Goal: Task Accomplishment & Management: Manage account settings

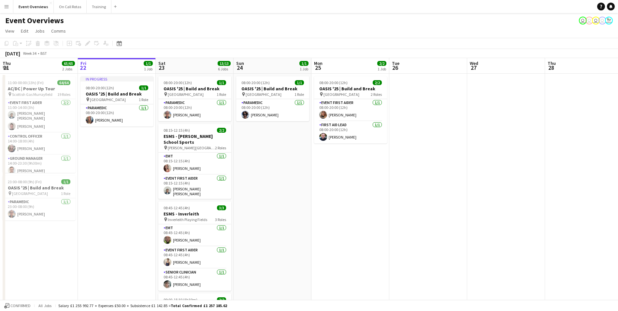
click at [9, 8] on button "Menu" at bounding box center [6, 6] width 13 height 13
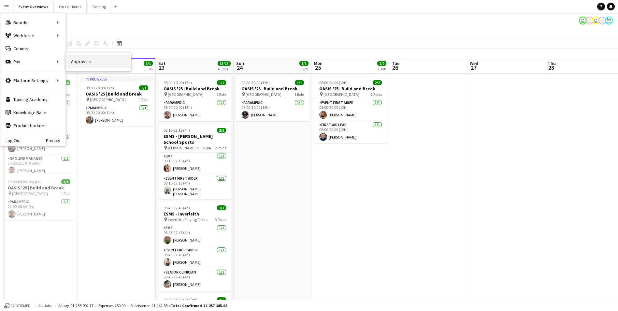
click at [83, 64] on link "Approvals" at bounding box center [98, 61] width 65 height 13
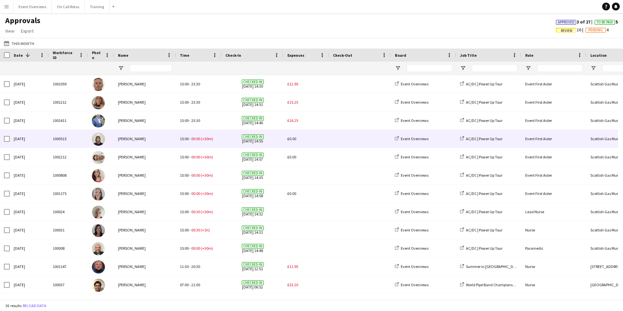
click at [205, 137] on span "(+30m)" at bounding box center [207, 138] width 12 height 5
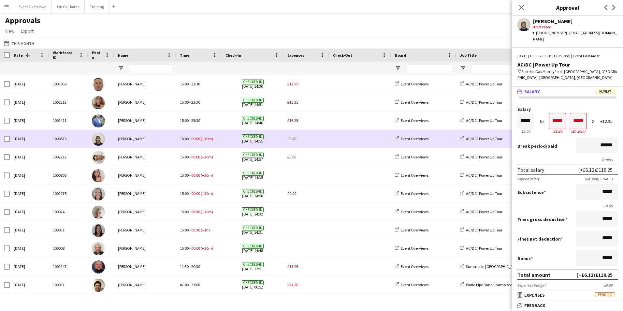
click at [294, 142] on div "£0.00" at bounding box center [307, 139] width 46 height 18
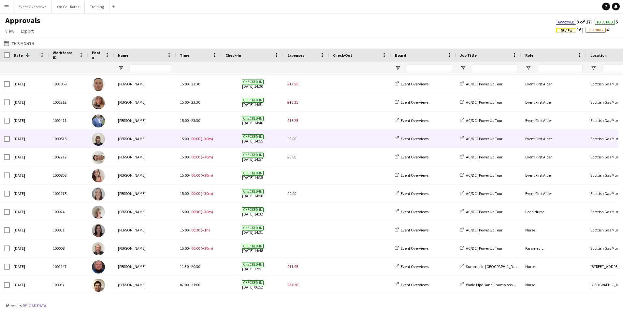
click at [293, 139] on span "£0.00" at bounding box center [292, 138] width 9 height 5
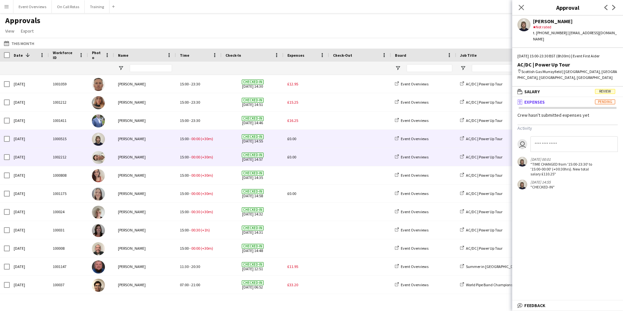
click at [289, 156] on span "£0.00" at bounding box center [292, 157] width 9 height 5
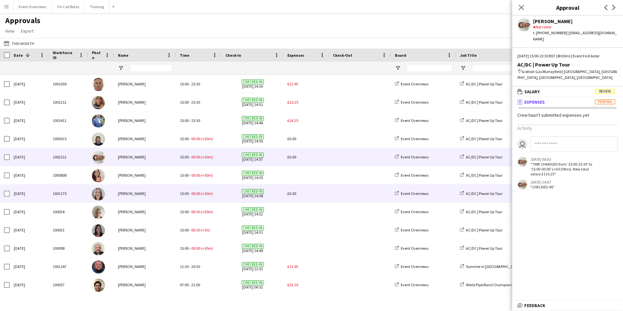
click at [292, 195] on span "£0.00" at bounding box center [292, 193] width 9 height 5
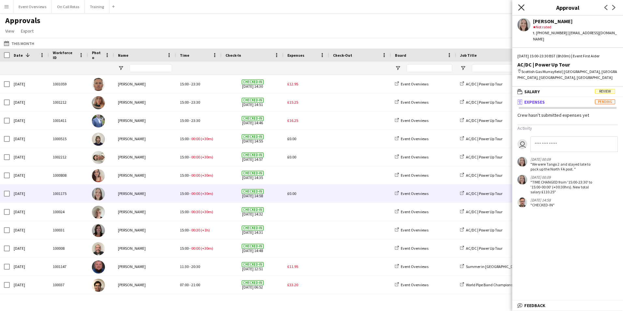
click at [522, 6] on icon "Close pop-in" at bounding box center [521, 7] width 6 height 6
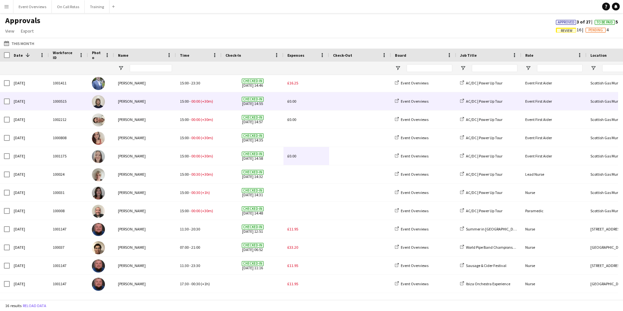
scroll to position [72, 0]
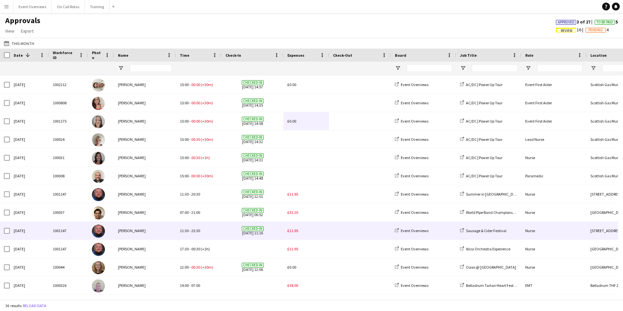
click at [296, 230] on span "£11.95" at bounding box center [293, 230] width 11 height 5
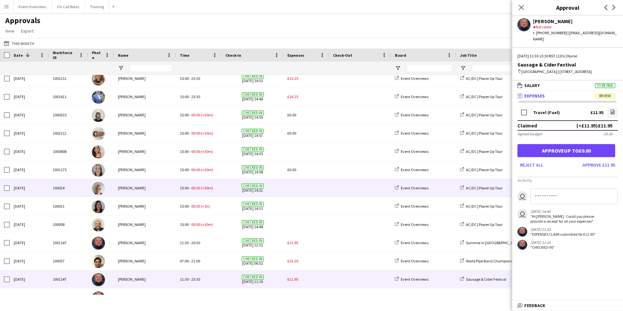
scroll to position [0, 0]
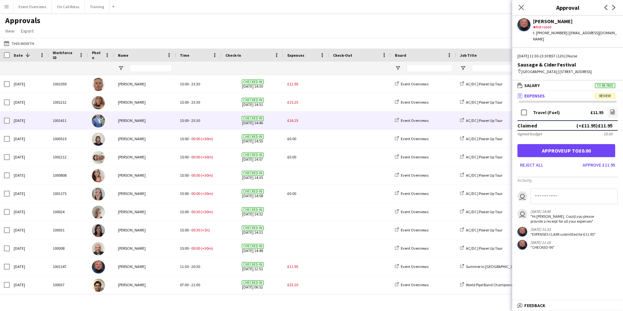
click at [295, 121] on span "£16.25" at bounding box center [293, 120] width 11 height 5
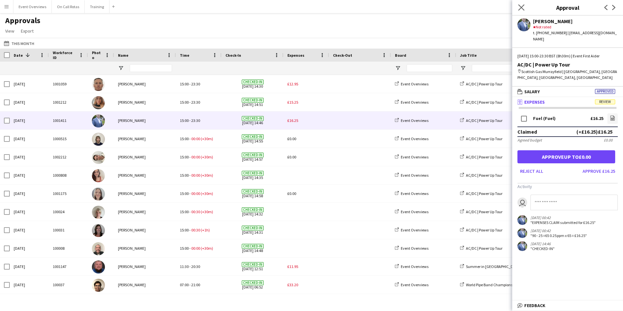
click at [522, 10] on icon "Close pop-in" at bounding box center [521, 7] width 6 height 6
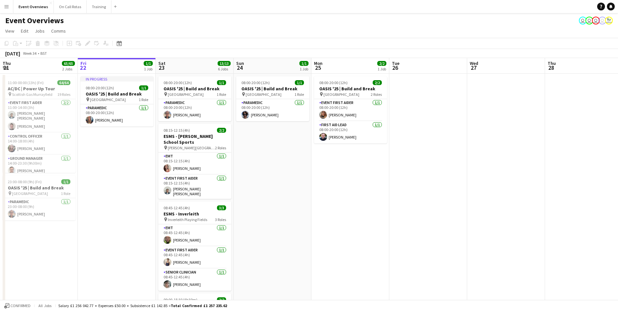
click at [7, 8] on app-icon "Menu" at bounding box center [6, 6] width 5 height 5
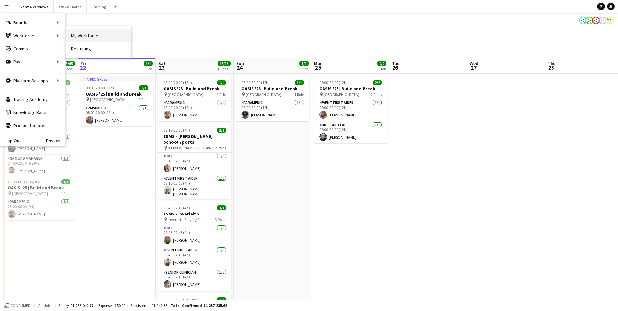
click at [71, 33] on link "My Workforce" at bounding box center [98, 35] width 65 height 13
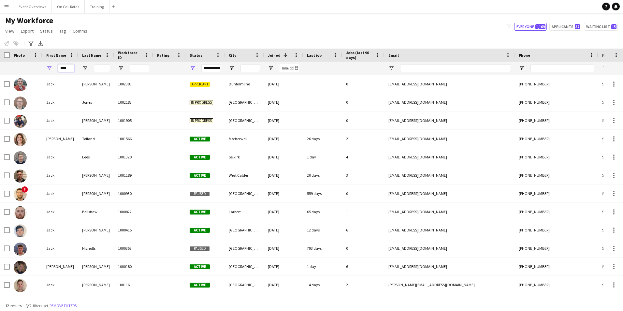
drag, startPoint x: 67, startPoint y: 66, endPoint x: 46, endPoint y: 67, distance: 21.6
click at [46, 67] on div "****" at bounding box center [60, 68] width 36 height 13
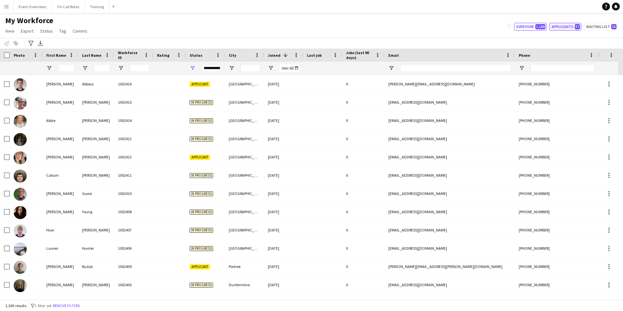
click at [561, 25] on button "Applicants 57" at bounding box center [566, 27] width 32 height 8
type input "**********"
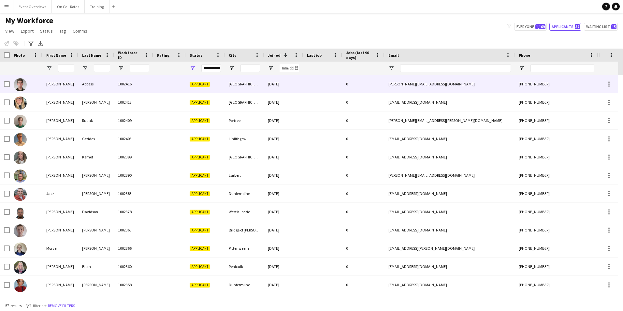
click at [211, 88] on div "Applicant" at bounding box center [205, 84] width 39 height 18
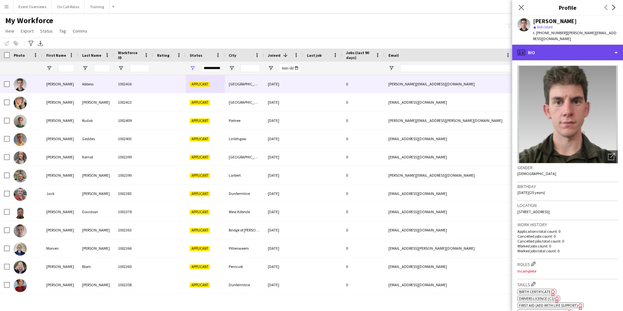
click at [585, 49] on div "profile Bio" at bounding box center [567, 53] width 111 height 16
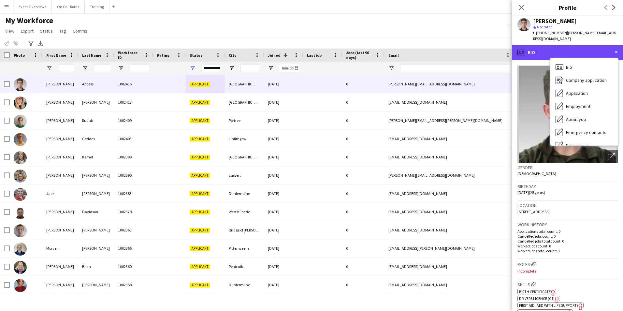
scroll to position [113, 0]
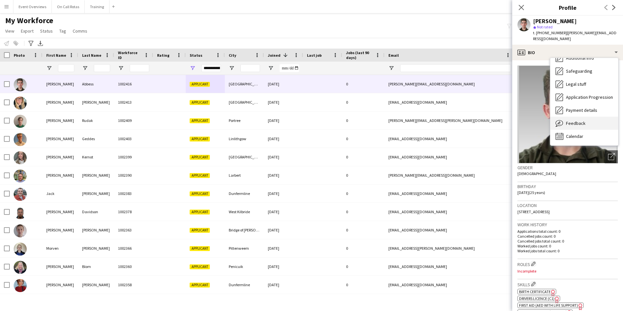
click at [580, 120] on span "Feedback" at bounding box center [576, 123] width 20 height 6
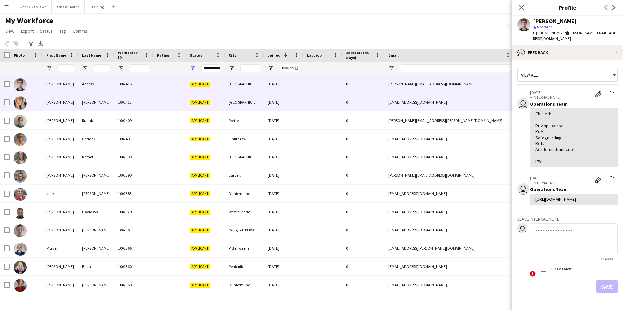
click at [294, 96] on div "20-08-2025" at bounding box center [283, 102] width 39 height 18
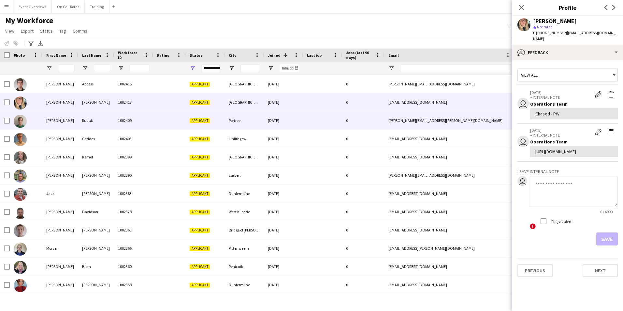
click at [304, 125] on div at bounding box center [322, 120] width 39 height 18
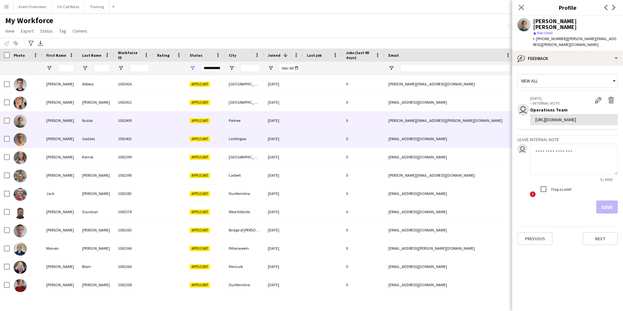
click at [308, 143] on div at bounding box center [322, 139] width 39 height 18
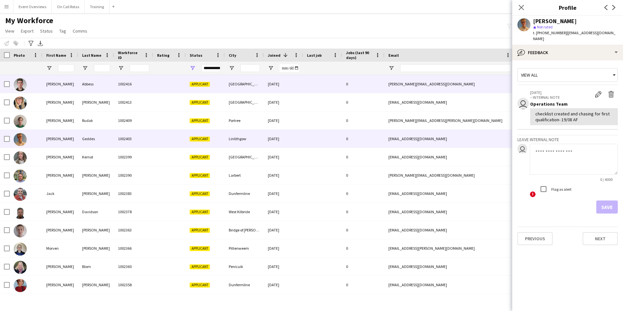
click at [309, 82] on div at bounding box center [322, 84] width 39 height 18
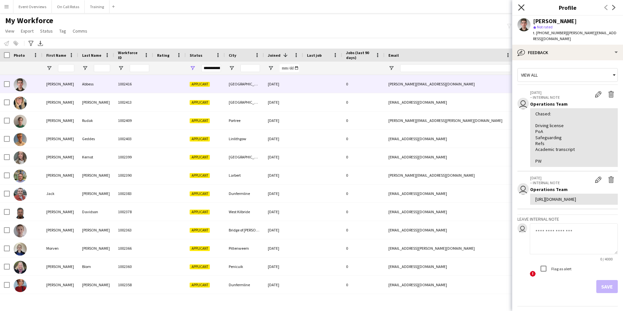
click at [520, 7] on icon at bounding box center [521, 7] width 6 height 6
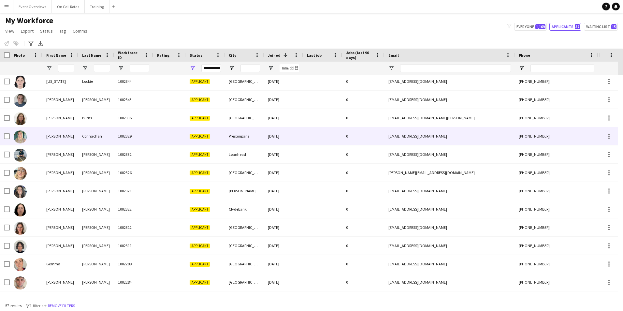
scroll to position [228, 0]
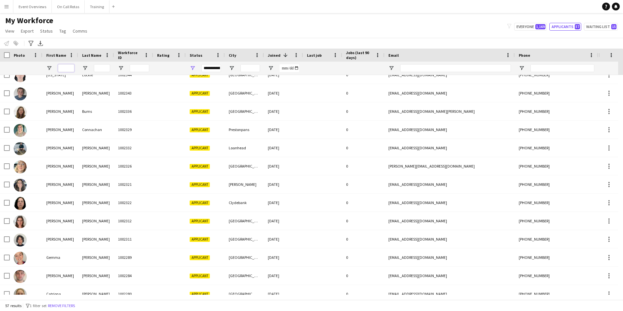
click at [72, 67] on input "First Name Filter Input" at bounding box center [66, 68] width 16 height 8
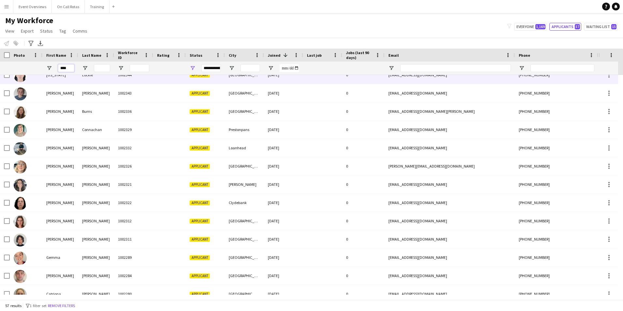
scroll to position [0, 0]
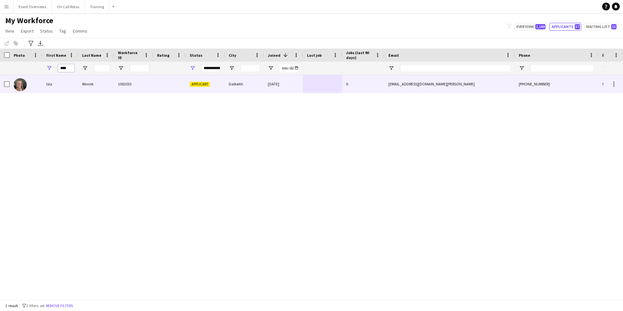
type input "****"
click at [145, 84] on div "1002033" at bounding box center [133, 84] width 39 height 18
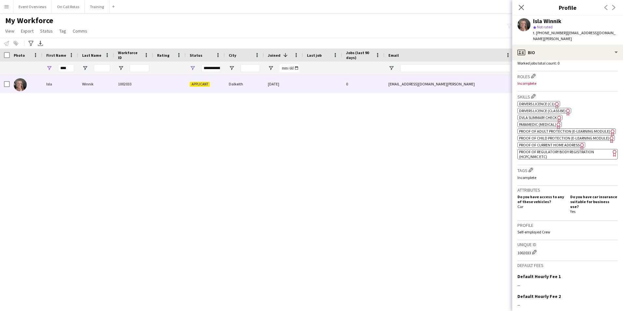
scroll to position [228, 0]
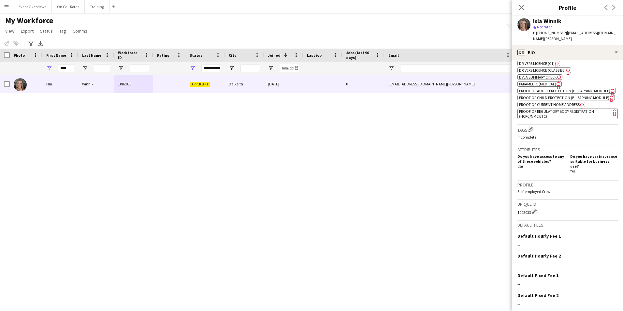
click at [542, 82] on span "Paramedic (Medical)" at bounding box center [537, 84] width 37 height 5
click at [538, 75] on span "DVLA Summary Check" at bounding box center [538, 77] width 38 height 5
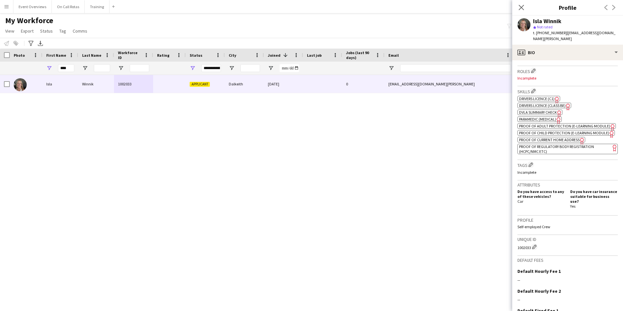
scroll to position [163, 0]
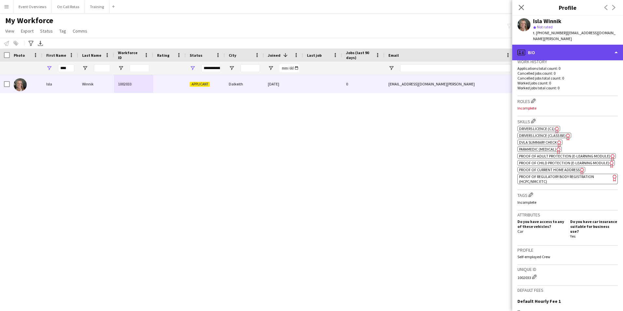
click at [544, 50] on div "profile Bio" at bounding box center [567, 53] width 111 height 16
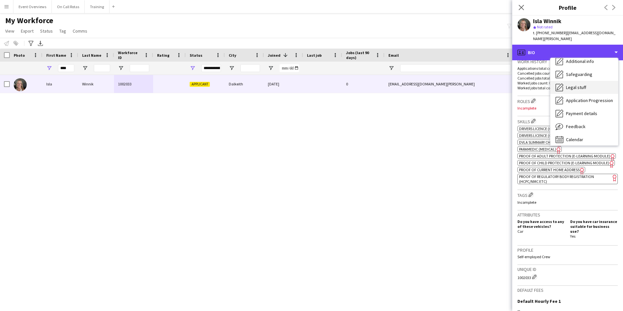
scroll to position [113, 0]
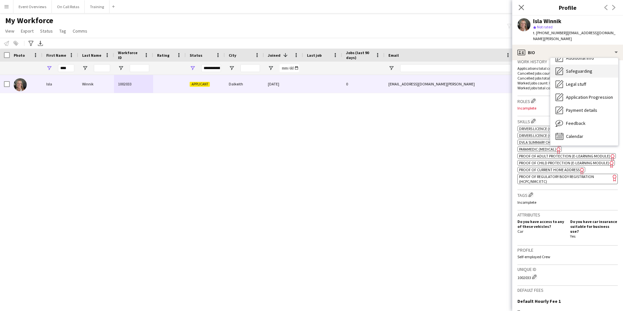
click at [571, 68] on span "Safeguarding" at bounding box center [579, 71] width 26 height 6
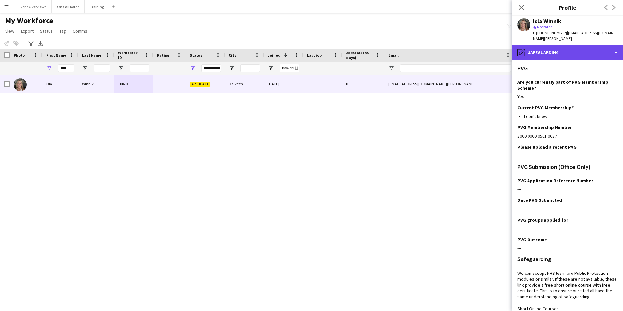
click at [542, 45] on div "pencil4 Safeguarding" at bounding box center [567, 53] width 111 height 16
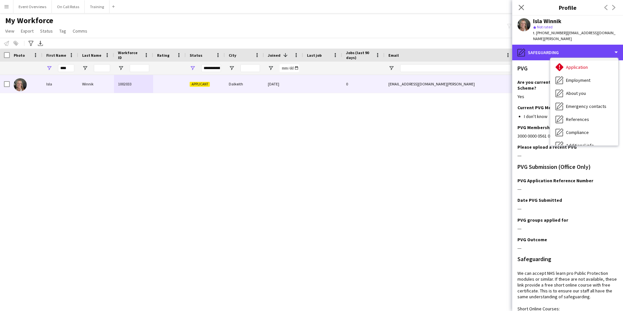
scroll to position [0, 0]
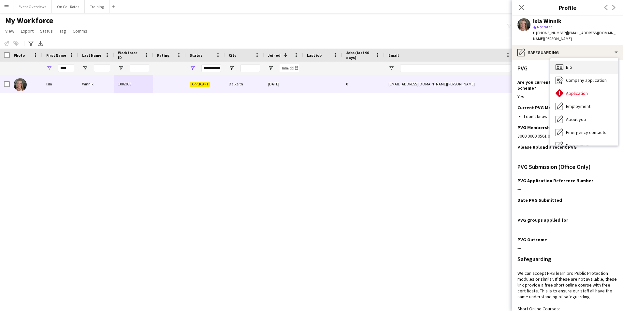
click at [569, 64] on span "Bio" at bounding box center [569, 67] width 6 height 6
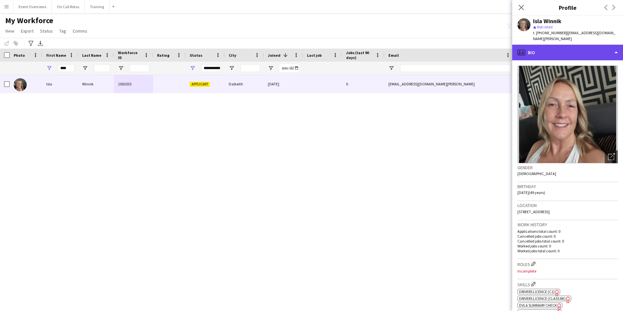
click at [530, 46] on div "profile Bio" at bounding box center [567, 53] width 111 height 16
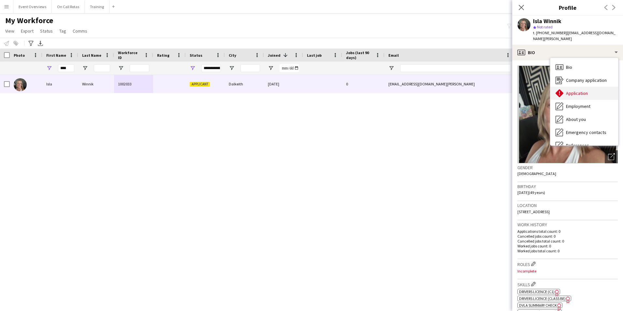
click at [586, 87] on div "Application Application" at bounding box center [585, 93] width 68 height 13
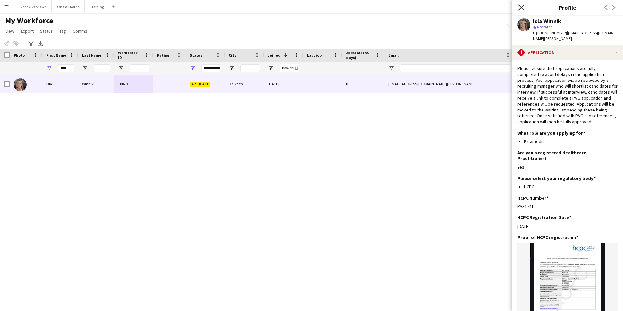
click at [520, 7] on icon "Close pop-in" at bounding box center [521, 7] width 6 height 6
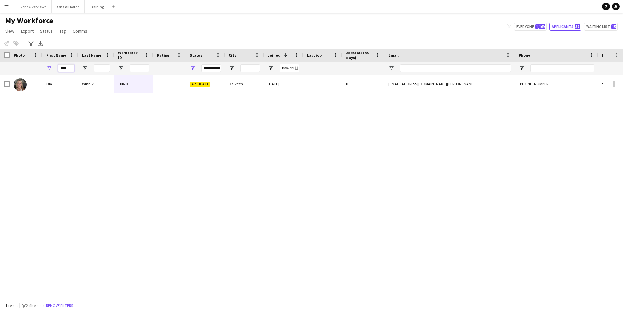
drag, startPoint x: 70, startPoint y: 69, endPoint x: 61, endPoint y: 71, distance: 10.1
click at [49, 73] on div "****" at bounding box center [60, 68] width 36 height 13
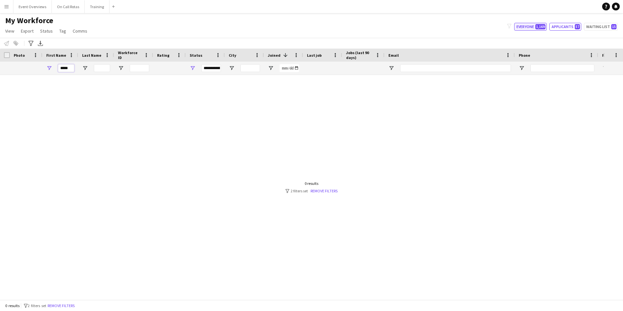
type input "*****"
click at [529, 26] on button "Everyone 1,169" at bounding box center [530, 27] width 33 height 8
type input "**********"
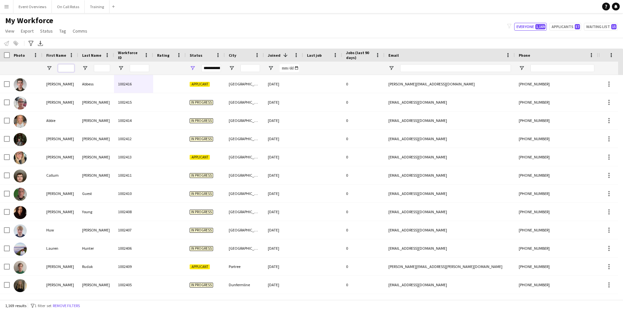
click at [64, 72] on input "First Name Filter Input" at bounding box center [66, 68] width 16 height 8
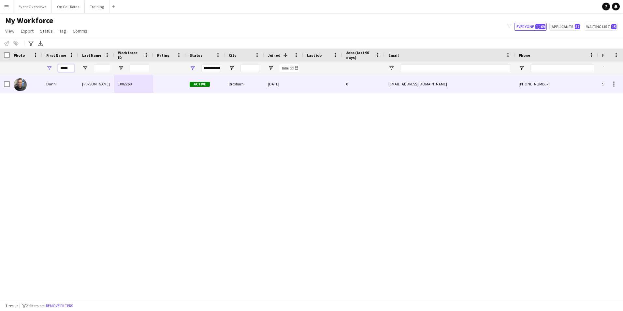
type input "*****"
click at [241, 84] on div "Broxburn" at bounding box center [244, 84] width 39 height 18
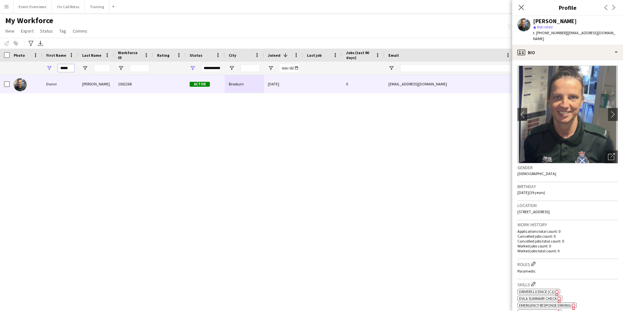
drag, startPoint x: 74, startPoint y: 66, endPoint x: 51, endPoint y: 68, distance: 22.9
click at [51, 68] on div "*****" at bounding box center [60, 68] width 36 height 13
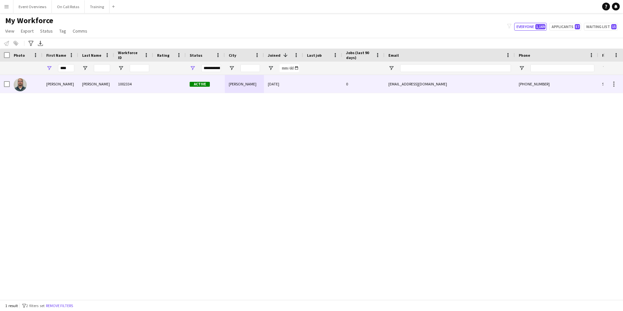
click at [332, 84] on div at bounding box center [322, 84] width 39 height 18
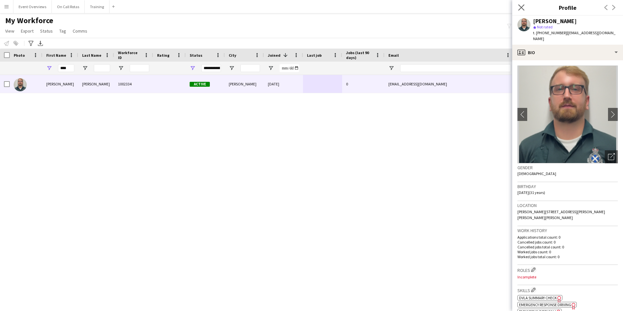
click at [518, 7] on app-icon "Close pop-in" at bounding box center [521, 7] width 9 height 9
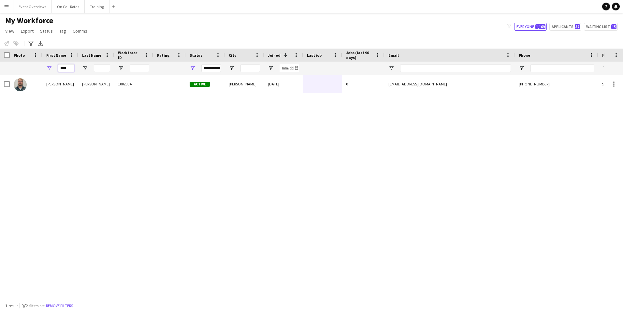
click at [68, 71] on input "****" at bounding box center [66, 68] width 16 height 8
type input "*"
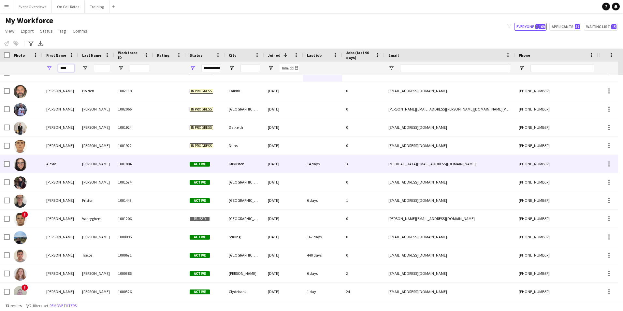
scroll to position [18, 0]
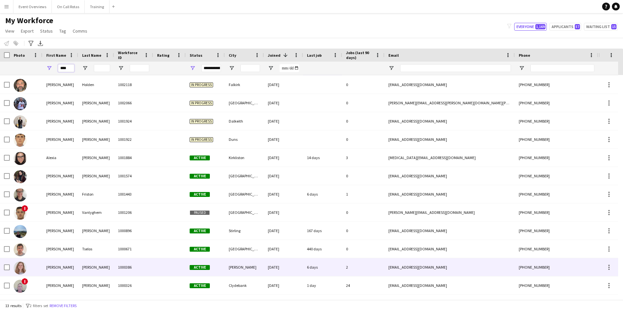
type input "****"
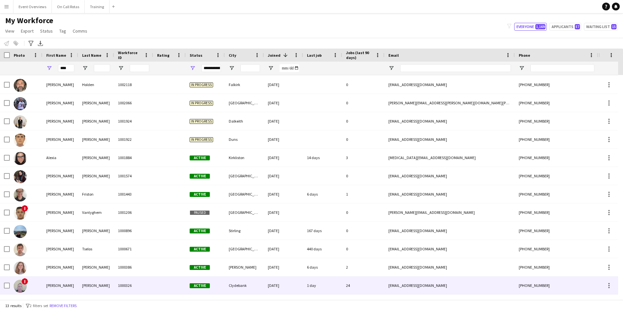
click at [247, 285] on div "Clydebank" at bounding box center [244, 285] width 39 height 18
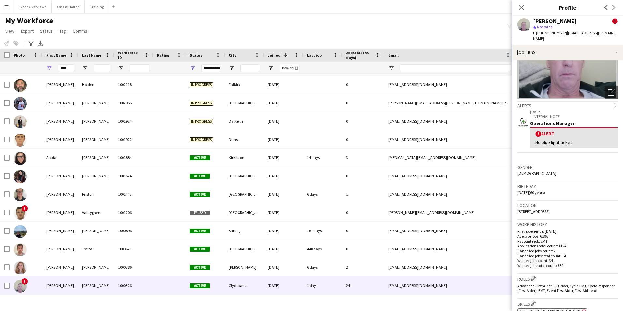
scroll to position [65, 0]
click at [523, 8] on icon "Close pop-in" at bounding box center [521, 7] width 6 height 6
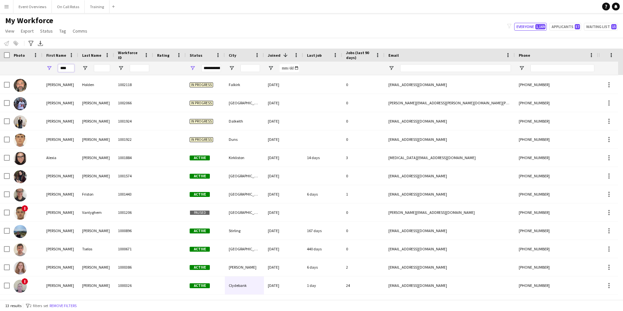
drag, startPoint x: 71, startPoint y: 68, endPoint x: 33, endPoint y: 62, distance: 38.4
click at [30, 65] on div "****" at bounding box center [353, 68] width 707 height 13
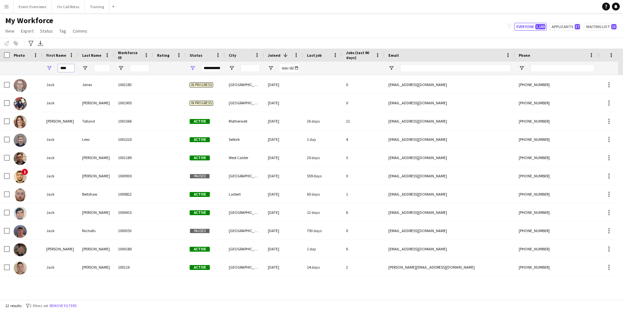
scroll to position [0, 0]
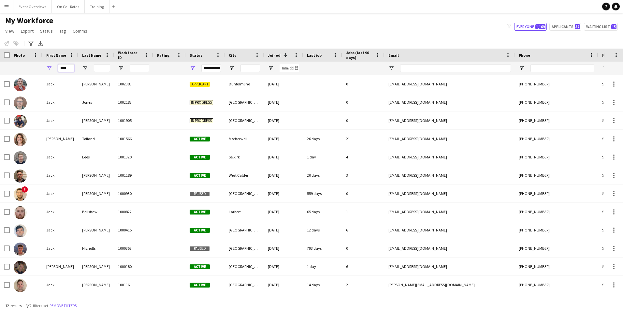
type input "****"
click at [335, 21] on div "My Workforce View Views Default view Active Staff Applications - First Aider Ap…" at bounding box center [311, 27] width 623 height 22
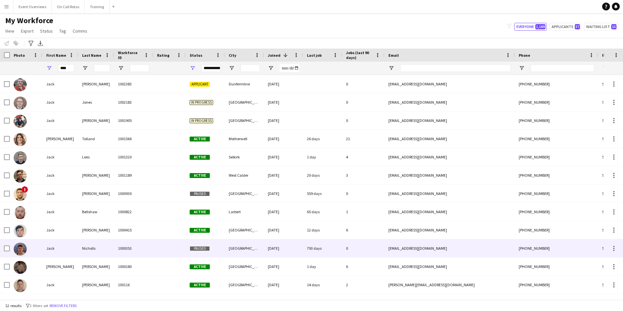
click at [87, 251] on div "Nicholls" at bounding box center [96, 248] width 36 height 18
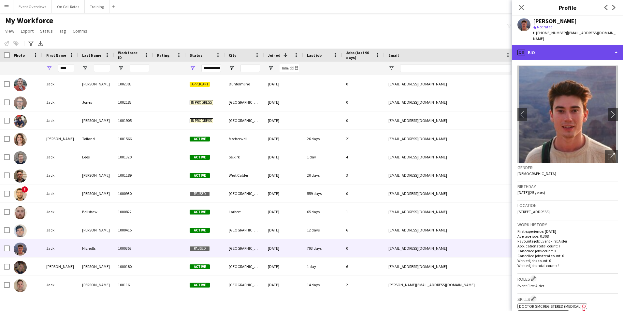
click at [565, 53] on div "profile Bio" at bounding box center [567, 53] width 111 height 16
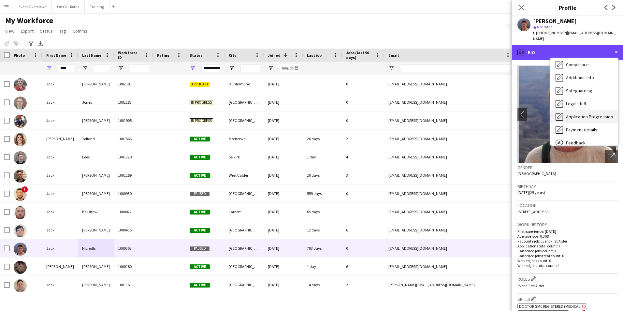
scroll to position [98, 0]
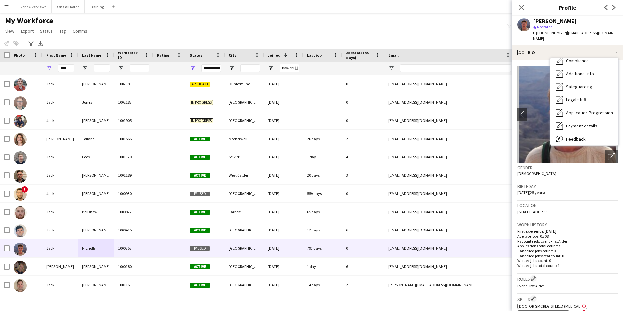
click at [543, 6] on h3 "Profile" at bounding box center [567, 7] width 111 height 8
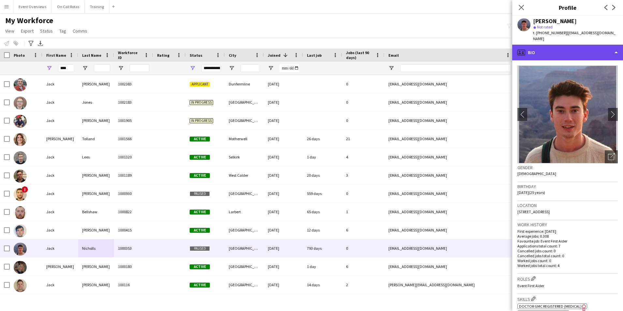
click at [549, 52] on div "profile Bio" at bounding box center [567, 53] width 111 height 16
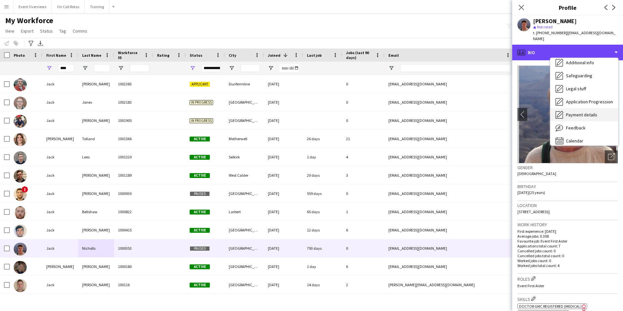
scroll to position [113, 0]
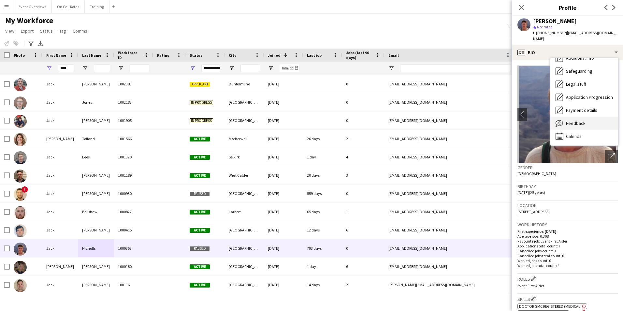
click at [572, 120] on span "Feedback" at bounding box center [576, 123] width 20 height 6
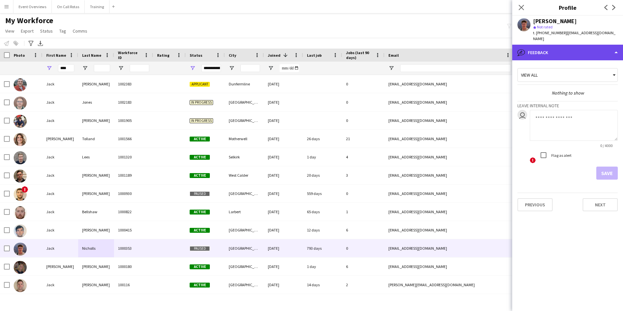
click at [565, 50] on div "bubble-pencil Feedback" at bounding box center [567, 53] width 111 height 16
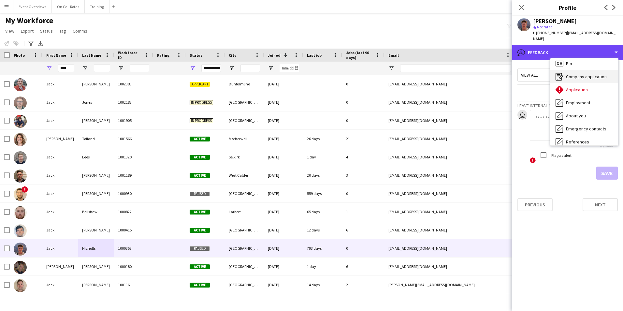
scroll to position [0, 0]
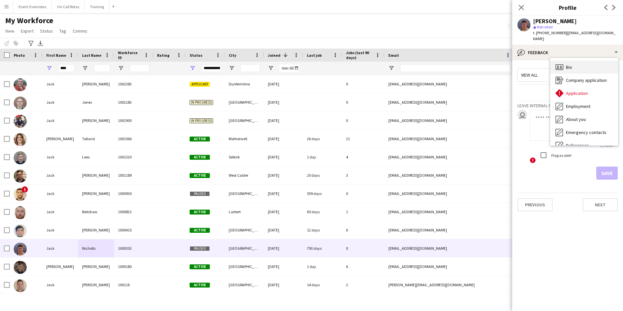
click at [576, 62] on div "Bio Bio" at bounding box center [585, 67] width 68 height 13
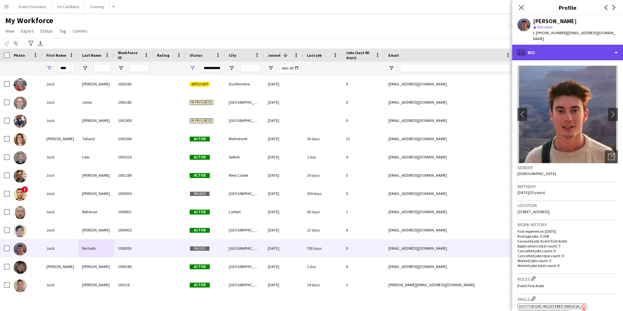
click at [551, 45] on div "profile Bio" at bounding box center [567, 53] width 111 height 16
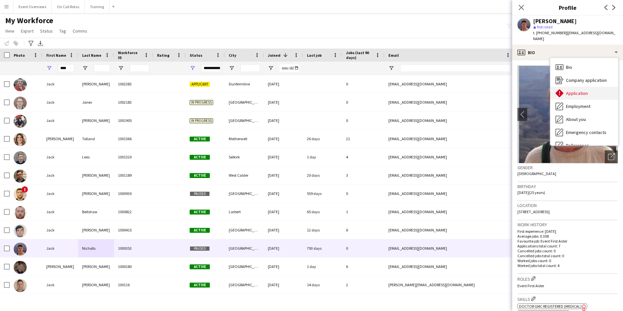
click at [575, 90] on span "Application" at bounding box center [577, 93] width 22 height 6
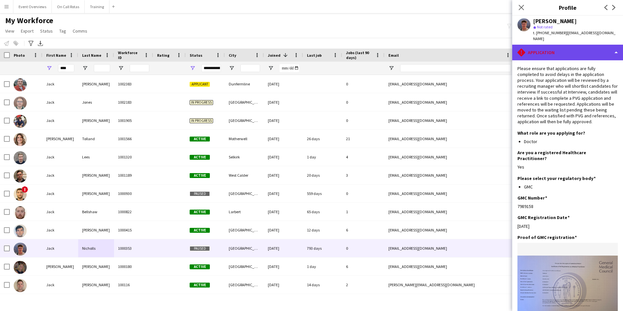
click at [544, 47] on div "rhombus-alert Application" at bounding box center [567, 53] width 111 height 16
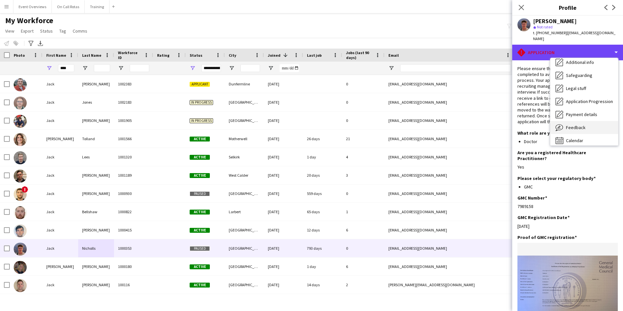
scroll to position [113, 0]
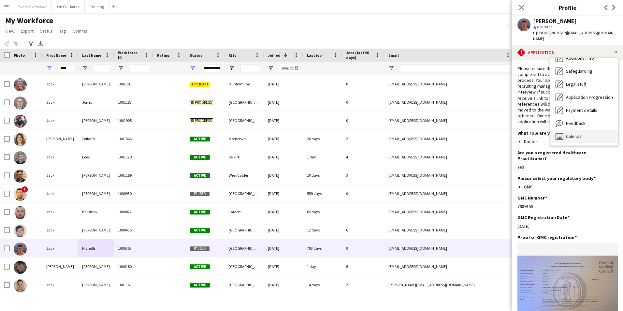
click at [573, 130] on div "Calendar Calendar" at bounding box center [585, 136] width 68 height 13
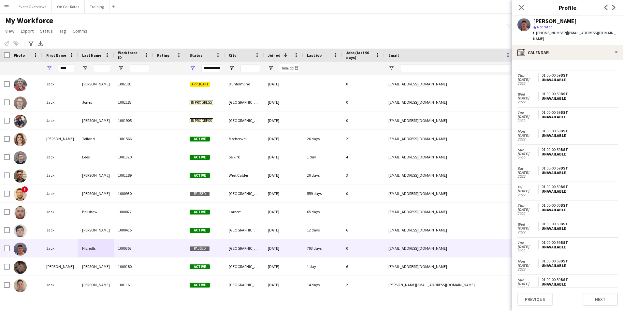
scroll to position [802, 0]
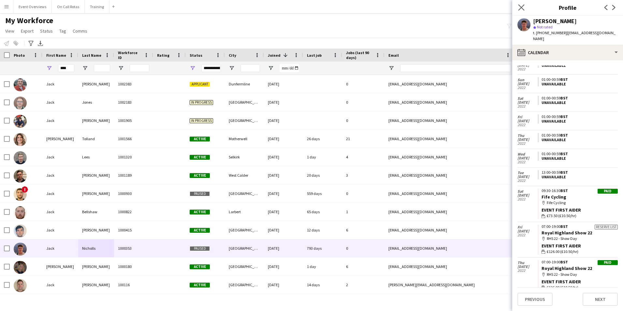
click at [518, 7] on icon "Close pop-in" at bounding box center [521, 7] width 6 height 6
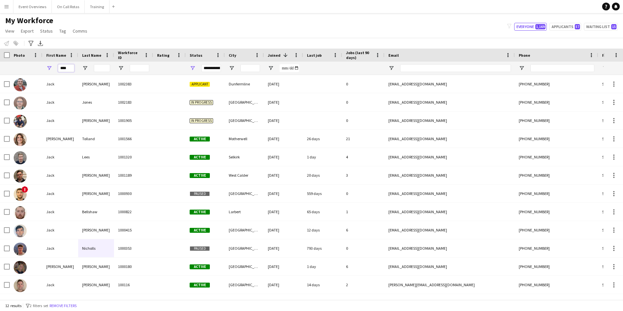
drag, startPoint x: 70, startPoint y: 69, endPoint x: 41, endPoint y: 71, distance: 28.4
click at [41, 71] on div "****" at bounding box center [353, 68] width 707 height 13
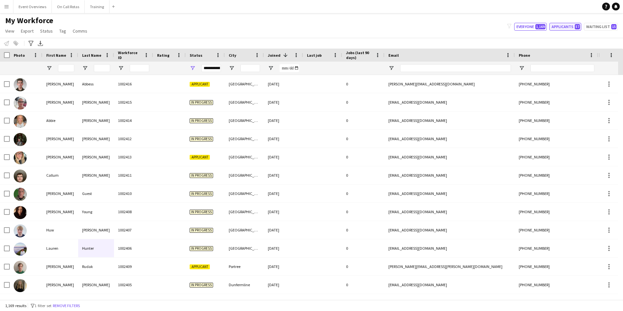
click at [563, 30] on button "Applicants 57" at bounding box center [566, 27] width 32 height 8
type input "**********"
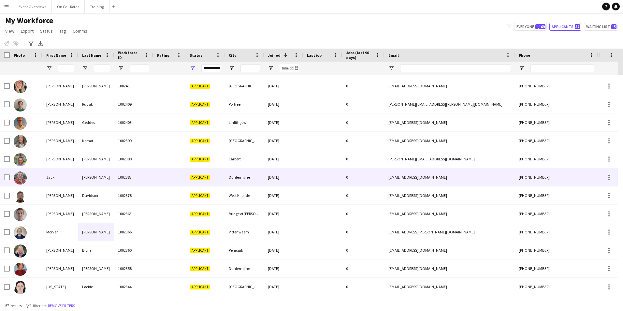
scroll to position [0, 0]
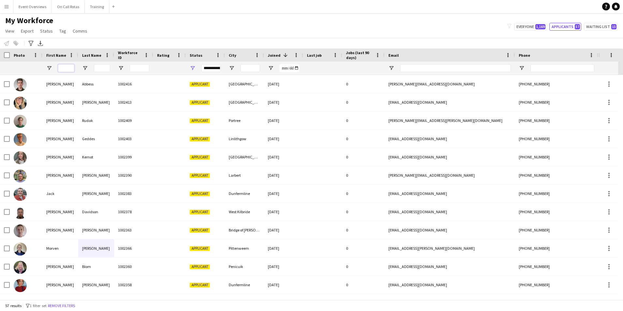
click at [59, 68] on input "First Name Filter Input" at bounding box center [66, 68] width 16 height 8
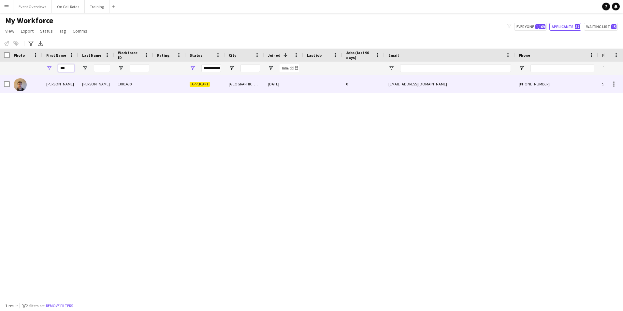
type input "***"
click at [67, 86] on div "Matt" at bounding box center [60, 84] width 36 height 18
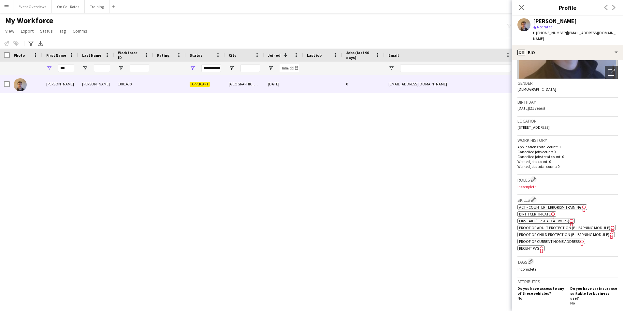
scroll to position [98, 0]
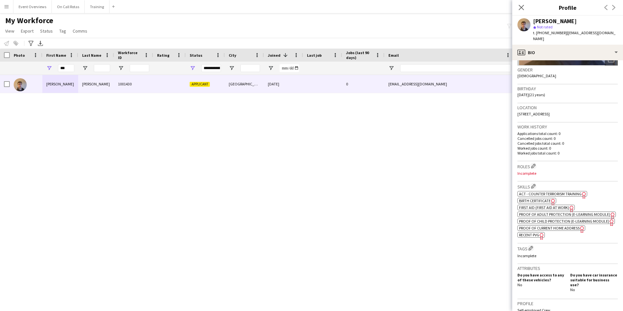
click at [528, 205] on span "First Aid (First Aid At Work)" at bounding box center [544, 207] width 50 height 5
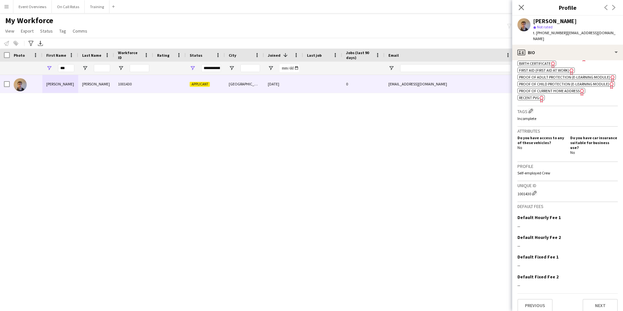
scroll to position [240, 0]
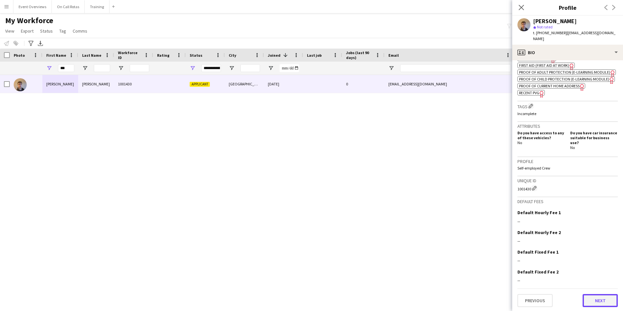
click at [592, 302] on button "Next" at bounding box center [600, 300] width 35 height 13
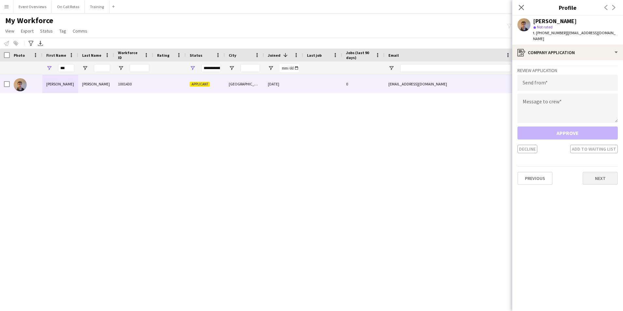
drag, startPoint x: 588, startPoint y: 160, endPoint x: 592, endPoint y: 170, distance: 10.8
click at [590, 163] on app-crew-profile-application "Review Application Send from Message to crew Approve Decline Add to waiting lis…" at bounding box center [567, 185] width 111 height 251
click at [592, 172] on button "Next" at bounding box center [600, 178] width 35 height 13
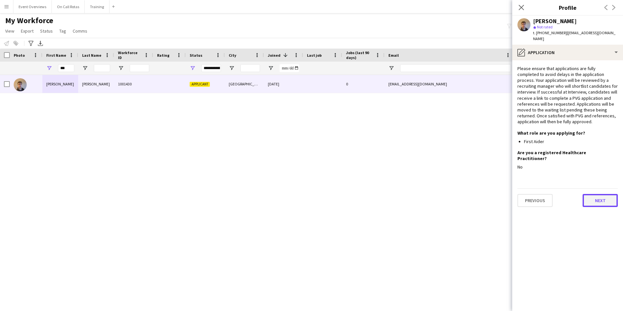
click at [593, 194] on button "Next" at bounding box center [600, 200] width 35 height 13
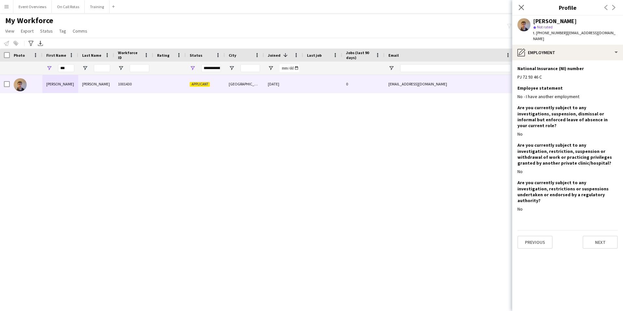
click at [602, 232] on app-section-data-types "National Insurance (NI) number Edit this field PJ 72 93 46 C Employee statement…" at bounding box center [567, 185] width 111 height 251
click at [600, 236] on button "Next" at bounding box center [600, 242] width 35 height 13
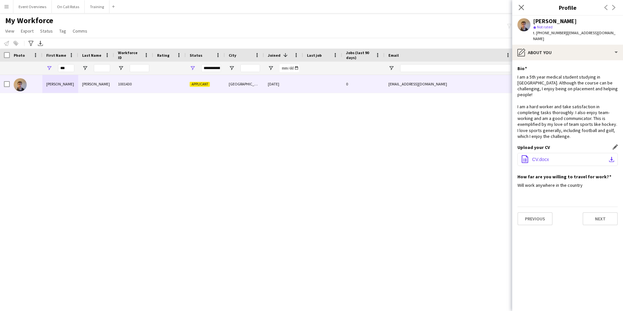
click at [543, 157] on span "CV.docx" at bounding box center [540, 159] width 17 height 5
click at [542, 212] on button "Previous" at bounding box center [535, 218] width 35 height 13
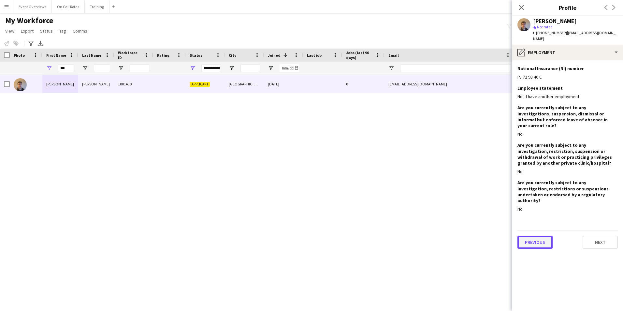
click at [538, 236] on button "Previous" at bounding box center [535, 242] width 35 height 13
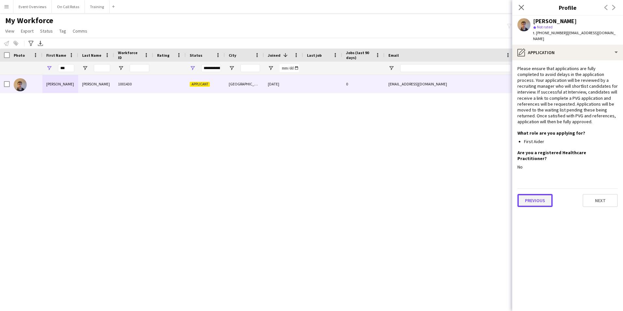
click at [535, 194] on button "Previous" at bounding box center [535, 200] width 35 height 13
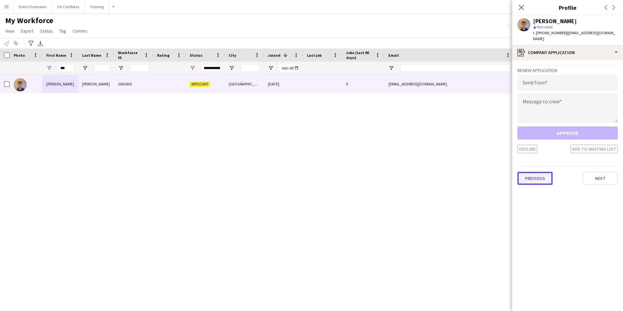
click at [536, 174] on button "Previous" at bounding box center [535, 178] width 35 height 13
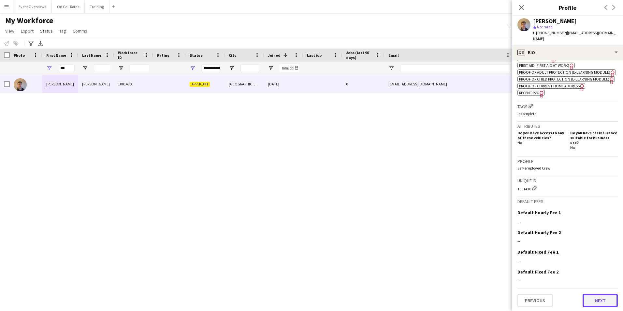
click at [597, 297] on button "Next" at bounding box center [600, 300] width 35 height 13
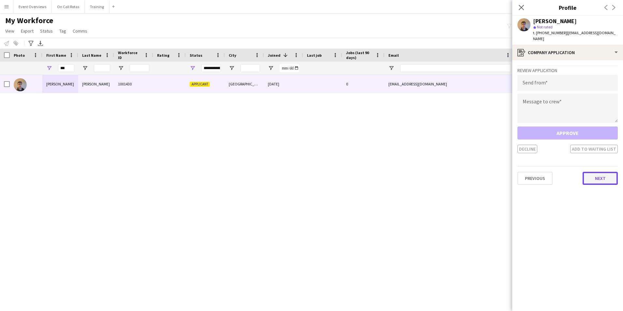
click at [609, 179] on button "Next" at bounding box center [600, 178] width 35 height 13
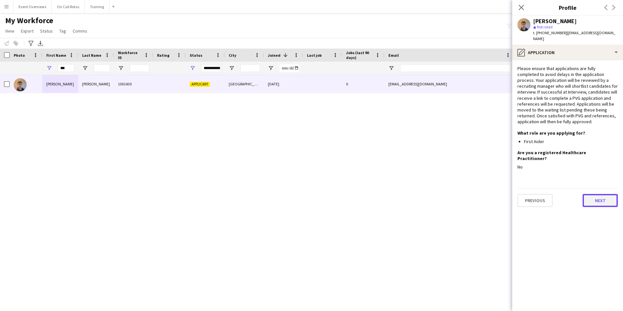
click at [596, 194] on button "Next" at bounding box center [600, 200] width 35 height 13
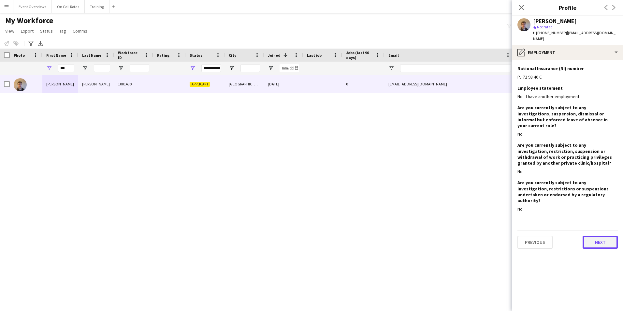
click at [594, 236] on button "Next" at bounding box center [600, 242] width 35 height 13
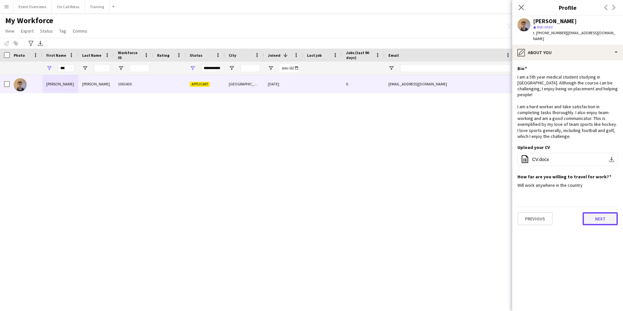
click at [593, 212] on button "Next" at bounding box center [600, 218] width 35 height 13
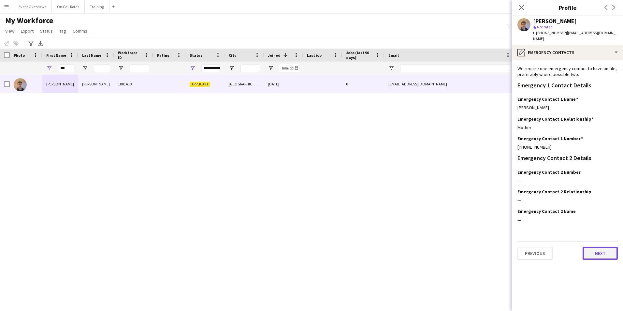
click at [593, 249] on button "Next" at bounding box center [600, 253] width 35 height 13
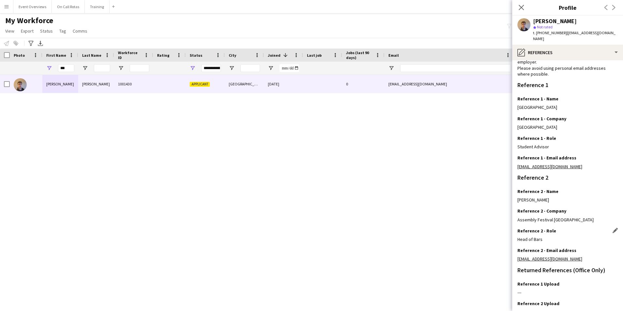
scroll to position [78, 0]
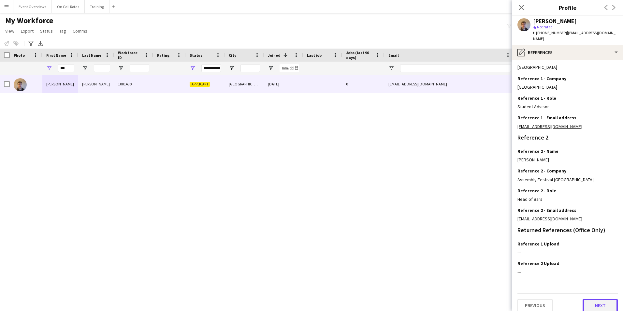
click at [596, 299] on button "Next" at bounding box center [600, 305] width 35 height 13
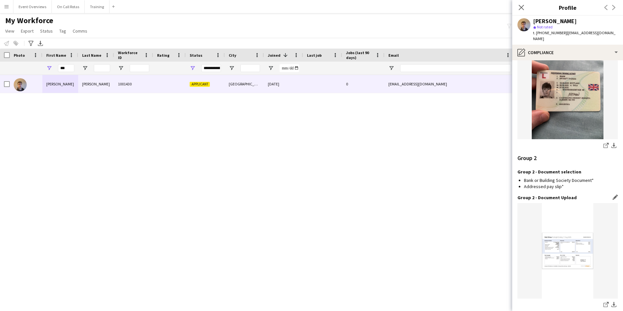
scroll to position [740, 0]
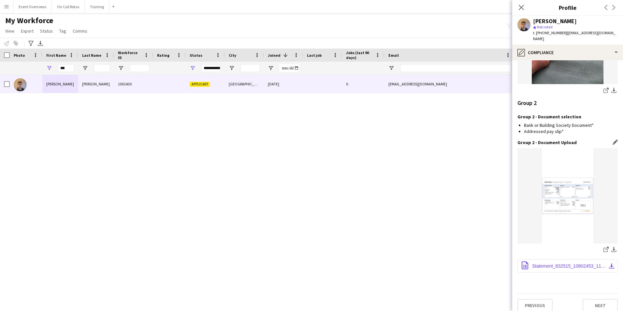
click at [574, 263] on span "Statement_832515_10802453_11_Aug_2025.pdf" at bounding box center [569, 265] width 74 height 5
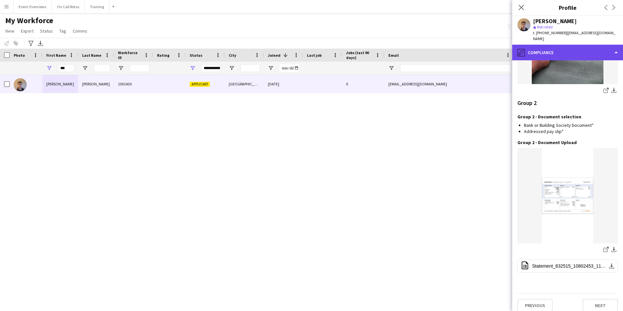
click at [537, 45] on div "pencil4 Compliance" at bounding box center [567, 53] width 111 height 16
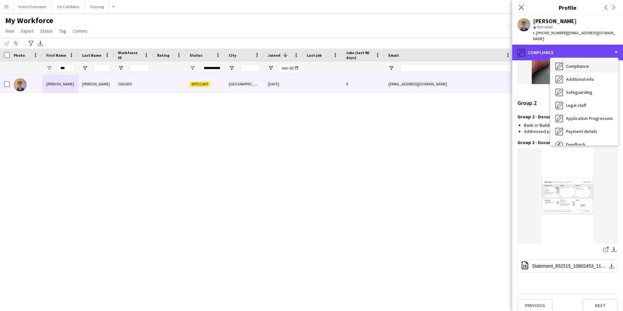
scroll to position [81, 0]
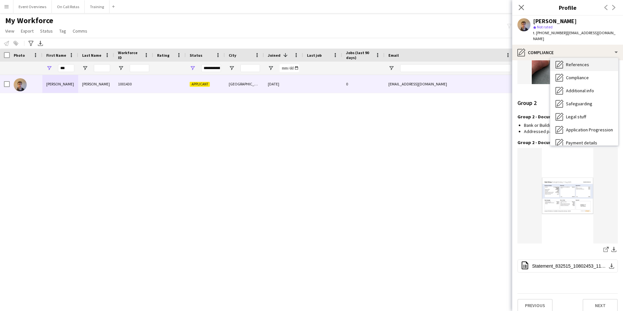
click at [567, 62] on span "References" at bounding box center [577, 65] width 23 height 6
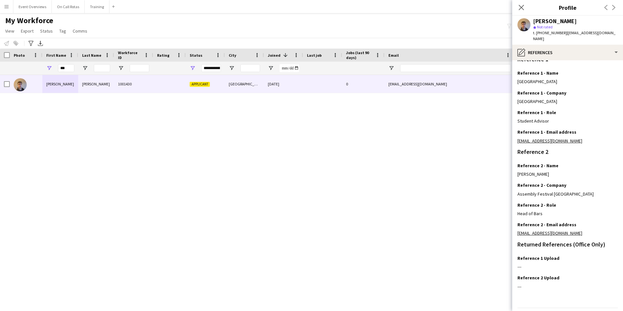
scroll to position [65, 0]
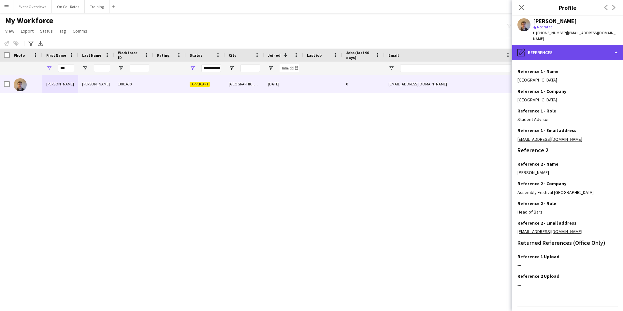
click at [539, 48] on div "pencil4 References" at bounding box center [567, 53] width 111 height 16
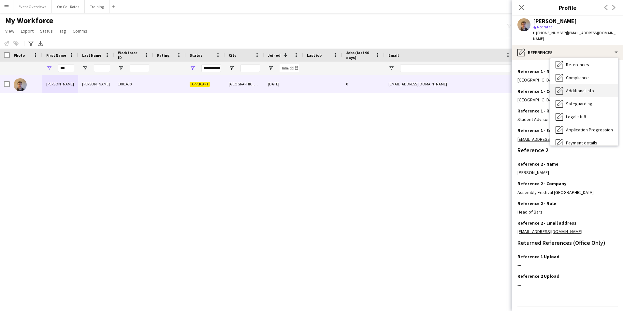
click at [572, 88] on span "Additional info" at bounding box center [580, 91] width 28 height 6
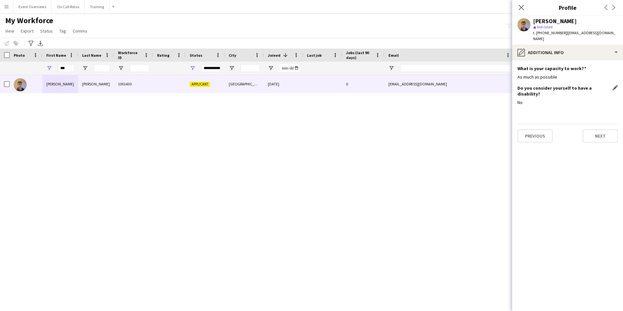
scroll to position [0, 0]
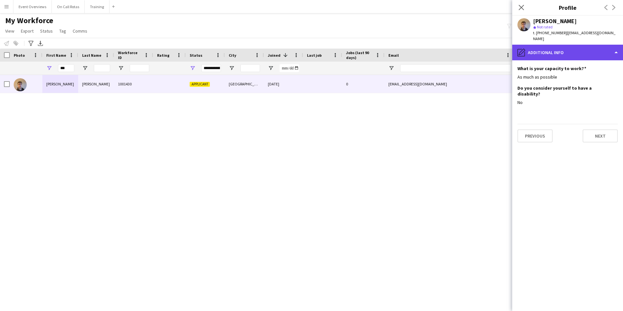
click at [548, 45] on div "pencil4 Additional info" at bounding box center [567, 53] width 111 height 16
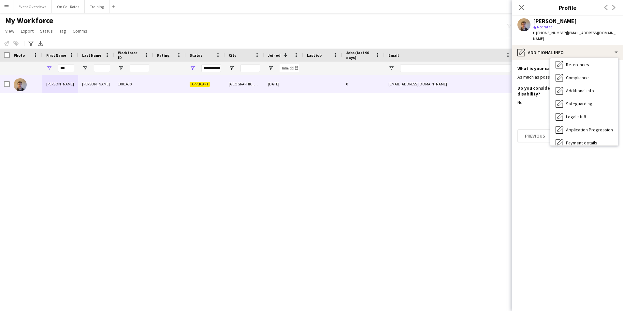
click at [466, 16] on div "My Workforce View Views Default view Active Staff Applications - First Aider Ap…" at bounding box center [311, 27] width 623 height 22
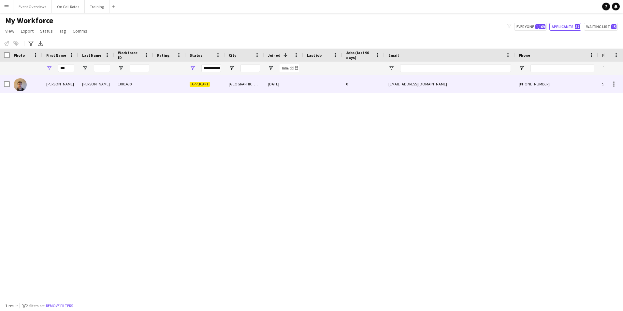
click at [452, 86] on div "matt.shaw1809@outlook.com" at bounding box center [450, 84] width 130 height 18
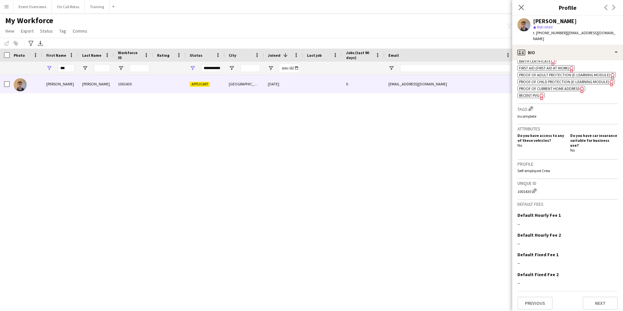
scroll to position [240, 0]
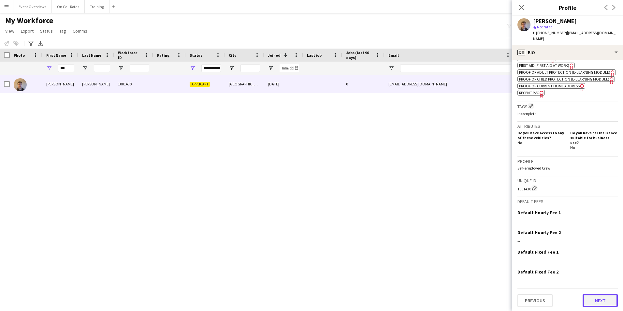
click at [596, 302] on button "Next" at bounding box center [600, 300] width 35 height 13
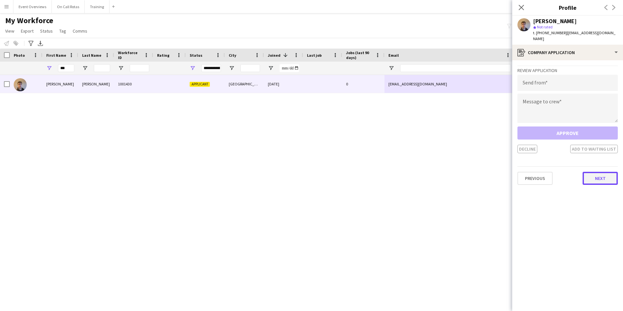
click at [596, 176] on button "Next" at bounding box center [600, 178] width 35 height 13
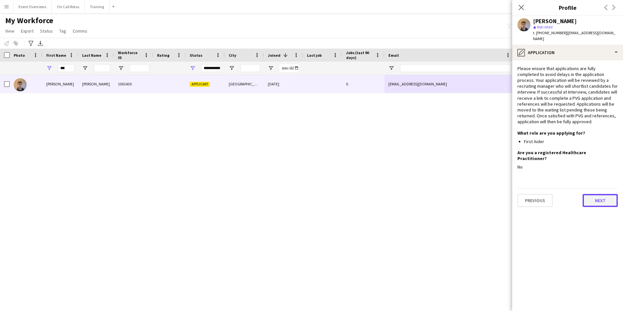
click at [591, 194] on button "Next" at bounding box center [600, 200] width 35 height 13
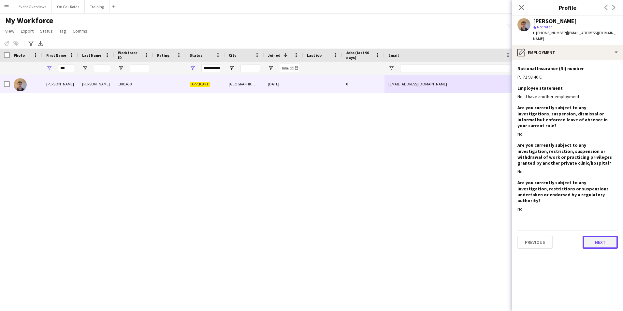
click at [598, 236] on button "Next" at bounding box center [600, 242] width 35 height 13
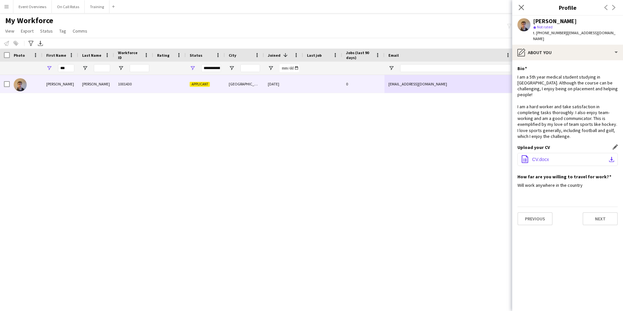
click at [535, 157] on span "CV.docx" at bounding box center [540, 159] width 17 height 5
click at [210, 69] on div "**********" at bounding box center [211, 68] width 20 height 8
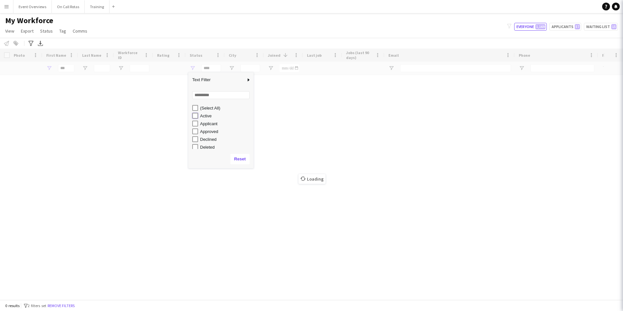
type input "**********"
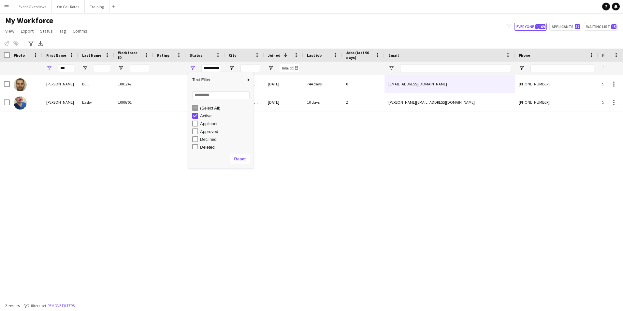
click at [128, 129] on div "Matt Bull 1001242 Active Glasgow 04-08-2023 744 days 0 matt_t_bull@yahoo.co.uk …" at bounding box center [302, 185] width 604 height 220
click at [59, 70] on input "***" at bounding box center [66, 68] width 16 height 8
click at [58, 70] on div "***" at bounding box center [60, 68] width 36 height 13
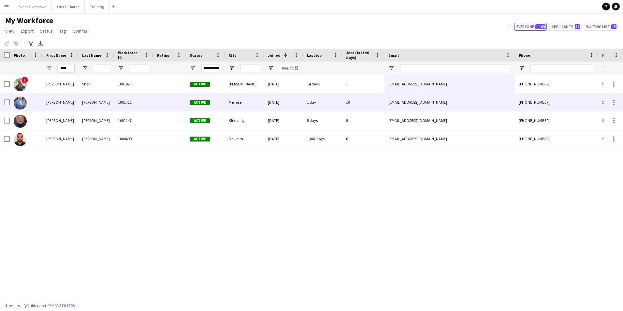
type input "****"
click at [66, 106] on div "Liam" at bounding box center [60, 102] width 36 height 18
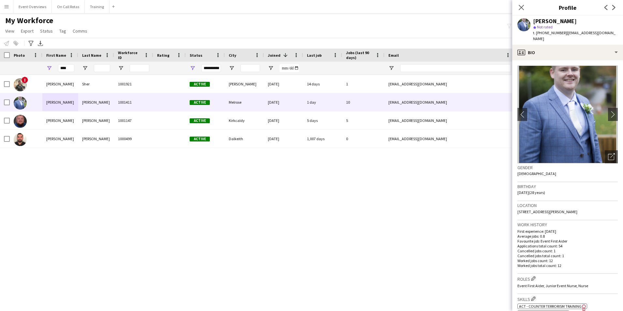
drag, startPoint x: 575, startPoint y: 202, endPoint x: 541, endPoint y: 205, distance: 34.4
click at [541, 205] on div "Location 5 Dickson Drive, Melrose, TD60AF" at bounding box center [568, 210] width 100 height 19
drag, startPoint x: 541, startPoint y: 205, endPoint x: 572, endPoint y: 206, distance: 30.7
click at [572, 206] on div "Location 5 Dickson Drive, Melrose, TD60AF" at bounding box center [568, 210] width 100 height 19
drag, startPoint x: 572, startPoint y: 204, endPoint x: 516, endPoint y: 208, distance: 56.5
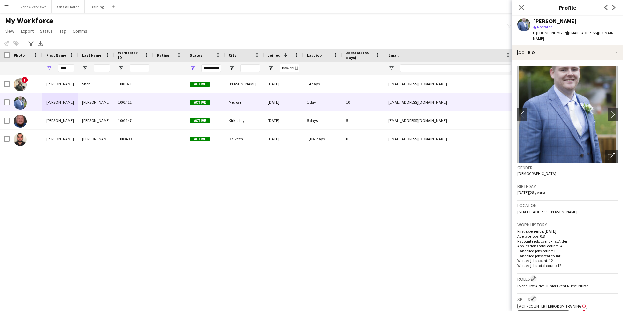
click at [516, 208] on app-crew-profile-bio "chevron-left chevron-right Open photos pop-in Gender Male Birthday 23-07-1997 (…" at bounding box center [567, 185] width 111 height 251
copy span "5 Dickson Drive, Melrose, TD60AF"
click at [561, 209] on span "5 Dickson Drive, Melrose, TD60AF" at bounding box center [548, 211] width 60 height 5
drag, startPoint x: 576, startPoint y: 205, endPoint x: 513, endPoint y: 205, distance: 63.2
click at [513, 205] on app-crew-profile-bio "chevron-left chevron-right Open photos pop-in Gender Male Birthday 23-07-1997 (…" at bounding box center [567, 185] width 111 height 251
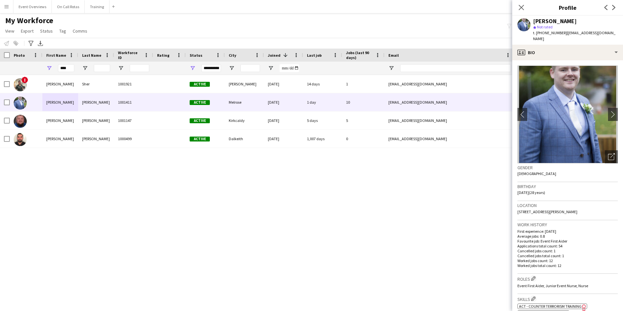
copy span "5 Dickson Drive, Melrose, TD60AF"
drag, startPoint x: 73, startPoint y: 69, endPoint x: 52, endPoint y: 69, distance: 21.8
click at [52, 69] on div "****" at bounding box center [60, 68] width 36 height 13
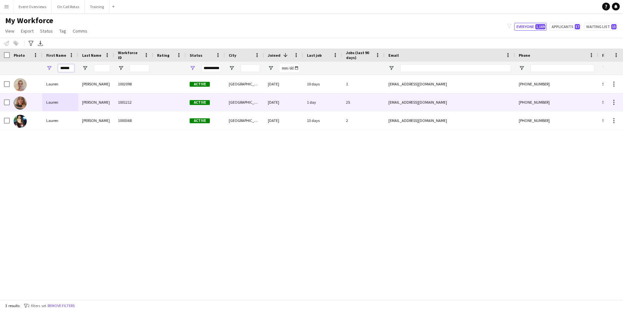
type input "******"
click at [70, 101] on div "Lauren" at bounding box center [60, 102] width 36 height 18
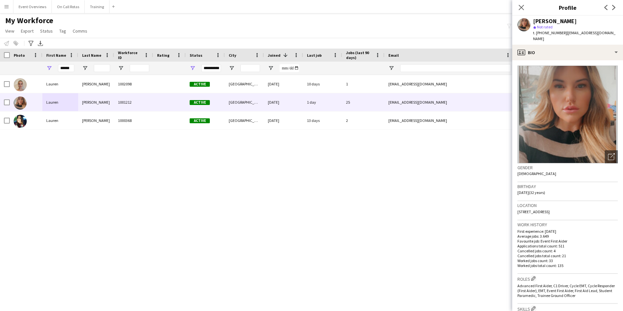
drag, startPoint x: 577, startPoint y: 205, endPoint x: 515, endPoint y: 209, distance: 62.8
click at [515, 209] on app-crew-profile-bio "Open photos pop-in Gender Female Birthday 15-04-1993 (32 years) Location 18 Lin…" at bounding box center [567, 185] width 111 height 251
copy span "18 Lindsay Road, Glasgow, G74 4JA"
drag, startPoint x: 72, startPoint y: 69, endPoint x: 48, endPoint y: 69, distance: 24.1
click at [48, 69] on div "******" at bounding box center [60, 68] width 36 height 13
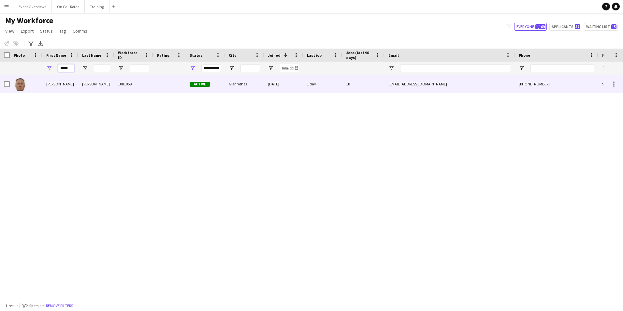
type input "*****"
click at [104, 85] on div "Campbell" at bounding box center [96, 84] width 36 height 18
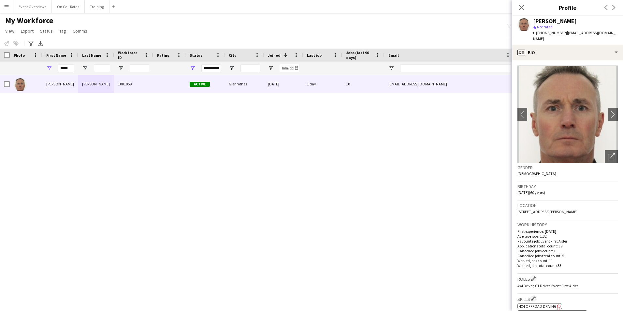
drag, startPoint x: 595, startPoint y: 205, endPoint x: 533, endPoint y: 207, distance: 62.0
click at [533, 207] on div "Location KY7 6QR, 4 Newton Road, Glenrothes, KY7 6QR" at bounding box center [568, 210] width 100 height 19
copy span "4 Newton Road, Glenrothes, KY7 6QR"
drag, startPoint x: 71, startPoint y: 67, endPoint x: 56, endPoint y: 68, distance: 15.0
click at [56, 68] on div "*****" at bounding box center [60, 68] width 36 height 13
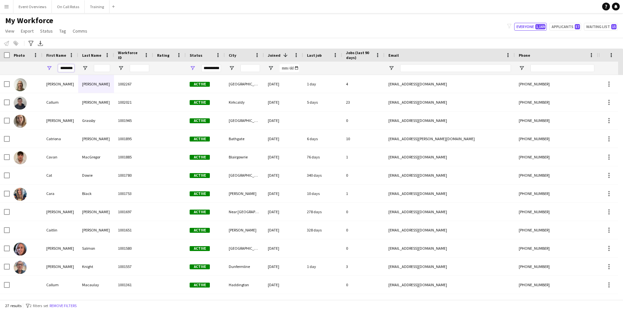
scroll to position [0, 2]
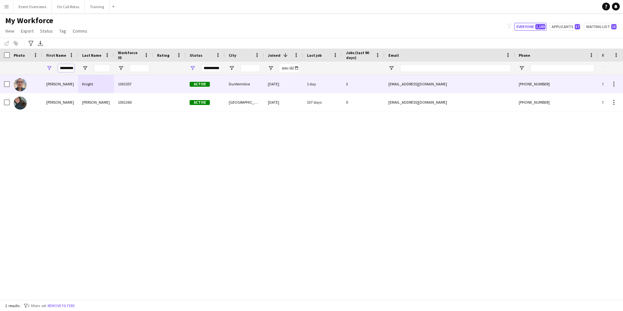
type input "*********"
click at [89, 83] on div "Knight" at bounding box center [96, 84] width 36 height 18
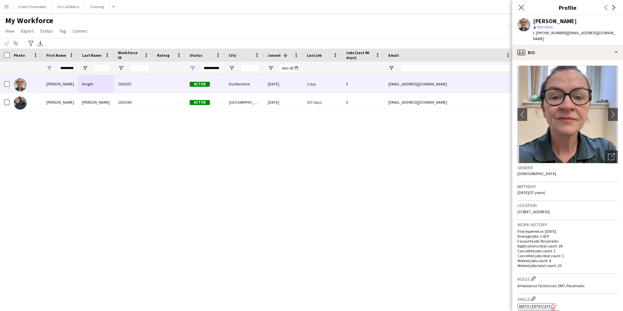
drag, startPoint x: 607, startPoint y: 205, endPoint x: 518, endPoint y: 208, distance: 89.1
click at [518, 208] on div "Location 33 Main Street, Low Valleyfield, Dunfermline, KY12 8TF" at bounding box center [568, 210] width 100 height 19
copy span "33 Main Street, Low Valleyfield, Dunfermline, KY12 8TF"
drag, startPoint x: 61, startPoint y: 70, endPoint x: 135, endPoint y: 64, distance: 74.2
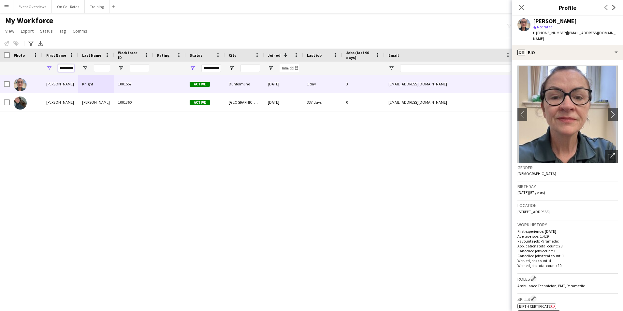
click at [134, 65] on div "**********" at bounding box center [353, 68] width 707 height 13
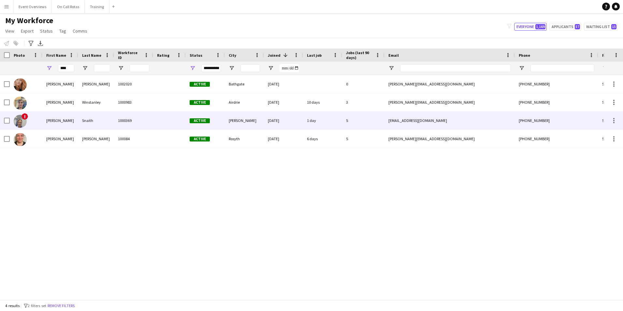
click at [155, 121] on div at bounding box center [169, 120] width 33 height 18
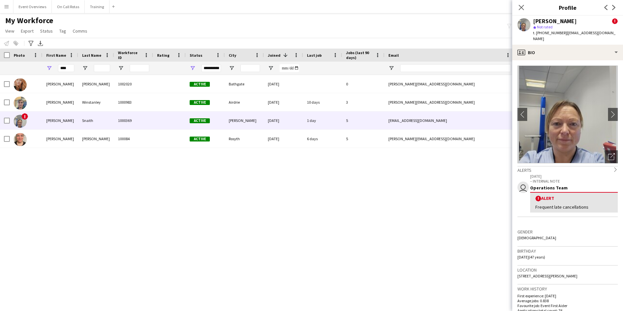
click at [77, 71] on div "****" at bounding box center [60, 68] width 36 height 13
click at [74, 69] on input "****" at bounding box center [66, 68] width 16 height 8
type input "*"
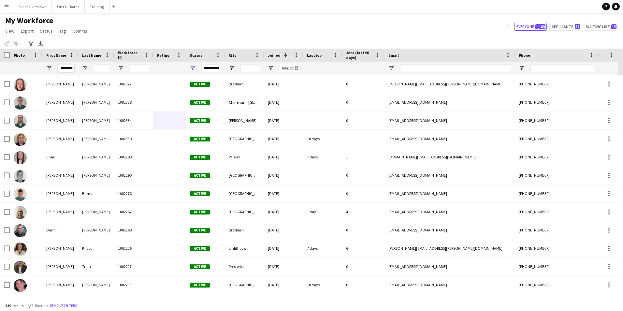
scroll to position [0, 2]
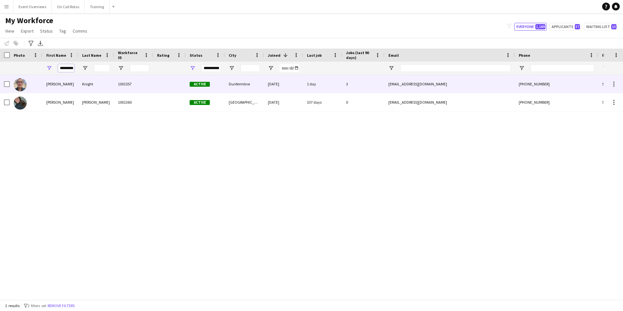
type input "*********"
click at [97, 88] on div "Knight" at bounding box center [96, 84] width 36 height 18
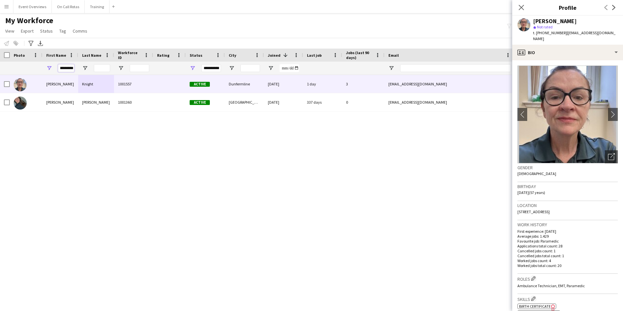
drag, startPoint x: 60, startPoint y: 70, endPoint x: 116, endPoint y: 69, distance: 55.8
click at [116, 69] on div "**********" at bounding box center [353, 68] width 707 height 13
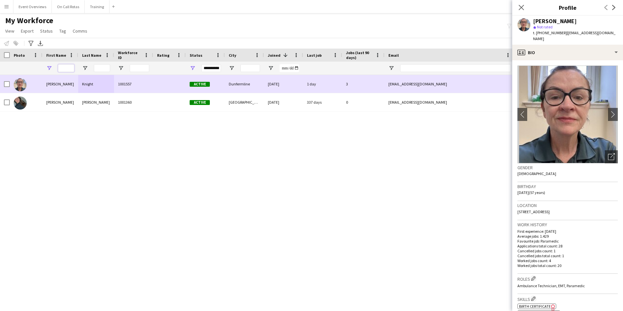
scroll to position [0, 0]
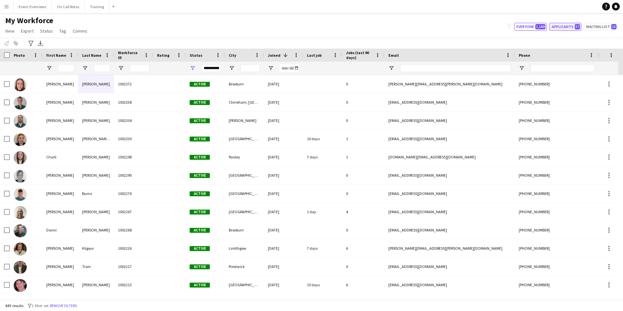
click at [575, 26] on button "Applicants 57" at bounding box center [566, 27] width 32 height 8
type input "**********"
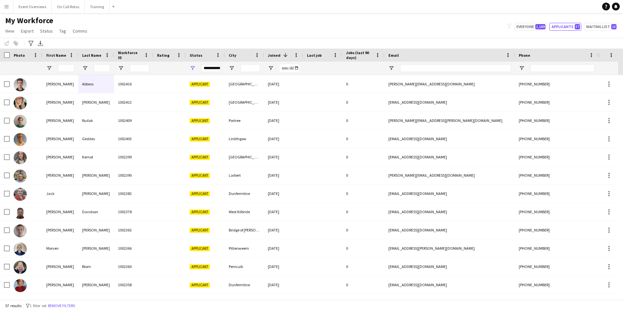
click at [3, 4] on button "Menu" at bounding box center [6, 6] width 13 height 13
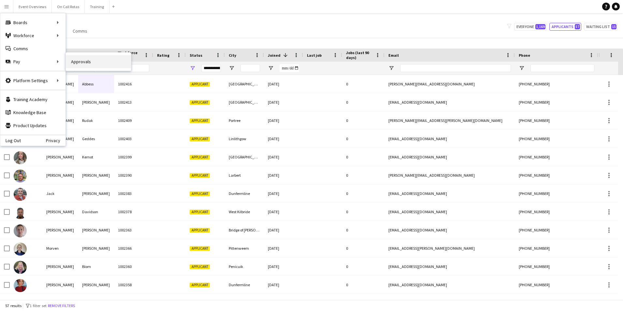
click at [78, 61] on link "Approvals" at bounding box center [98, 61] width 65 height 13
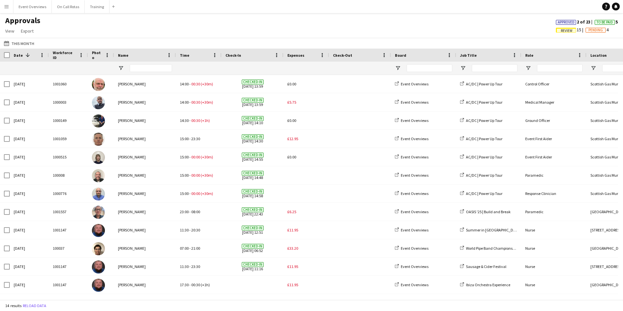
click at [5, 7] on app-icon "Menu" at bounding box center [6, 6] width 5 height 5
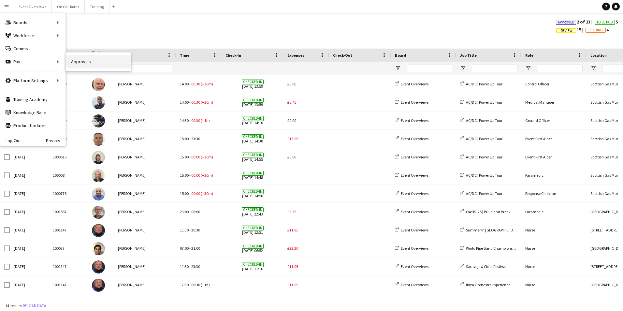
click at [78, 59] on link "Approvals" at bounding box center [98, 61] width 65 height 13
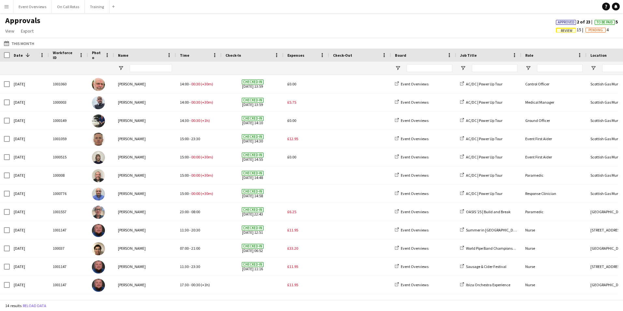
click at [8, 8] on app-icon "Menu" at bounding box center [6, 6] width 5 height 5
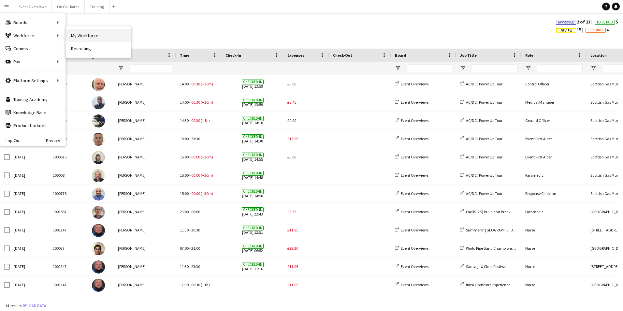
click at [82, 31] on link "My Workforce" at bounding box center [98, 35] width 65 height 13
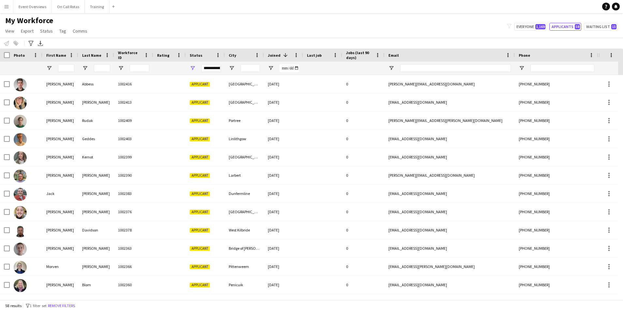
click at [6, 5] on app-icon "Menu" at bounding box center [6, 6] width 5 height 5
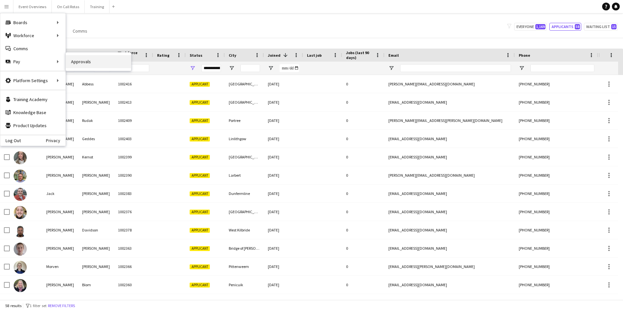
click at [72, 62] on link "Approvals" at bounding box center [98, 61] width 65 height 13
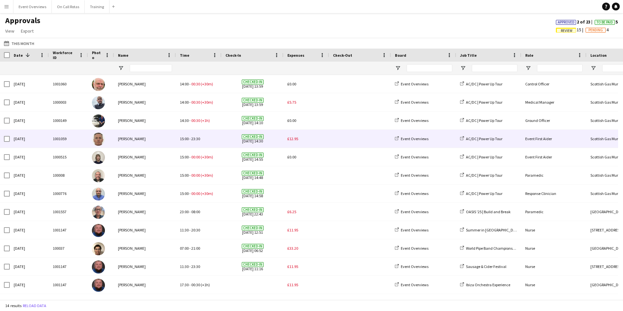
click at [290, 139] on span "£12.95" at bounding box center [293, 138] width 11 height 5
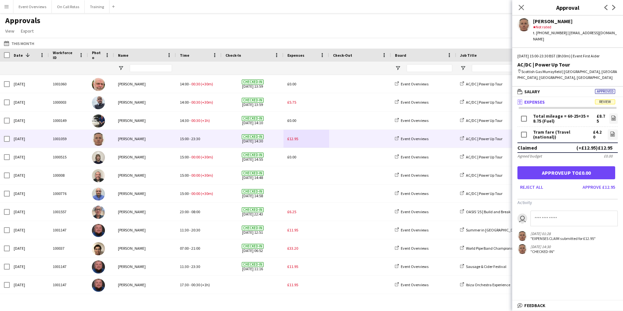
click at [558, 217] on input at bounding box center [574, 219] width 87 height 16
drag, startPoint x: 599, startPoint y: 208, endPoint x: 542, endPoint y: 222, distance: 58.4
click at [542, 222] on app-messages "**********" at bounding box center [567, 232] width 111 height 43
type input "*"
click at [610, 129] on link "file-image" at bounding box center [613, 134] width 10 height 10
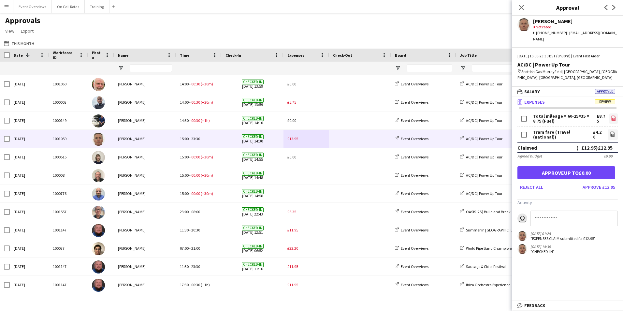
click at [613, 115] on icon "file-image" at bounding box center [613, 117] width 5 height 5
click at [597, 182] on button "Approve £12.95" at bounding box center [599, 187] width 38 height 10
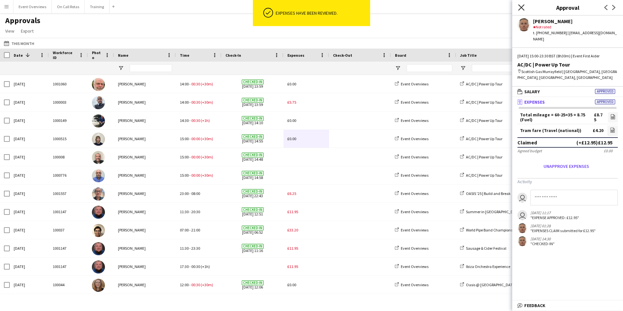
click at [522, 7] on icon at bounding box center [521, 7] width 6 height 6
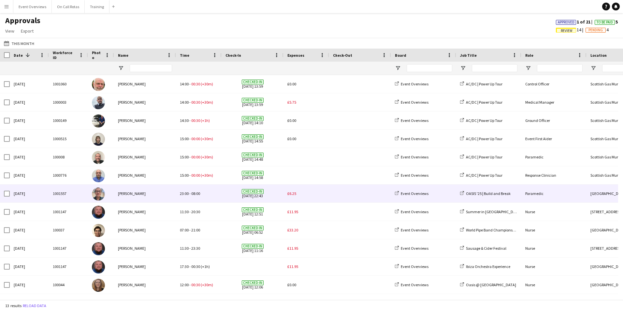
click at [289, 195] on span "£6.25" at bounding box center [292, 193] width 9 height 5
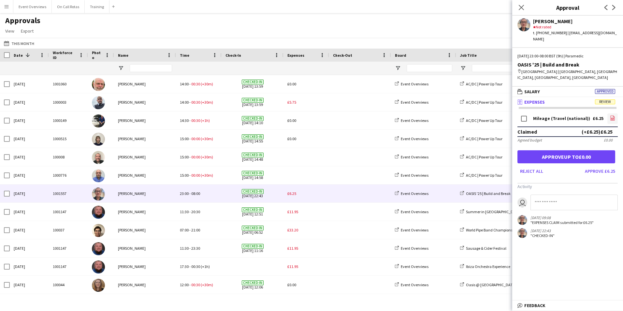
click at [610, 113] on link "file-image" at bounding box center [613, 118] width 10 height 10
click at [615, 115] on icon "file-image" at bounding box center [612, 117] width 5 height 5
click at [560, 198] on input at bounding box center [574, 203] width 87 height 16
click at [541, 199] on input "**********" at bounding box center [574, 203] width 87 height 16
click at [603, 195] on input "**********" at bounding box center [574, 203] width 87 height 16
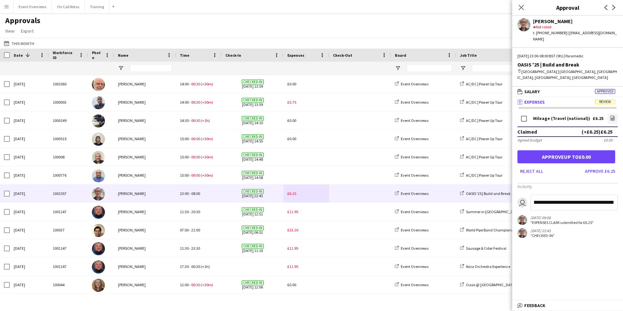
scroll to position [0, 20]
type input "**********"
click at [524, 5] on icon "Close pop-in" at bounding box center [521, 7] width 6 height 6
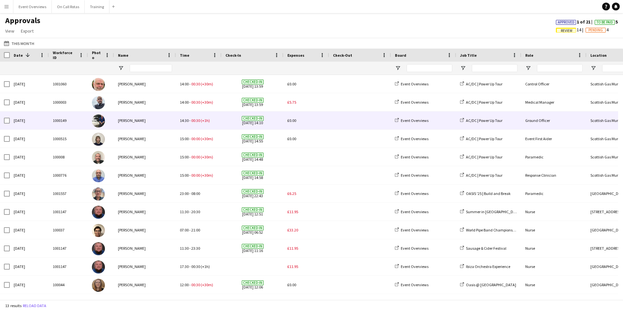
click at [290, 120] on span "£0.00" at bounding box center [292, 120] width 9 height 5
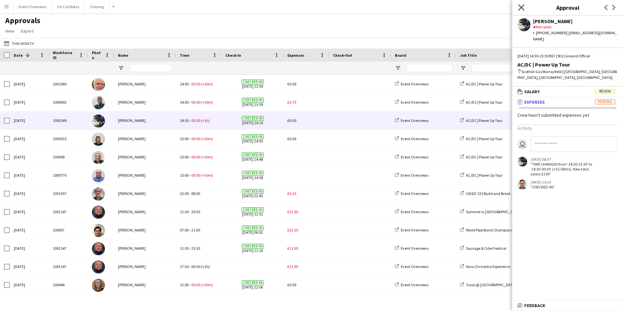
click at [520, 10] on icon "Close pop-in" at bounding box center [521, 7] width 6 height 6
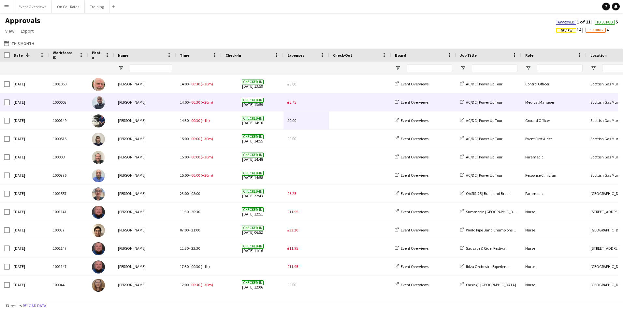
click at [298, 104] on div "£5.75" at bounding box center [307, 102] width 46 height 18
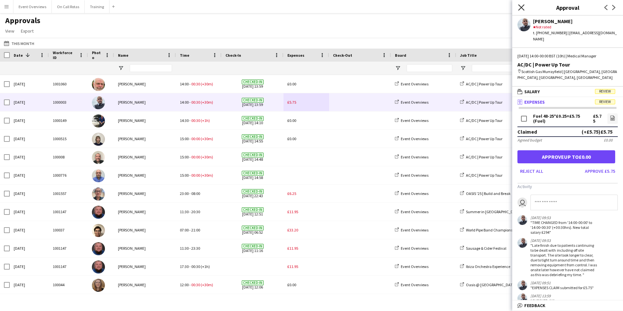
click at [520, 7] on icon "Close pop-in" at bounding box center [521, 7] width 6 height 6
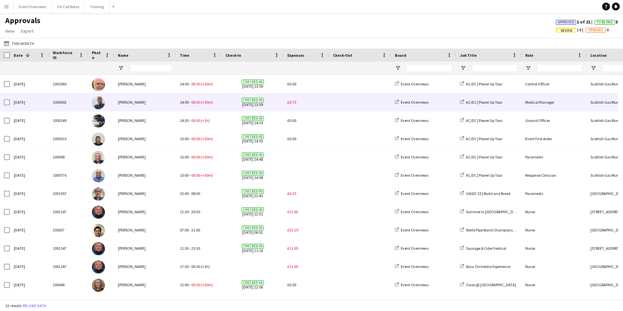
click at [206, 104] on span "(+30m)" at bounding box center [207, 102] width 12 height 5
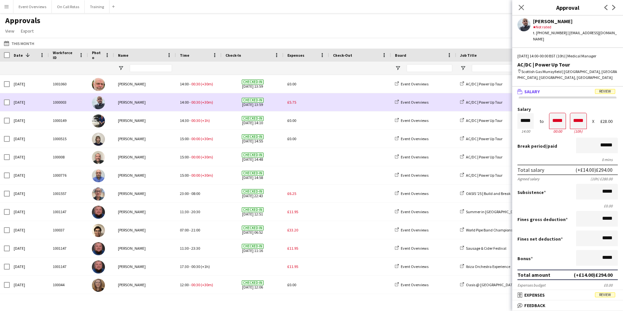
click at [288, 102] on span "£5.75" at bounding box center [292, 102] width 9 height 5
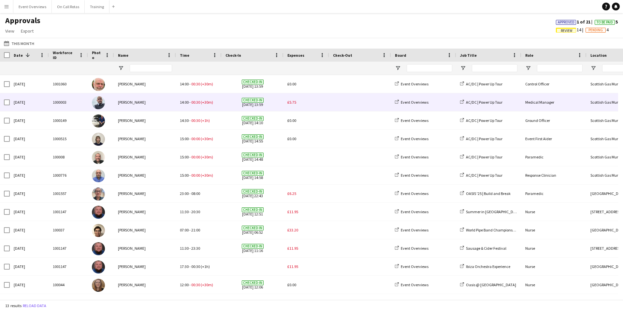
click at [290, 101] on span "£5.75" at bounding box center [292, 102] width 9 height 5
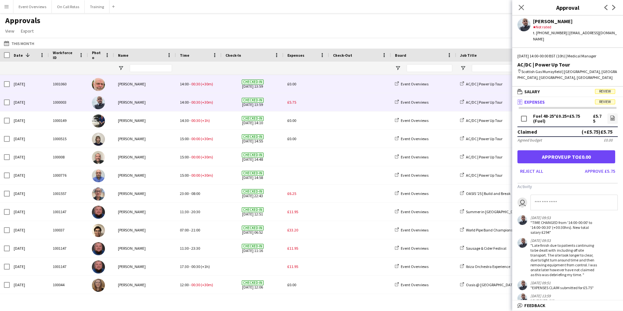
click at [295, 84] on span "£0.00" at bounding box center [292, 84] width 9 height 5
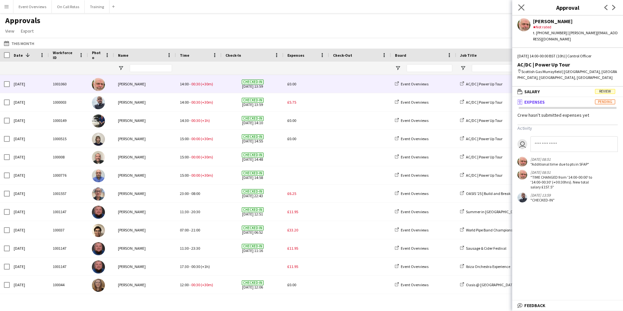
click at [524, 11] on app-icon "Close pop-in" at bounding box center [521, 7] width 9 height 9
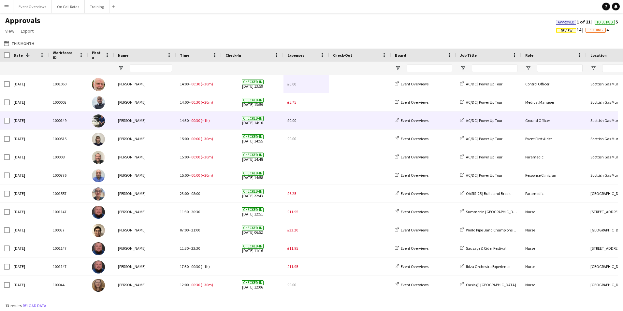
click at [292, 120] on span "£0.00" at bounding box center [292, 120] width 9 height 5
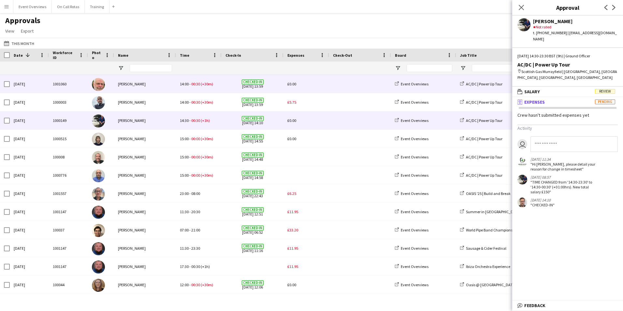
click at [294, 86] on span "£0.00" at bounding box center [292, 84] width 9 height 5
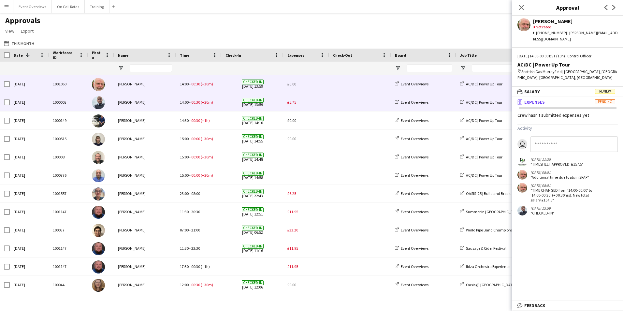
click at [292, 103] on span "£5.75" at bounding box center [292, 102] width 9 height 5
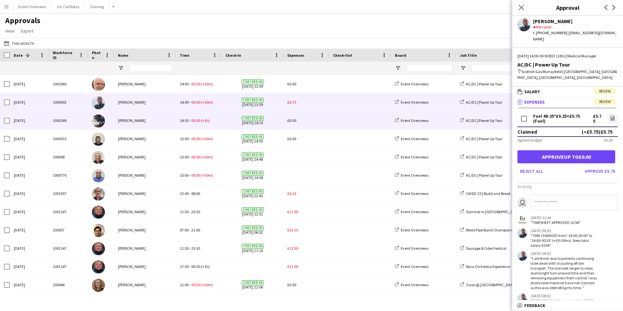
click at [292, 117] on div "£0.00" at bounding box center [307, 120] width 46 height 18
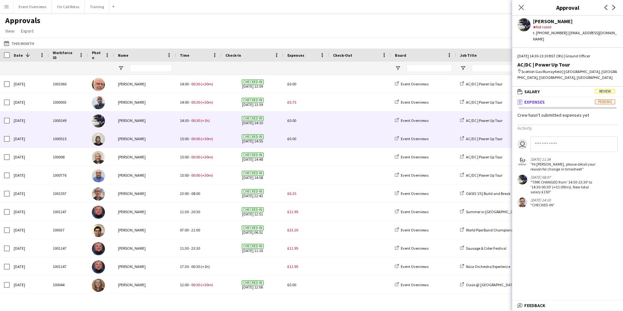
click at [294, 138] on span "£0.00" at bounding box center [292, 138] width 9 height 5
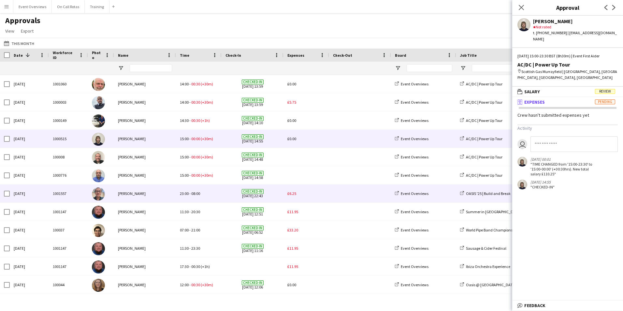
click at [292, 196] on span "£6.25" at bounding box center [292, 193] width 9 height 5
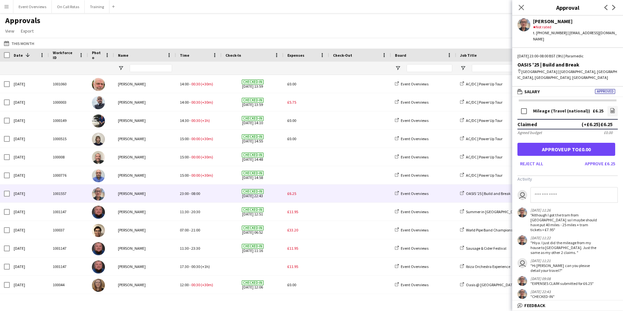
scroll to position [9, 0]
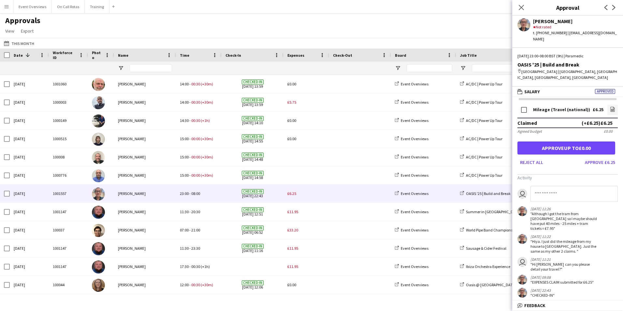
click at [541, 189] on input at bounding box center [574, 194] width 87 height 16
type input "*********"
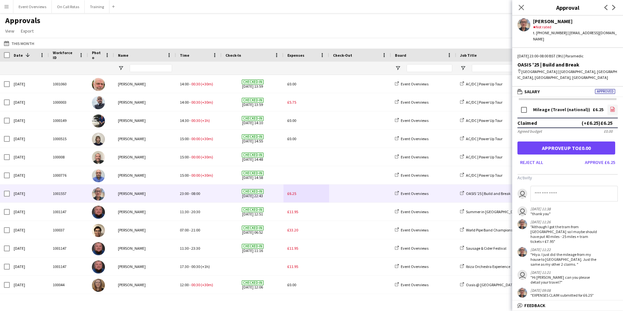
click at [610, 107] on app-icon "file-image" at bounding box center [612, 110] width 5 height 7
click at [599, 157] on button "Approve £6.25" at bounding box center [601, 162] width 36 height 10
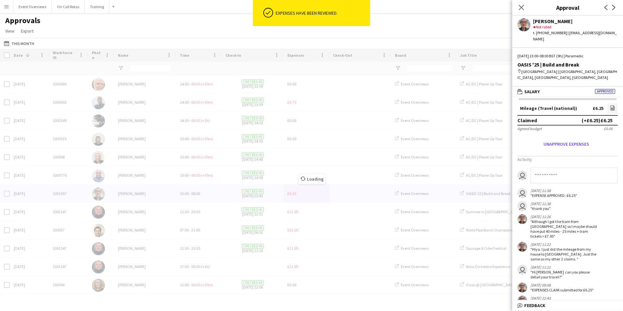
scroll to position [0, 0]
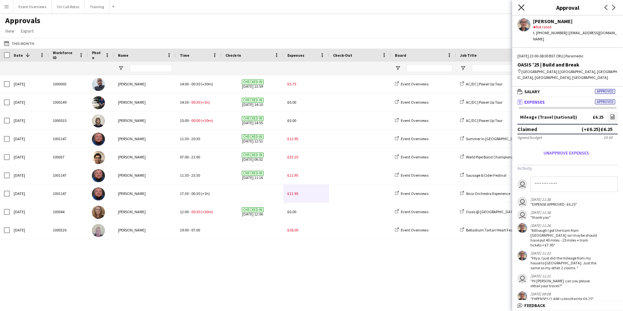
click at [523, 6] on icon at bounding box center [521, 7] width 6 height 6
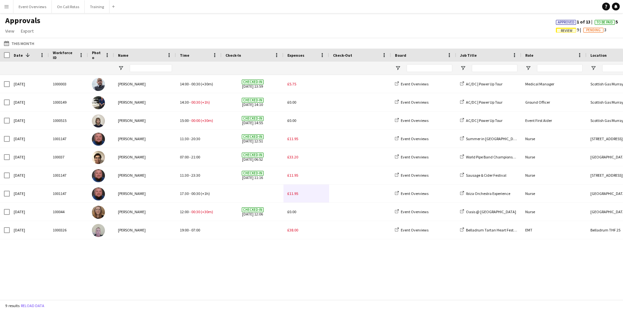
click at [7, 5] on app-icon "Menu" at bounding box center [6, 6] width 5 height 5
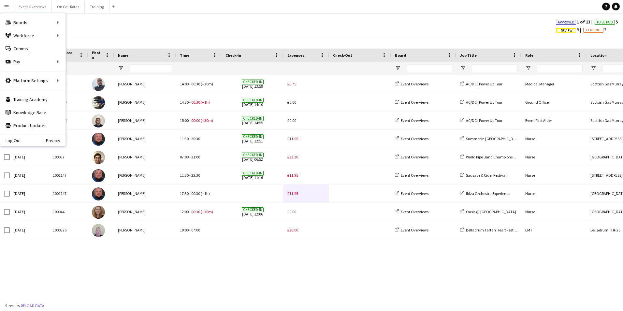
click at [9, 12] on button "Menu" at bounding box center [6, 6] width 13 height 13
click at [104, 30] on div "Approvals View Customise view Customise filters Reset Filters Reset View Reset …" at bounding box center [311, 27] width 623 height 22
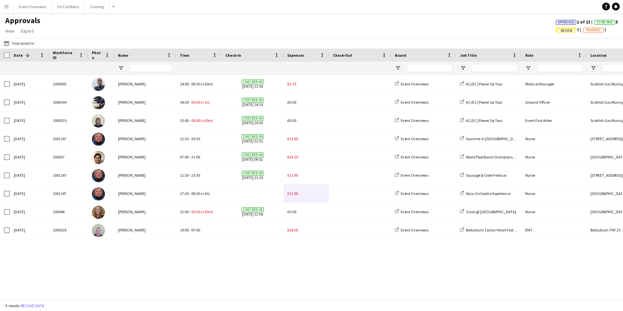
click at [3, 10] on button "Menu" at bounding box center [6, 6] width 13 height 13
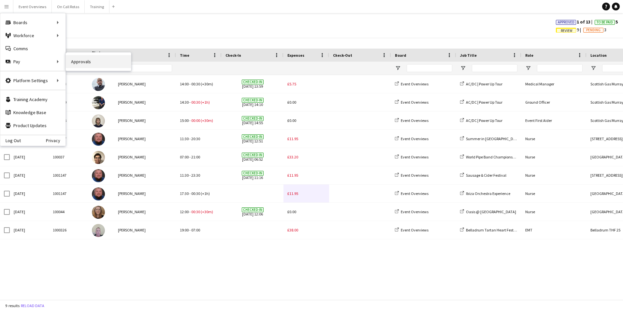
click at [86, 62] on link "Approvals" at bounding box center [98, 61] width 65 height 13
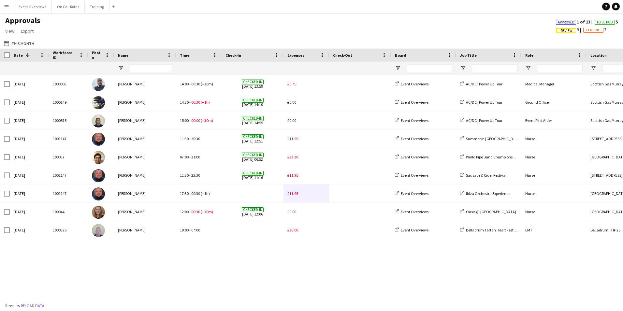
click at [7, 4] on button "Menu" at bounding box center [6, 6] width 13 height 13
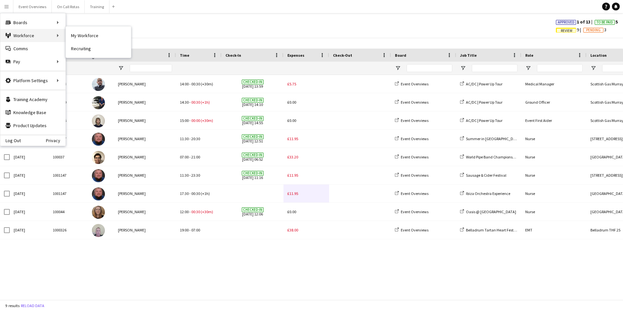
click at [50, 35] on div "Workforce Workforce" at bounding box center [32, 35] width 65 height 13
click at [91, 37] on link "My Workforce" at bounding box center [98, 35] width 65 height 13
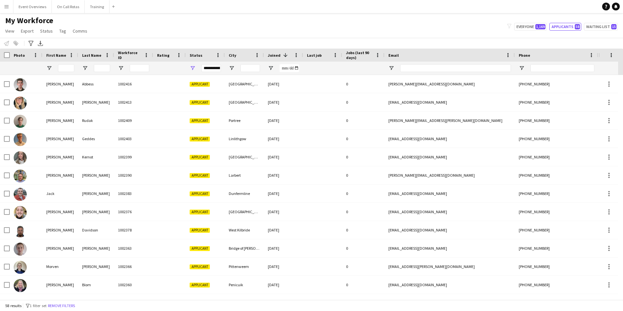
click at [4, 5] on button "Menu" at bounding box center [6, 6] width 13 height 13
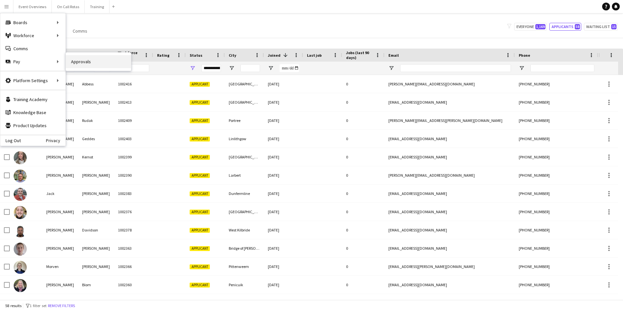
click at [77, 62] on link "Approvals" at bounding box center [98, 61] width 65 height 13
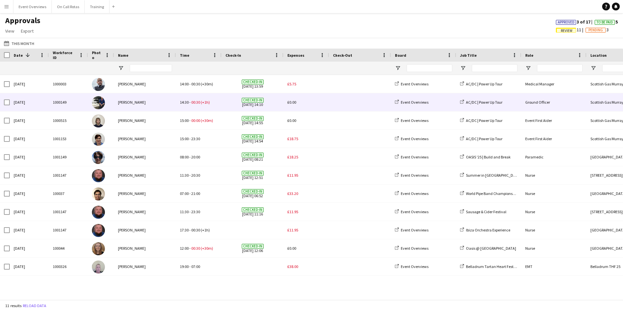
click at [292, 104] on span "£0.00" at bounding box center [292, 102] width 9 height 5
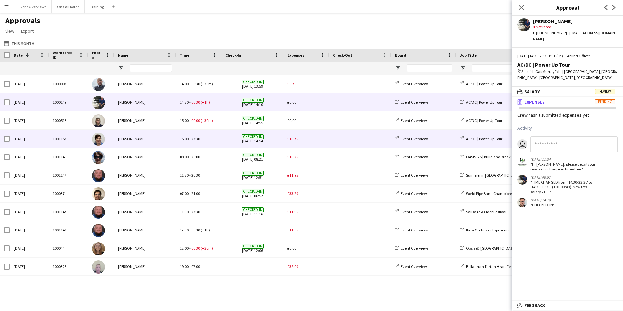
click at [293, 136] on span "£18.75" at bounding box center [293, 138] width 11 height 5
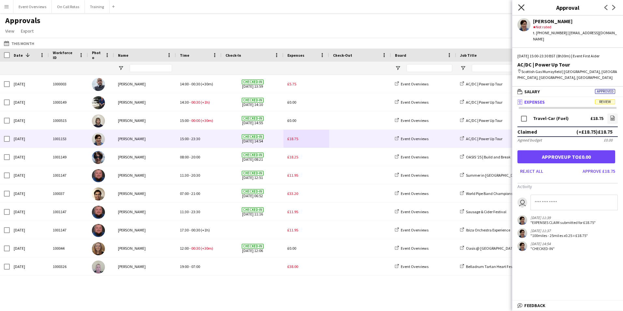
click at [522, 7] on icon at bounding box center [521, 7] width 6 height 6
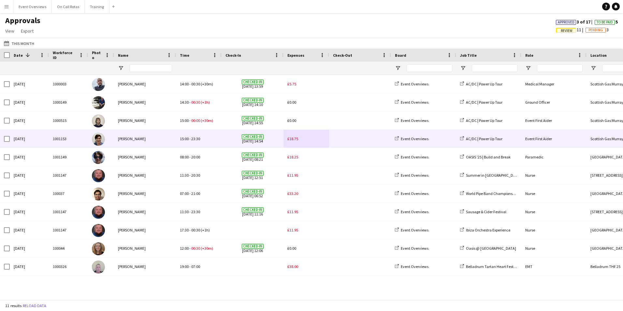
click at [292, 138] on span "£18.75" at bounding box center [293, 138] width 11 height 5
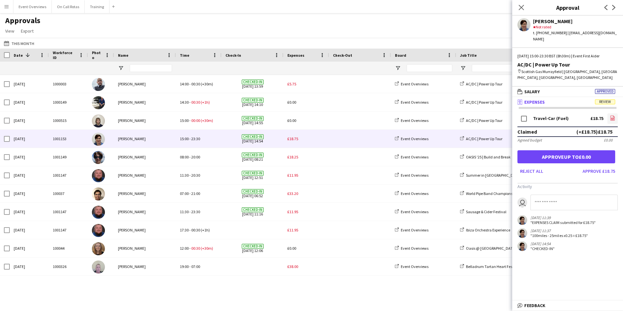
click at [609, 113] on link "file-image" at bounding box center [613, 118] width 10 height 10
click at [612, 113] on link "file-image" at bounding box center [613, 118] width 10 height 10
click at [609, 166] on button "Approve £18.75" at bounding box center [599, 171] width 38 height 10
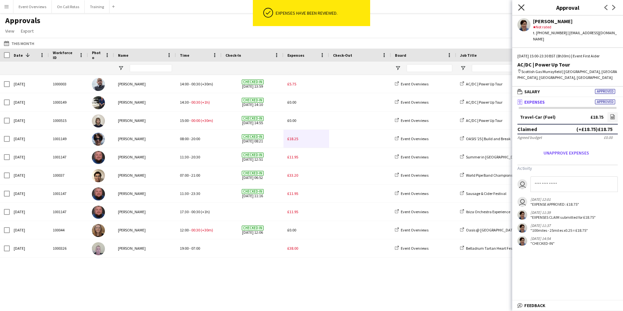
click at [519, 9] on icon "Close pop-in" at bounding box center [521, 7] width 6 height 6
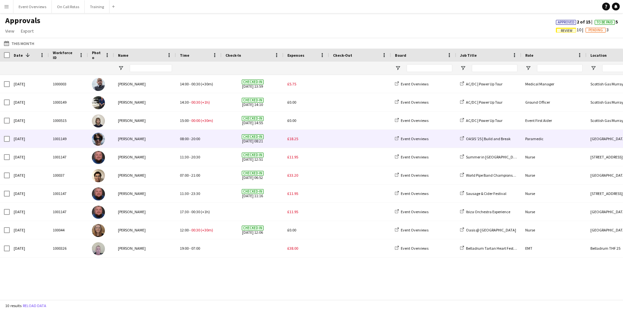
click at [290, 140] on span "£18.25" at bounding box center [293, 138] width 11 height 5
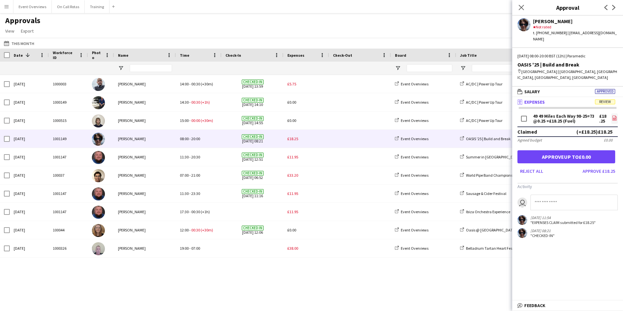
click at [612, 113] on link "file-image" at bounding box center [615, 118] width 7 height 10
click at [595, 166] on button "Approve £18.25" at bounding box center [599, 171] width 38 height 10
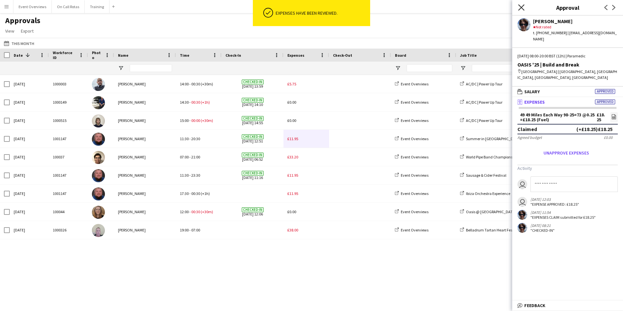
click at [524, 7] on icon "Close pop-in" at bounding box center [521, 7] width 6 height 6
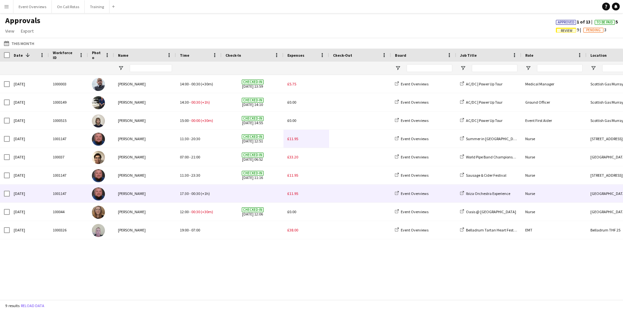
click at [295, 193] on span "£11.95" at bounding box center [293, 193] width 11 height 5
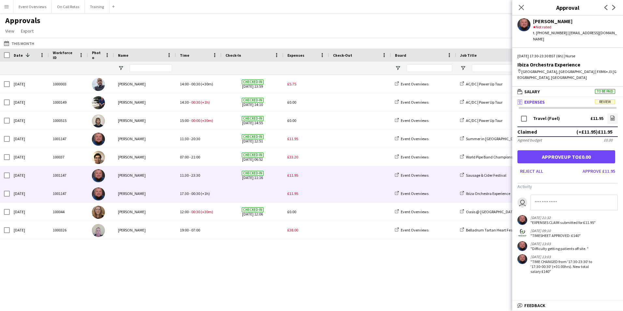
click at [291, 175] on span "£11.95" at bounding box center [293, 175] width 11 height 5
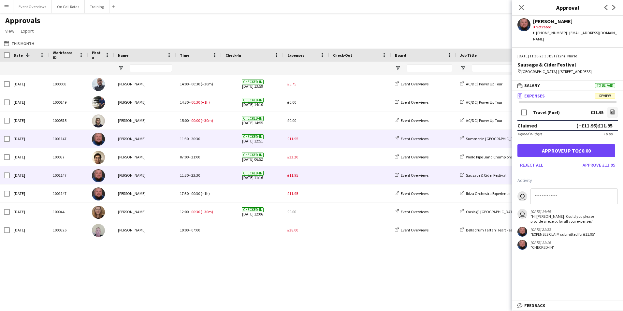
click at [296, 140] on span "£11.95" at bounding box center [293, 138] width 11 height 5
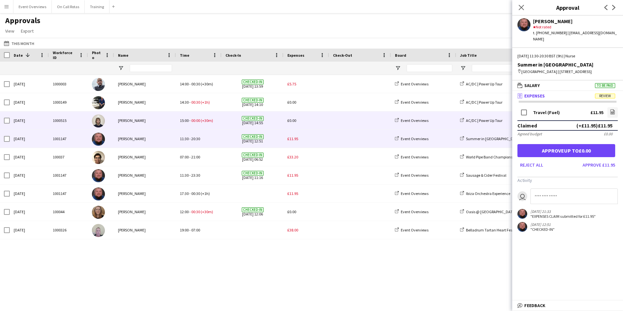
click at [289, 119] on span "£0.00" at bounding box center [292, 120] width 9 height 5
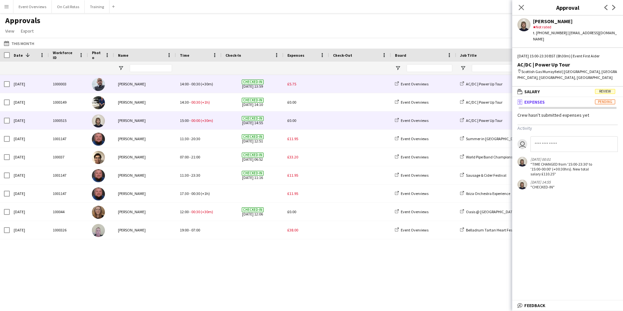
click at [295, 88] on div "£5.75" at bounding box center [307, 84] width 46 height 18
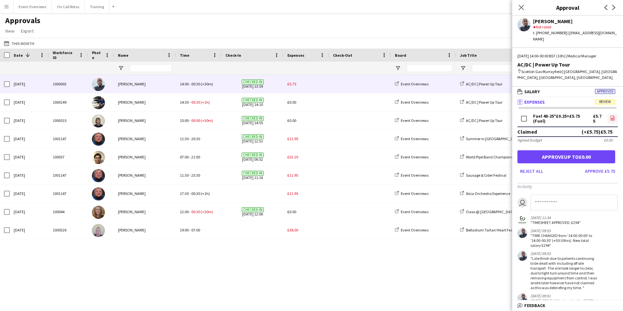
click at [608, 113] on link "file-image" at bounding box center [613, 118] width 10 height 10
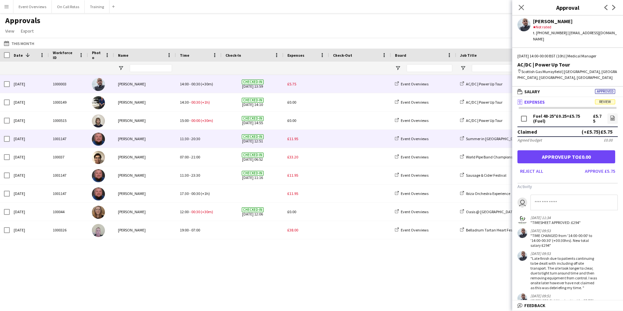
click at [286, 139] on div "£11.95" at bounding box center [307, 139] width 46 height 18
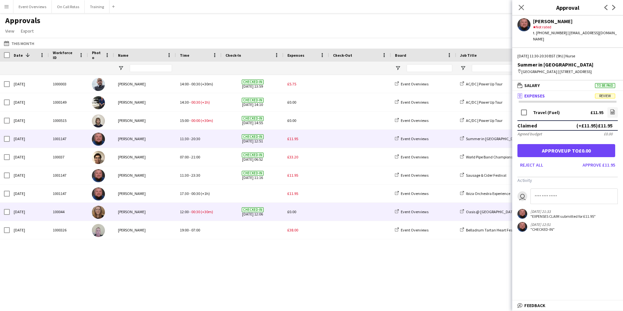
click at [295, 213] on span "£0.00" at bounding box center [292, 211] width 9 height 5
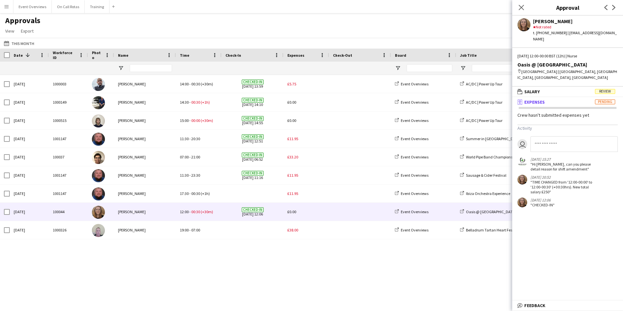
click at [9, 8] on app-icon "Menu" at bounding box center [6, 6] width 5 height 5
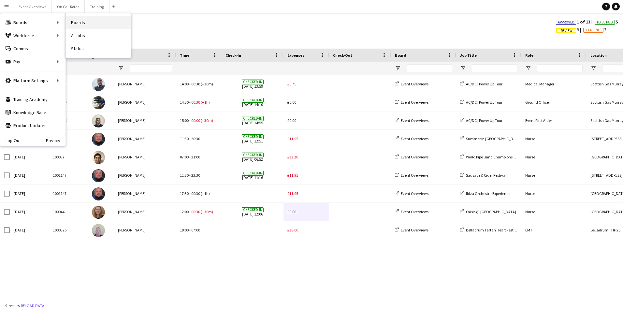
click at [81, 22] on link "Boards" at bounding box center [98, 22] width 65 height 13
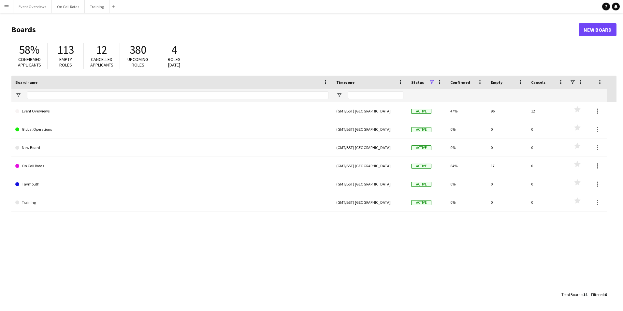
click at [7, 6] on app-icon "Menu" at bounding box center [6, 6] width 5 height 5
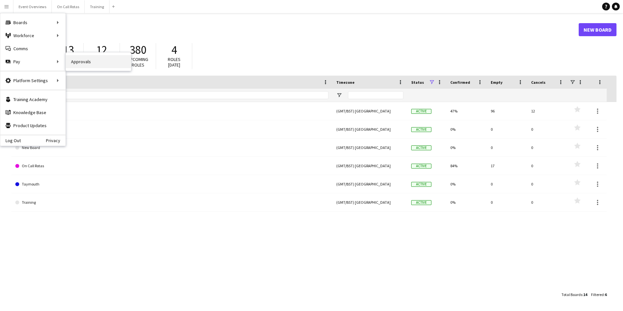
click at [81, 62] on link "Approvals" at bounding box center [98, 61] width 65 height 13
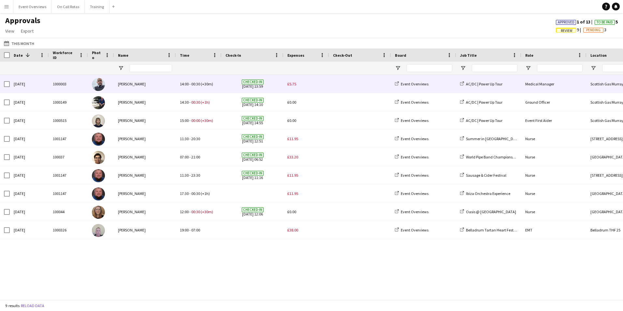
click at [292, 82] on span "£5.75" at bounding box center [292, 84] width 9 height 5
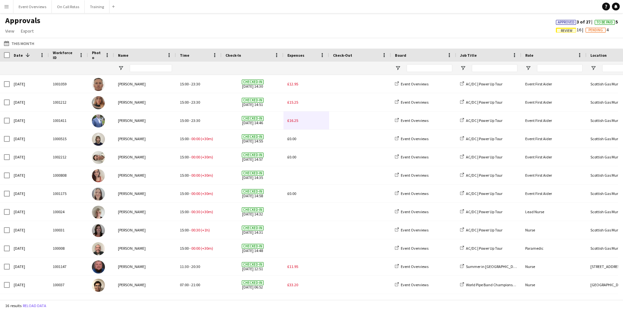
click at [6, 4] on app-icon "Menu" at bounding box center [6, 6] width 5 height 5
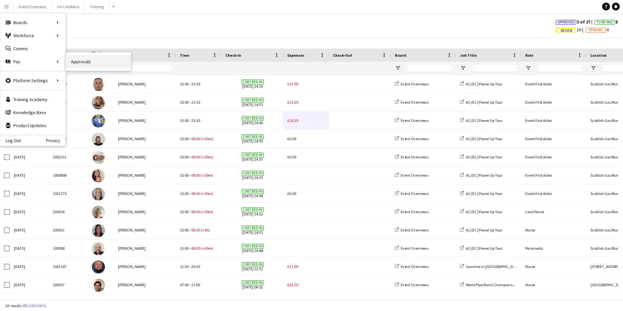
click at [78, 62] on link "Approvals" at bounding box center [98, 61] width 65 height 13
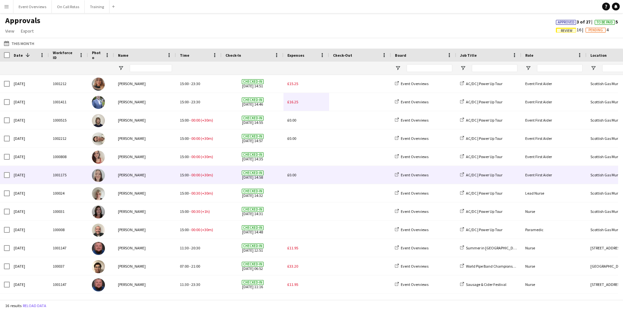
scroll to position [65, 0]
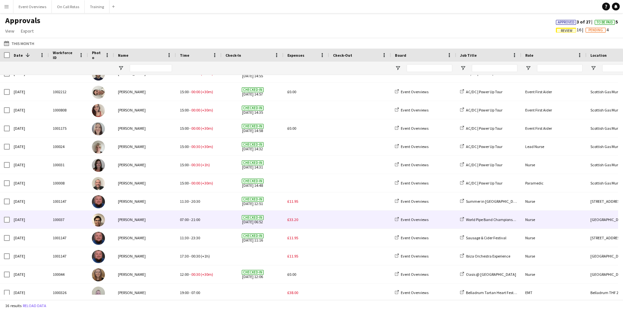
click at [292, 220] on span "£33.20" at bounding box center [293, 219] width 11 height 5
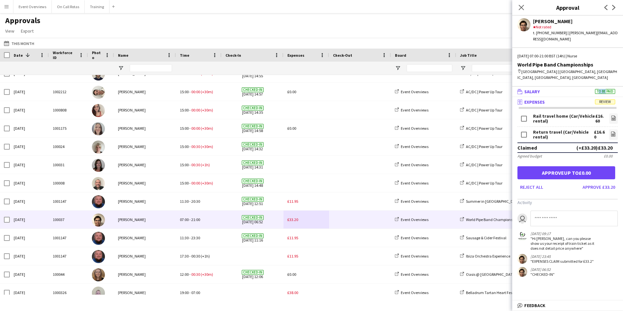
drag, startPoint x: 603, startPoint y: 86, endPoint x: 590, endPoint y: 87, distance: 13.1
click at [590, 89] on mat-panel-title "wallet Salary To be paid" at bounding box center [566, 92] width 108 height 6
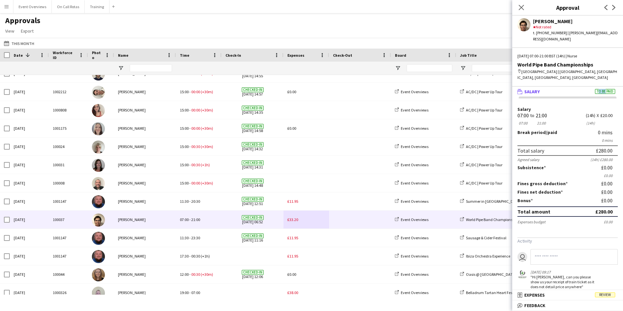
drag, startPoint x: 590, startPoint y: 87, endPoint x: 595, endPoint y: 85, distance: 5.1
click at [595, 89] on span "To be paid" at bounding box center [605, 91] width 20 height 5
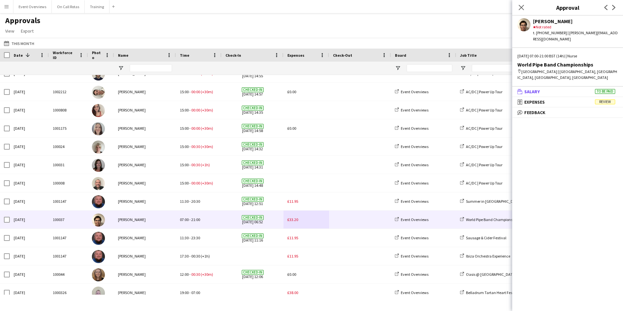
click at [601, 89] on span "To be paid" at bounding box center [605, 91] width 20 height 5
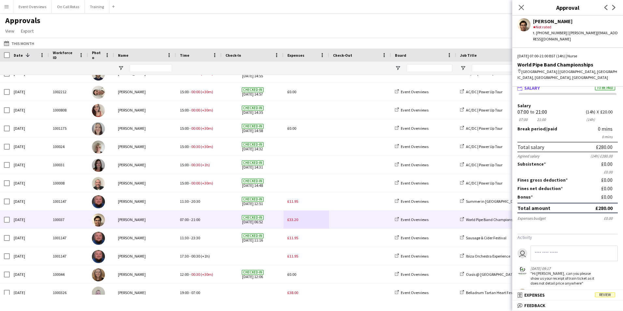
scroll to position [0, 0]
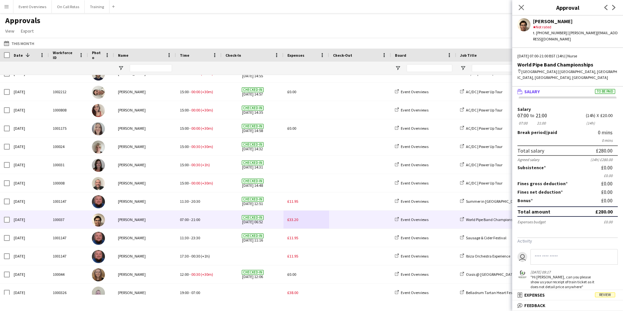
click at [598, 89] on span "To be paid" at bounding box center [605, 91] width 20 height 5
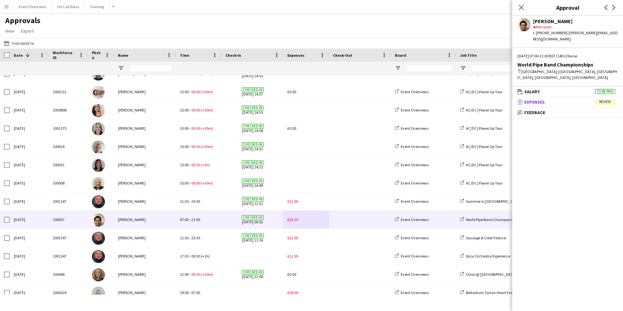
click at [603, 99] on span "Review" at bounding box center [605, 101] width 20 height 5
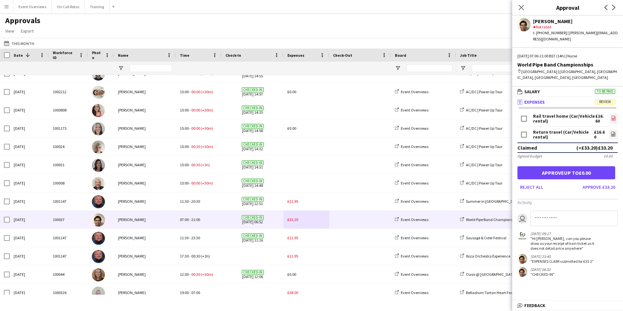
click at [611, 115] on icon "file-image" at bounding box center [613, 117] width 5 height 5
click at [526, 8] on div "Close pop-in" at bounding box center [521, 7] width 18 height 15
click at [521, 7] on icon at bounding box center [521, 7] width 6 height 6
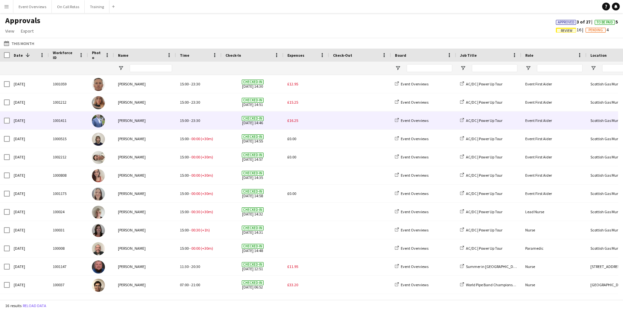
click at [307, 122] on div "£16.25" at bounding box center [307, 120] width 46 height 18
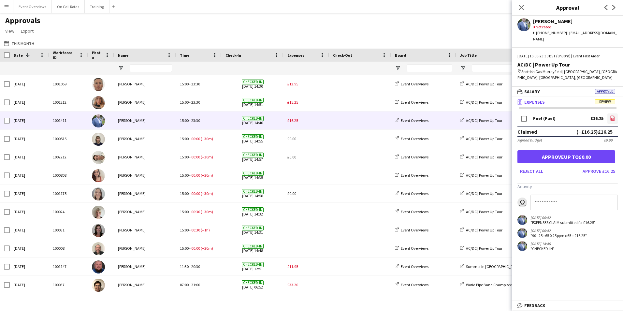
click at [614, 115] on icon at bounding box center [613, 117] width 4 height 5
click at [594, 166] on button "Approve £16.25" at bounding box center [599, 171] width 38 height 10
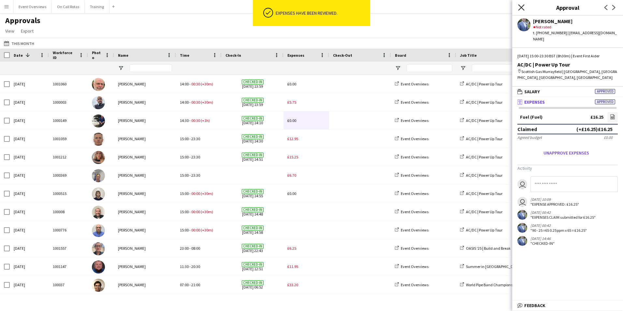
click at [520, 6] on icon at bounding box center [521, 7] width 6 height 6
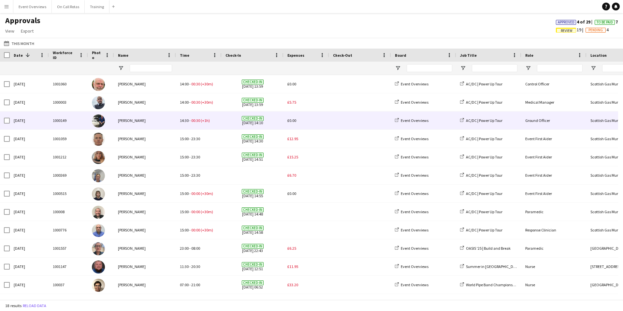
click at [212, 121] on div "14:30 - 00:30 (+1h)" at bounding box center [199, 120] width 46 height 18
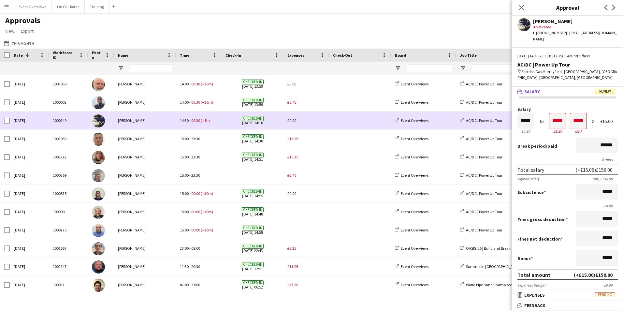
click at [291, 121] on span "£0.00" at bounding box center [292, 120] width 9 height 5
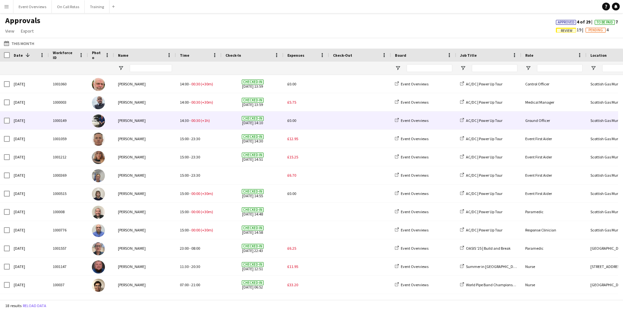
click at [291, 121] on span "£0.00" at bounding box center [292, 120] width 9 height 5
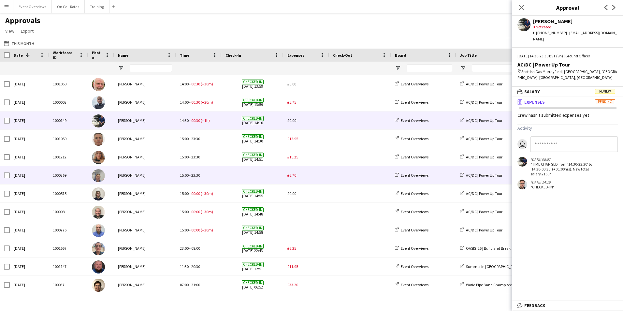
click at [291, 173] on span "£6.70" at bounding box center [292, 175] width 9 height 5
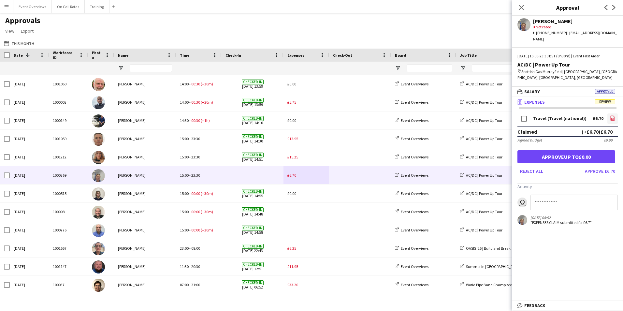
click at [614, 115] on icon "file-image" at bounding box center [612, 117] width 5 height 5
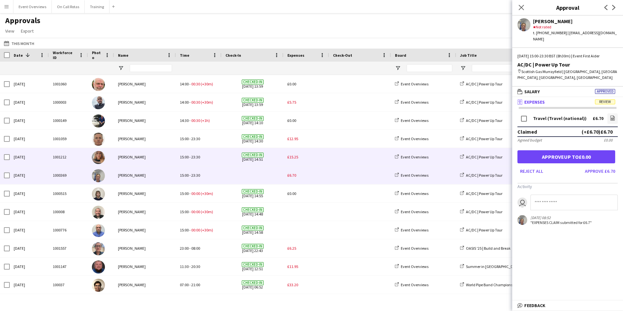
click at [301, 155] on div "£15.25" at bounding box center [307, 157] width 46 height 18
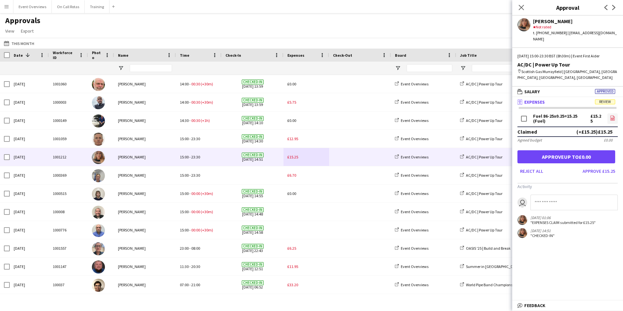
click at [612, 118] on icon at bounding box center [613, 119] width 3 height 2
click at [613, 113] on link "file-image" at bounding box center [613, 118] width 10 height 10
click at [607, 167] on button "Approve £15.25" at bounding box center [599, 171] width 38 height 10
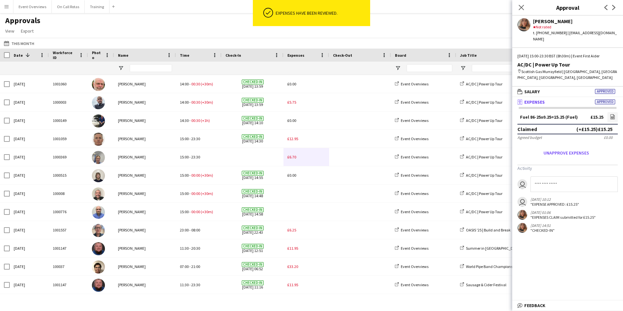
click at [523, 3] on div "Close pop-in" at bounding box center [521, 7] width 18 height 15
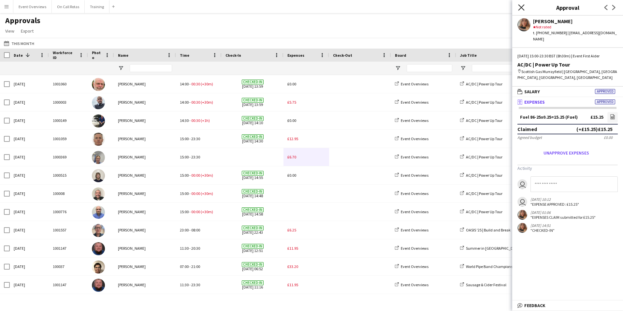
click at [523, 6] on icon at bounding box center [521, 7] width 6 height 6
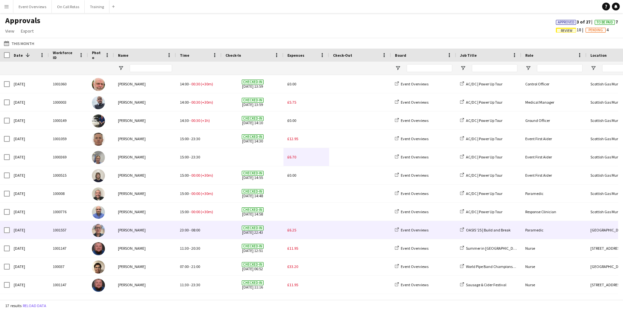
click at [296, 230] on div "£6.25" at bounding box center [307, 230] width 46 height 18
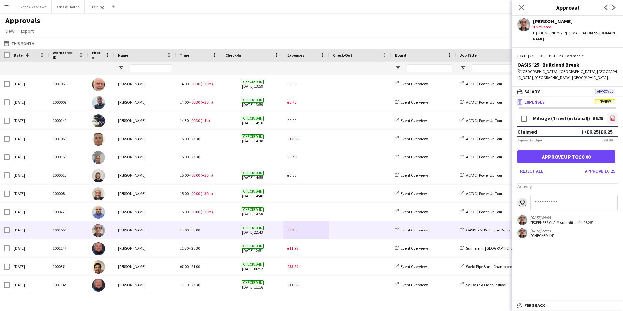
click at [613, 118] on icon at bounding box center [613, 119] width 3 height 2
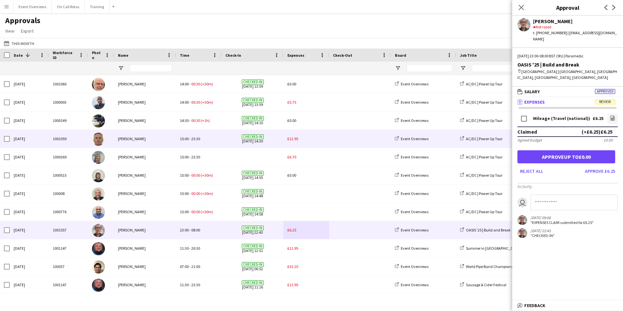
click at [295, 136] on div "£12.95" at bounding box center [307, 139] width 46 height 18
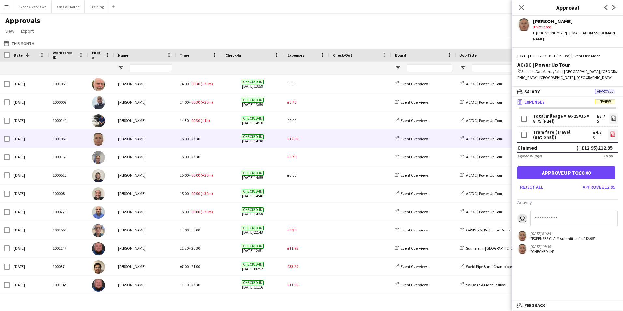
click at [613, 131] on icon "file-image" at bounding box center [612, 133] width 5 height 5
click at [613, 115] on icon "file-image" at bounding box center [613, 117] width 5 height 5
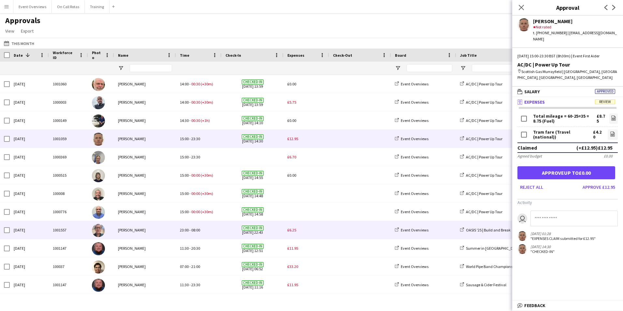
click at [291, 229] on span "£6.25" at bounding box center [292, 230] width 9 height 5
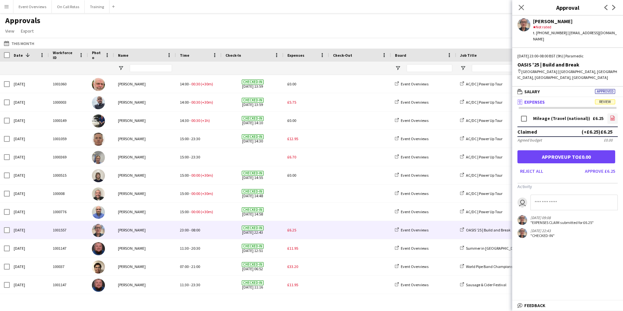
click at [612, 118] on icon at bounding box center [613, 119] width 3 height 2
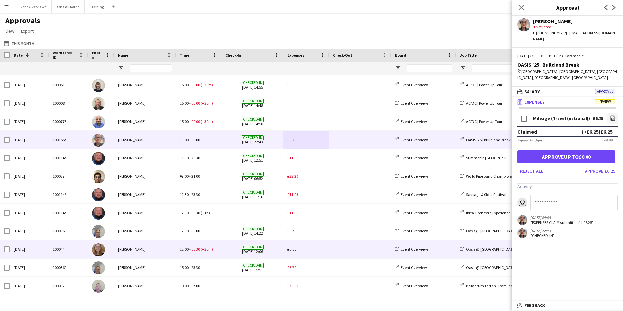
scroll to position [91, 0]
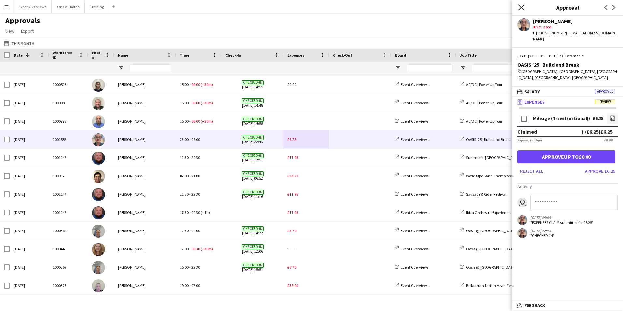
click at [519, 6] on icon "Close pop-in" at bounding box center [521, 7] width 6 height 6
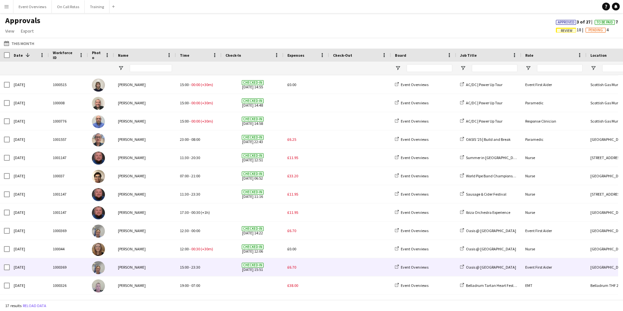
click at [294, 269] on span "£6.70" at bounding box center [292, 267] width 9 height 5
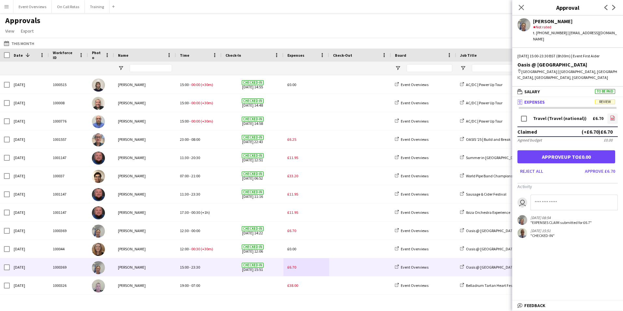
click at [615, 113] on link "file-image" at bounding box center [613, 118] width 10 height 10
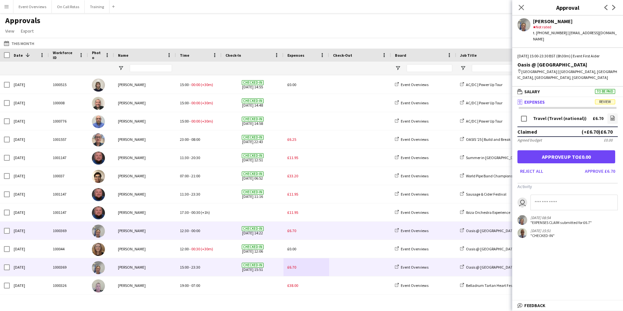
click at [294, 230] on span "£6.70" at bounding box center [292, 230] width 9 height 5
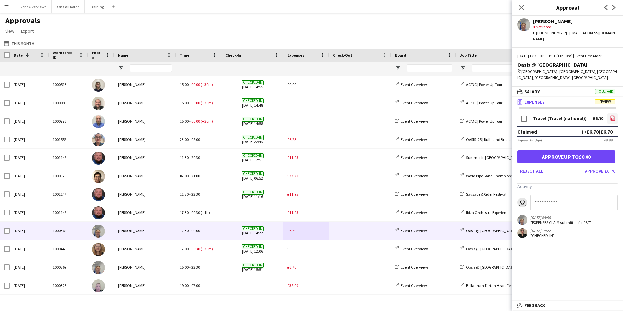
click at [613, 118] on icon at bounding box center [613, 119] width 3 height 2
click at [615, 113] on link "file-image" at bounding box center [613, 118] width 10 height 10
click at [606, 166] on button "Approve £6.70" at bounding box center [601, 171] width 36 height 10
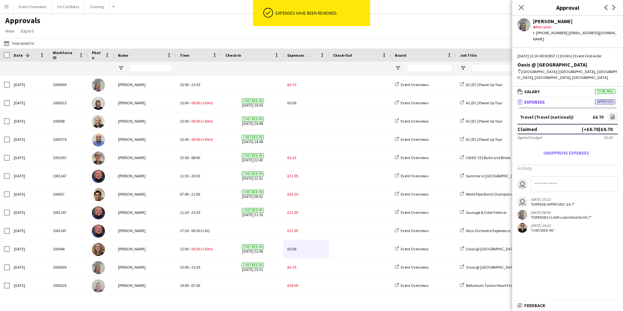
scroll to position [72, 0]
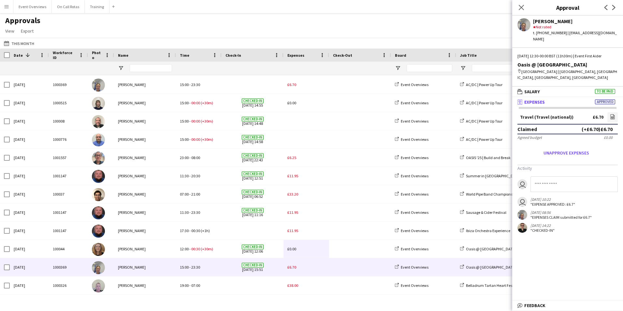
click at [313, 271] on div "£6.70" at bounding box center [307, 267] width 46 height 18
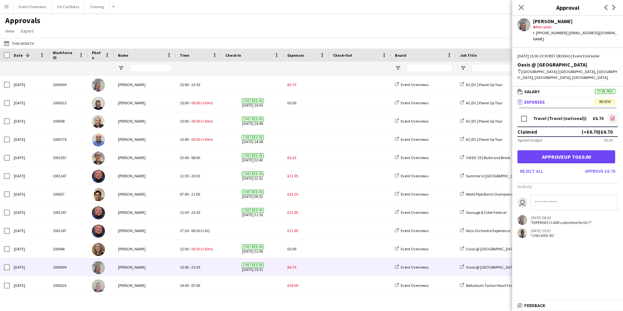
click at [615, 115] on icon at bounding box center [613, 117] width 4 height 5
click at [599, 167] on button "Approve £6.70" at bounding box center [601, 171] width 36 height 10
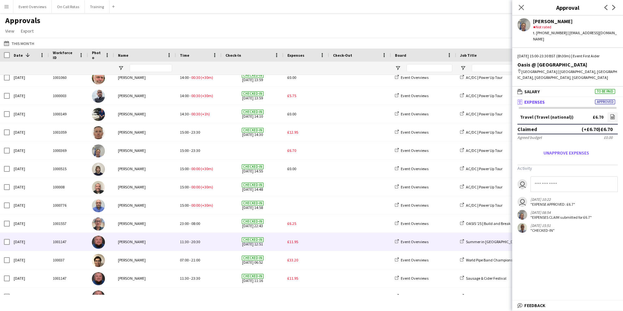
scroll to position [0, 0]
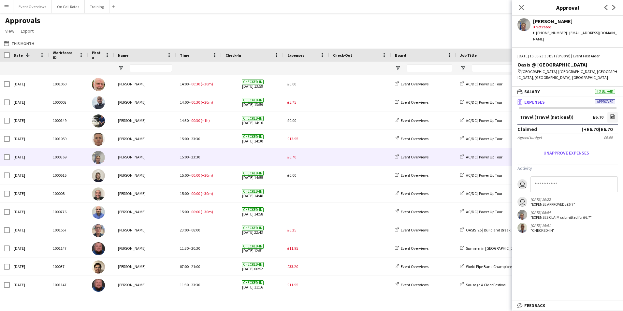
click at [296, 156] on div "£6.70" at bounding box center [307, 157] width 46 height 18
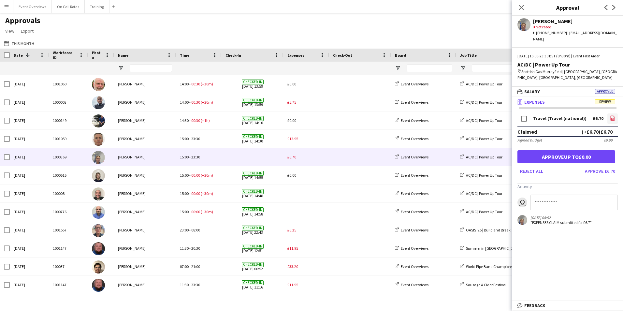
click at [613, 115] on icon "file-image" at bounding box center [612, 117] width 5 height 5
click at [605, 169] on button "Approve £6.70" at bounding box center [601, 171] width 36 height 10
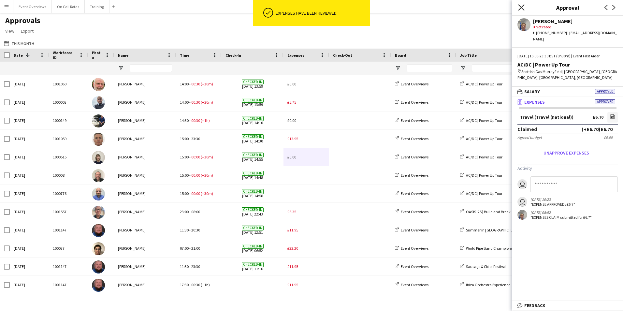
click at [524, 10] on icon "Close pop-in" at bounding box center [521, 7] width 6 height 6
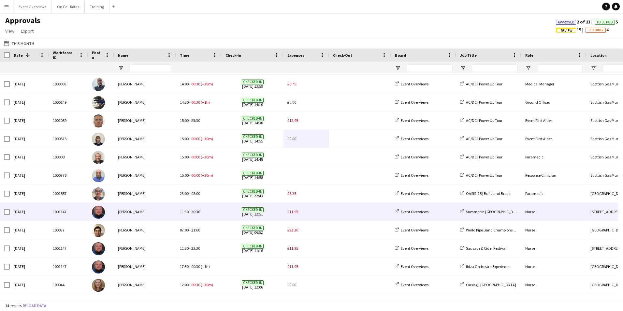
scroll to position [36, 0]
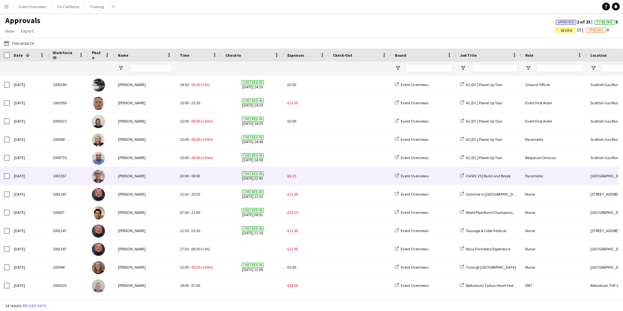
click at [292, 175] on span "£6.25" at bounding box center [292, 175] width 9 height 5
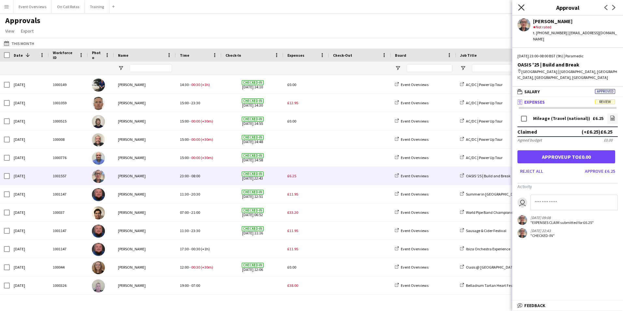
click at [520, 8] on icon "Close pop-in" at bounding box center [521, 7] width 6 height 6
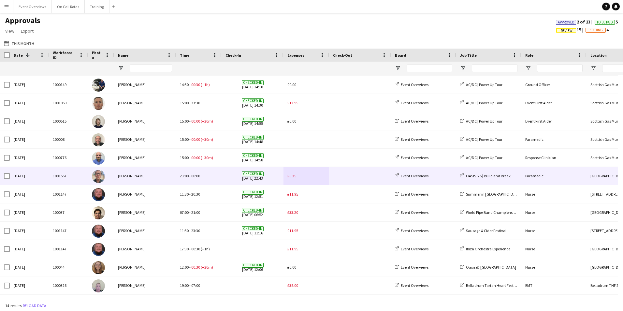
click at [295, 174] on span "£6.25" at bounding box center [292, 175] width 9 height 5
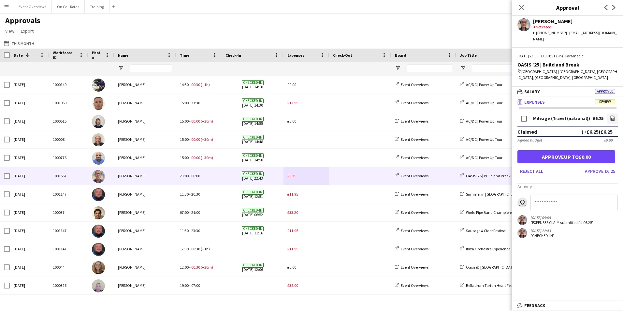
drag, startPoint x: 522, startPoint y: 12, endPoint x: 514, endPoint y: 14, distance: 7.8
click at [522, 11] on app-icon "Close pop-in" at bounding box center [522, 8] width 8 height 8
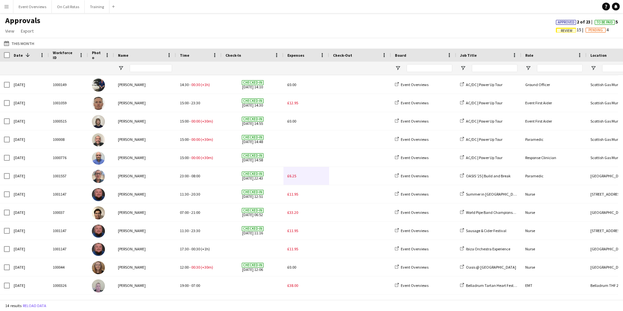
click at [5, 8] on app-icon "Menu" at bounding box center [6, 6] width 5 height 5
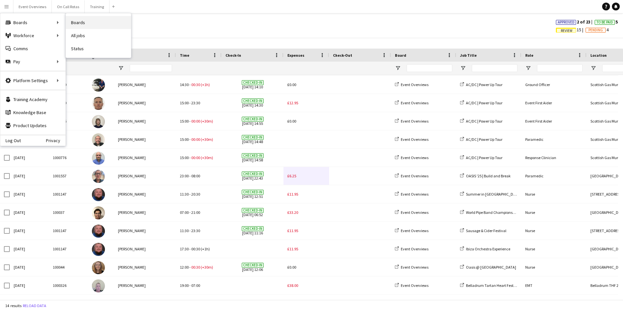
click at [68, 21] on link "Boards" at bounding box center [98, 22] width 65 height 13
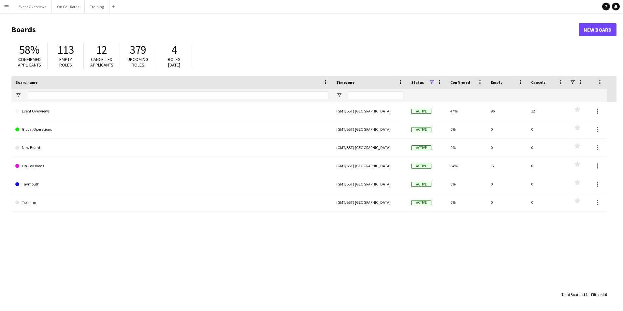
click at [6, 8] on app-icon "Menu" at bounding box center [6, 6] width 5 height 5
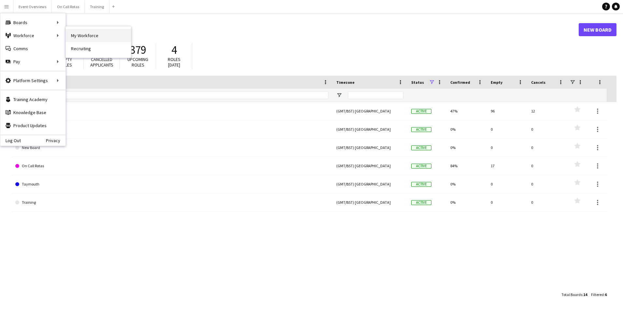
click at [75, 34] on link "My Workforce" at bounding box center [98, 35] width 65 height 13
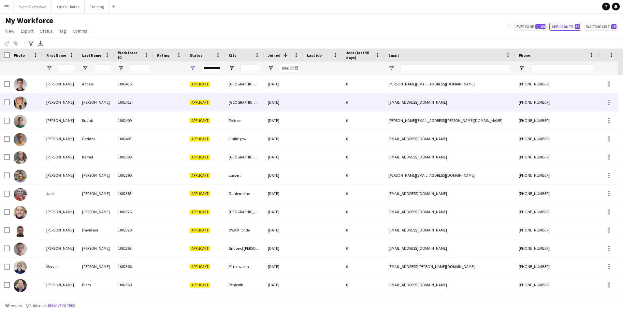
click at [125, 103] on div "1002413" at bounding box center [133, 102] width 39 height 18
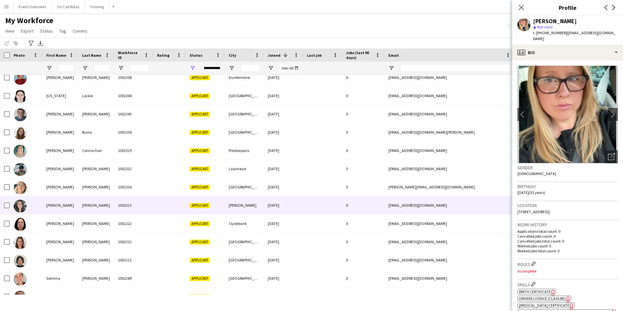
scroll to position [228, 0]
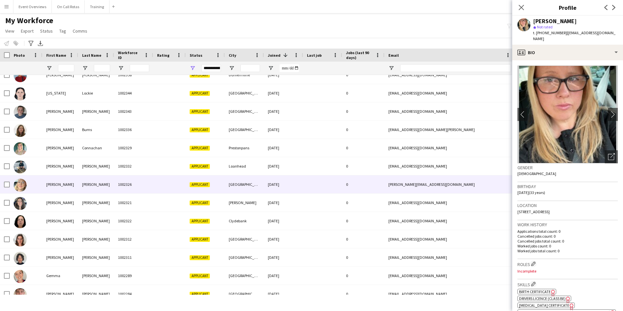
click at [267, 182] on div "08-07-2025" at bounding box center [283, 184] width 39 height 18
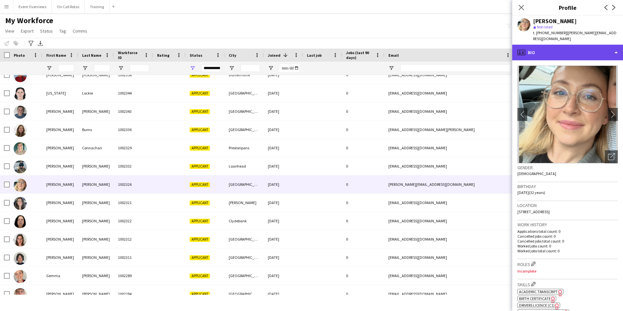
click at [564, 52] on div "profile Bio" at bounding box center [567, 53] width 111 height 16
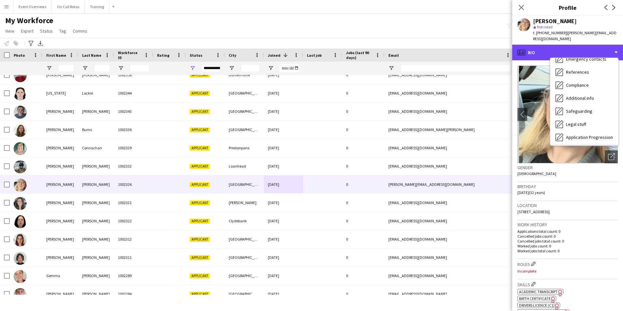
scroll to position [113, 0]
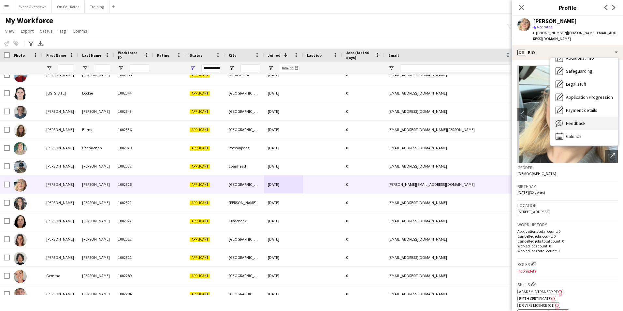
click at [573, 124] on span "Feedback" at bounding box center [576, 123] width 20 height 6
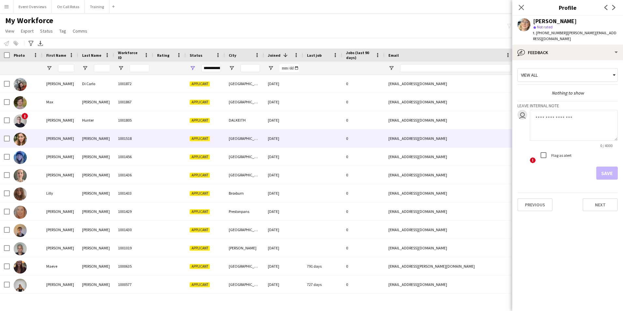
scroll to position [0, 0]
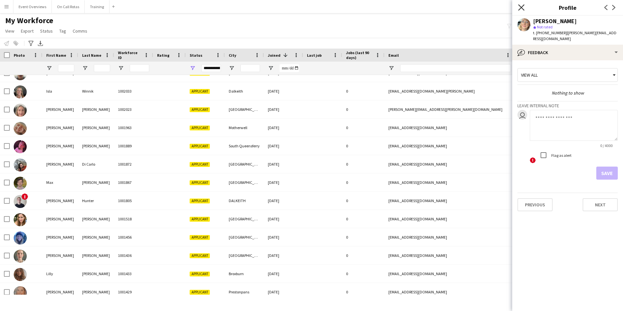
click at [525, 9] on icon "Close pop-in" at bounding box center [521, 7] width 6 height 6
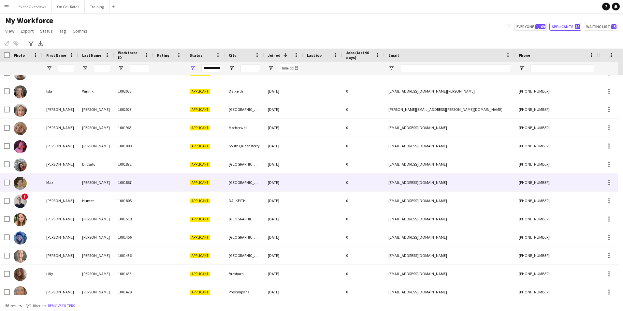
click at [287, 177] on div "21-09-2024" at bounding box center [283, 182] width 39 height 18
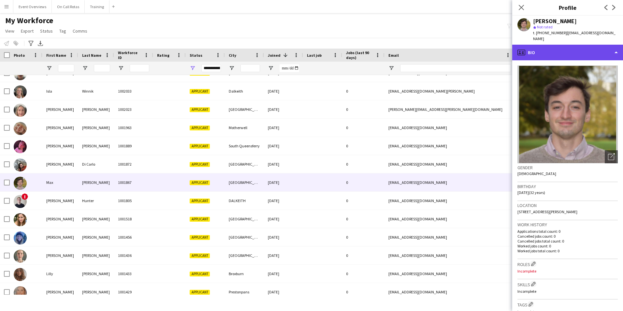
click at [567, 47] on div "profile Bio" at bounding box center [567, 53] width 111 height 16
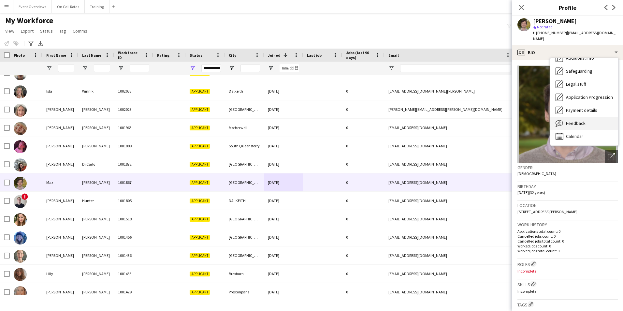
click at [573, 121] on div "Feedback Feedback" at bounding box center [585, 123] width 68 height 13
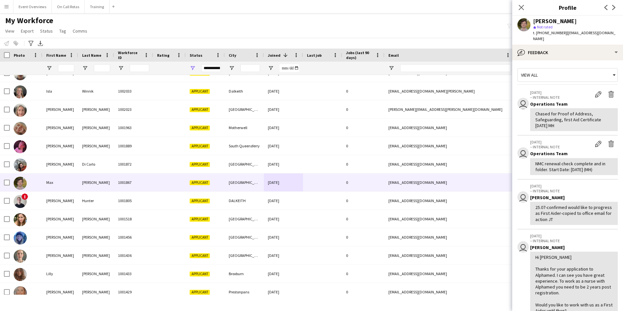
click at [554, 69] on div "View all" at bounding box center [564, 75] width 93 height 12
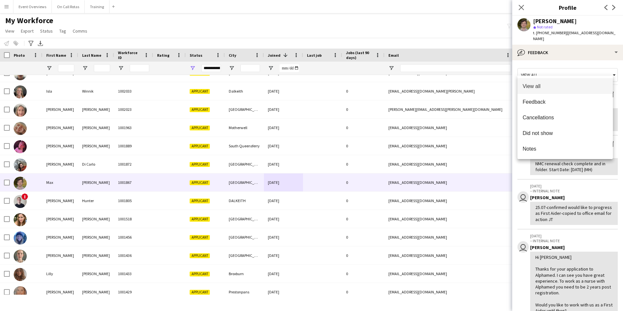
click at [556, 39] on div at bounding box center [311, 155] width 623 height 311
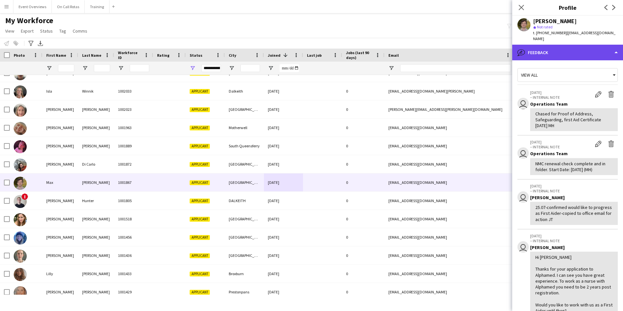
click at [556, 46] on div "bubble-pencil Feedback" at bounding box center [567, 53] width 111 height 16
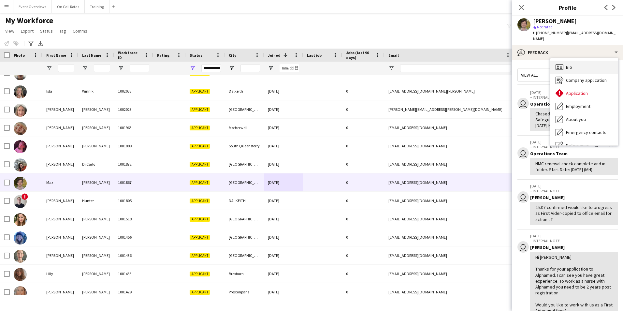
click at [568, 61] on div "Bio Bio" at bounding box center [585, 67] width 68 height 13
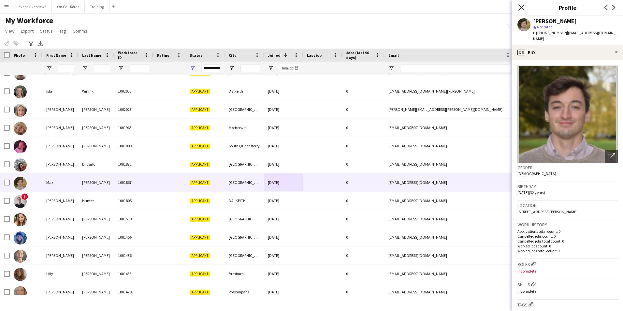
click at [521, 9] on icon "Close pop-in" at bounding box center [521, 7] width 6 height 6
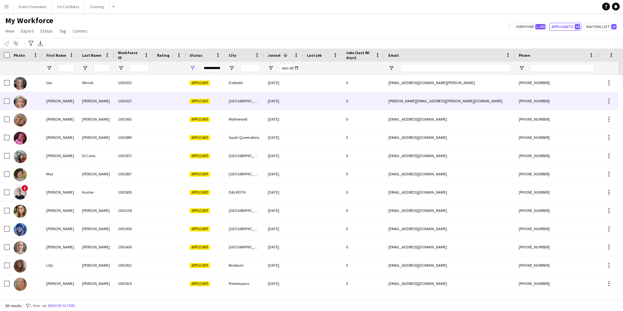
click at [119, 105] on div "1002023" at bounding box center [133, 101] width 39 height 18
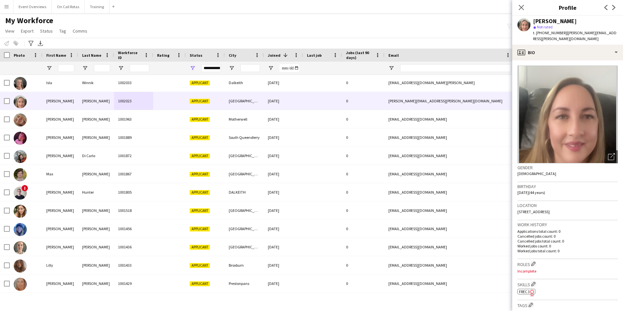
drag, startPoint x: 595, startPoint y: 205, endPoint x: 515, endPoint y: 210, distance: 80.0
click at [515, 210] on app-crew-profile-bio "Open photos pop-in Gender Female Birthday 14-02-1981 (44 years) Location 14 Wes…" at bounding box center [567, 185] width 111 height 251
click at [579, 188] on div "Birthday 14-02-1981 (44 years)" at bounding box center [568, 191] width 100 height 19
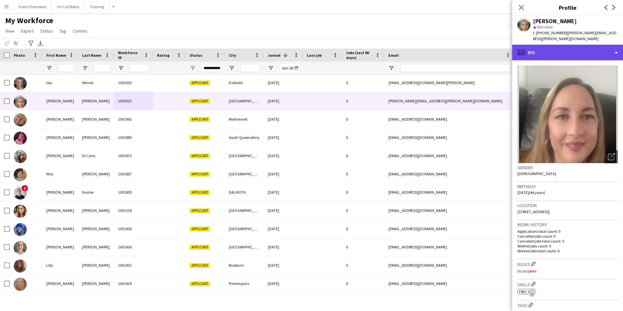
click at [546, 47] on div "profile Bio" at bounding box center [567, 53] width 111 height 16
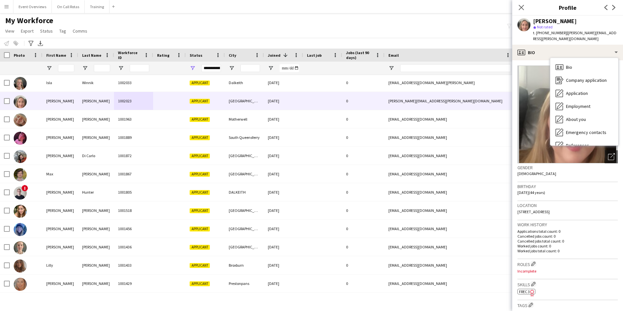
click at [567, 30] on div "star Not rated" at bounding box center [575, 27] width 85 height 6
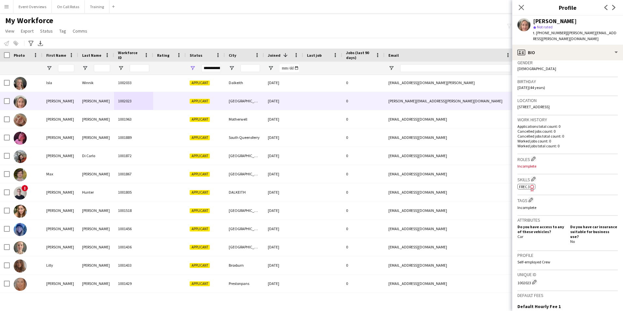
scroll to position [189, 0]
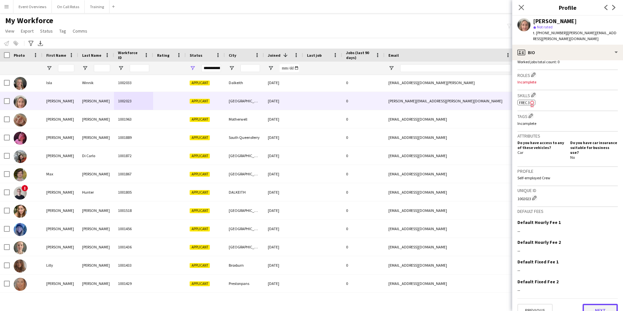
click at [592, 304] on button "Next" at bounding box center [600, 310] width 35 height 13
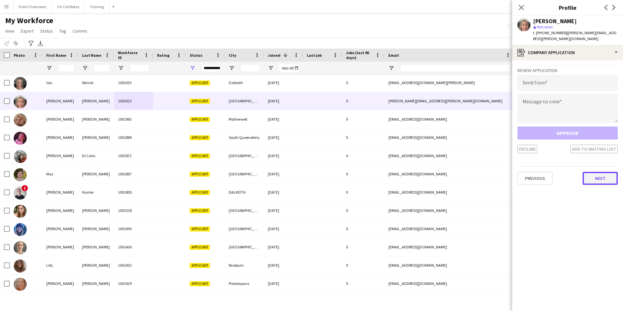
click at [587, 174] on button "Next" at bounding box center [600, 178] width 35 height 13
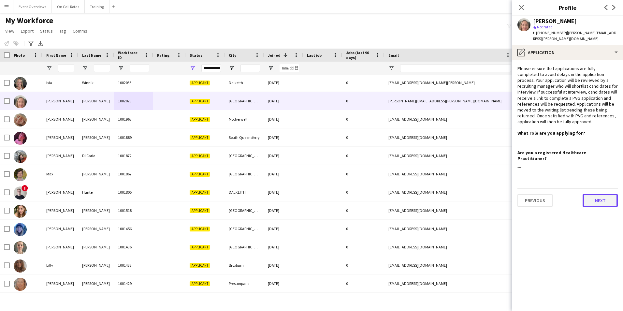
click at [595, 194] on button "Next" at bounding box center [600, 200] width 35 height 13
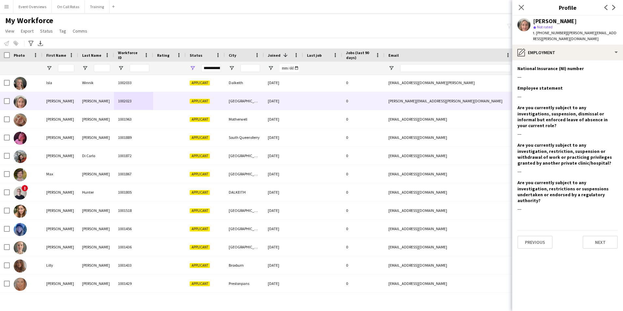
click at [607, 231] on app-section-data-types "National Insurance (NI) number Edit this field --- Employee statement Edit this…" at bounding box center [567, 185] width 111 height 251
click at [604, 236] on button "Next" at bounding box center [600, 242] width 35 height 13
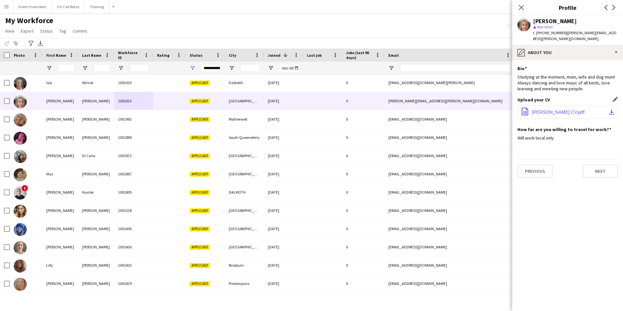
click at [545, 110] on span "Loraine Walsh CV.pdf" at bounding box center [558, 112] width 52 height 5
drag, startPoint x: 614, startPoint y: 32, endPoint x: 566, endPoint y: 35, distance: 47.4
click at [566, 35] on div "Loraine Walsh star Not rated t. +4407827326224 | loraine.walsh@hotmail.co.uk" at bounding box center [567, 30] width 111 height 29
copy span "loraine.walsh@hotmail.co.uk"
click at [522, 6] on icon "Close pop-in" at bounding box center [521, 7] width 6 height 6
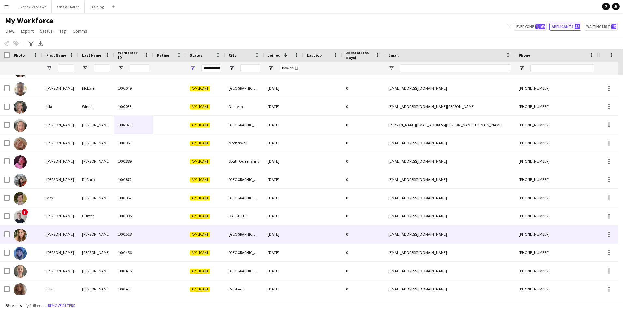
scroll to position [717, 0]
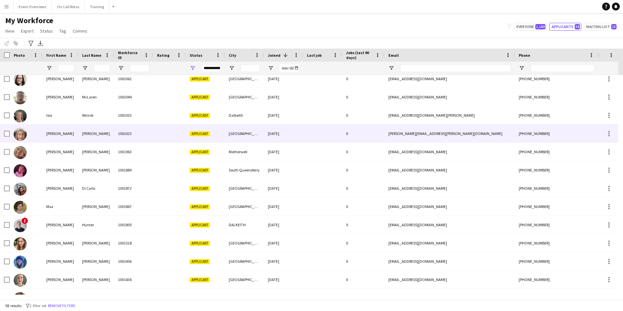
click at [93, 133] on div "Walsh" at bounding box center [96, 134] width 36 height 18
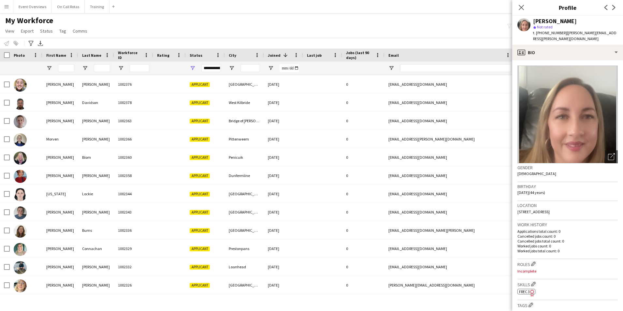
scroll to position [0, 0]
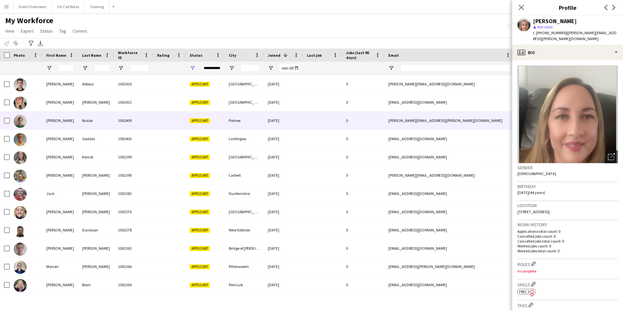
click at [240, 127] on div "Portree" at bounding box center [244, 120] width 39 height 18
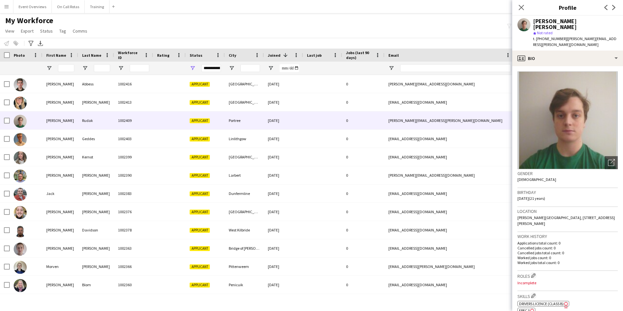
click at [551, 66] on app-crew-profile-bio "Open photos pop-in Gender Male Birthday 15-04-2004 (21 years) Location Fletcher…" at bounding box center [567, 188] width 111 height 245
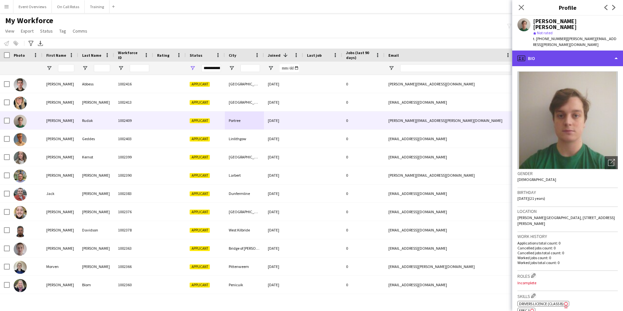
click at [550, 51] on div "profile Bio" at bounding box center [567, 59] width 111 height 16
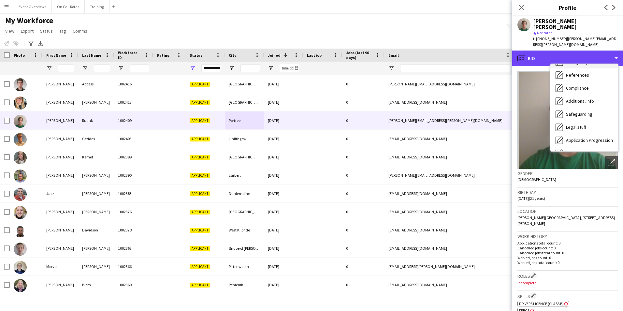
scroll to position [113, 0]
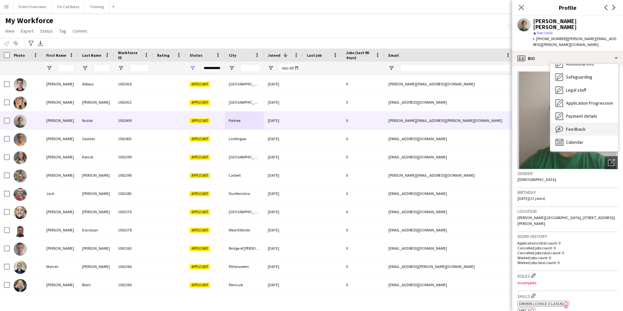
click at [584, 126] on span "Feedback" at bounding box center [576, 129] width 20 height 6
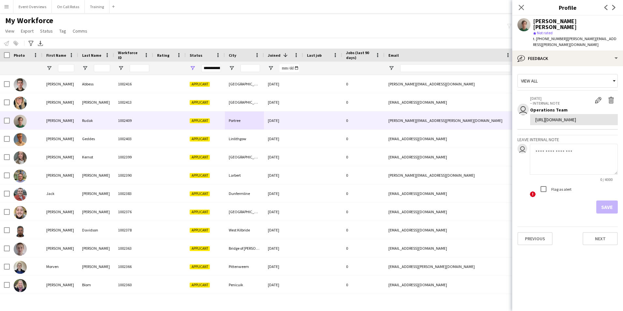
click at [551, 71] on div "View all user 22-08-2025 – INTERNAL NOTE Edit internal note Delete internal not…" at bounding box center [568, 142] width 100 height 142
click at [520, 7] on icon "Close pop-in" at bounding box center [521, 7] width 6 height 6
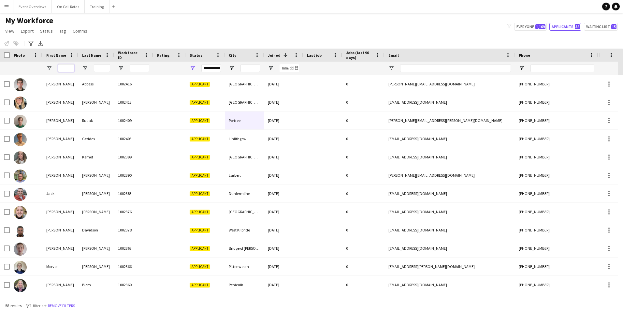
click at [66, 68] on input "First Name Filter Input" at bounding box center [66, 68] width 16 height 8
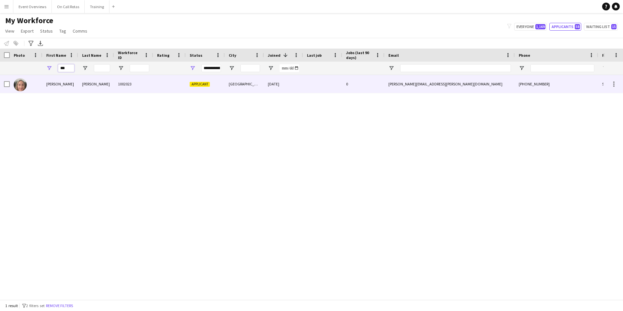
type input "***"
click at [65, 87] on div "Loraine" at bounding box center [60, 84] width 36 height 18
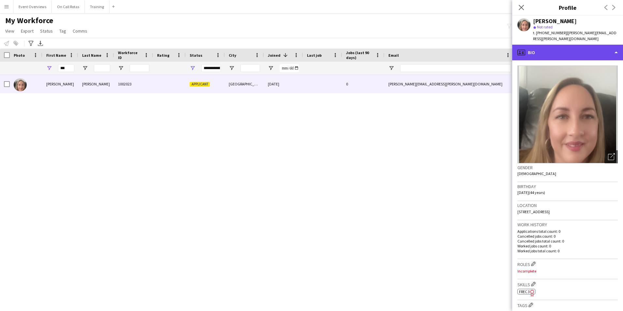
click at [549, 50] on div "profile Bio" at bounding box center [567, 53] width 111 height 16
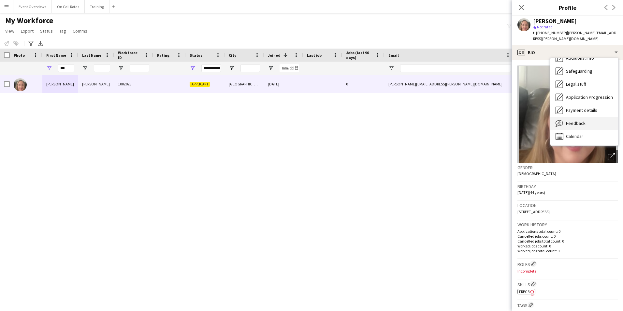
click at [577, 120] on span "Feedback" at bounding box center [576, 123] width 20 height 6
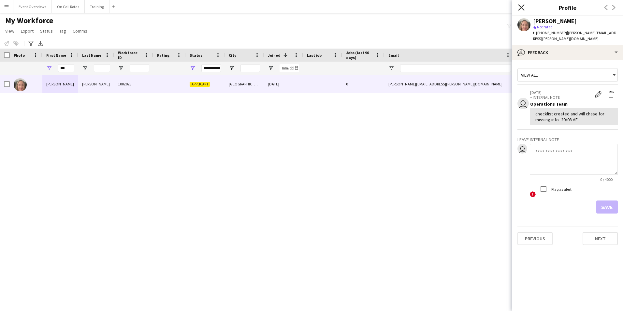
click at [522, 8] on icon at bounding box center [521, 7] width 6 height 6
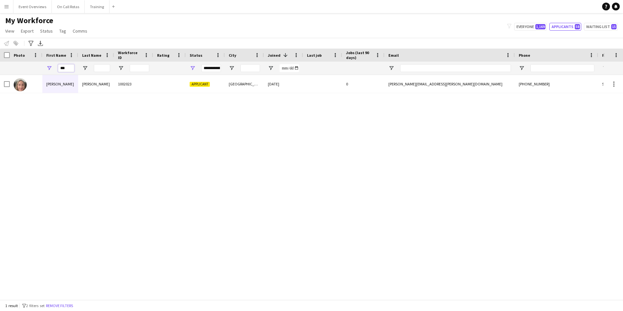
drag, startPoint x: 67, startPoint y: 70, endPoint x: 52, endPoint y: 71, distance: 14.7
click at [52, 71] on div "***" at bounding box center [60, 68] width 36 height 13
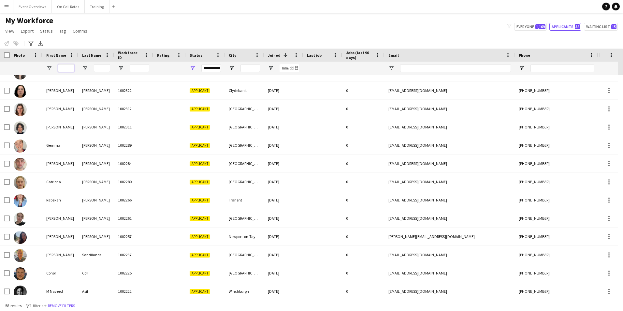
scroll to position [163, 0]
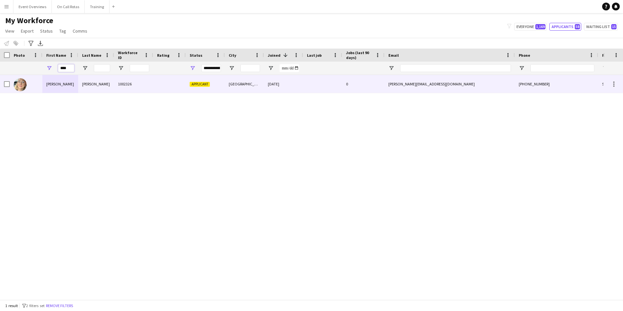
type input "****"
click at [186, 85] on div "Applicant" at bounding box center [205, 84] width 39 height 18
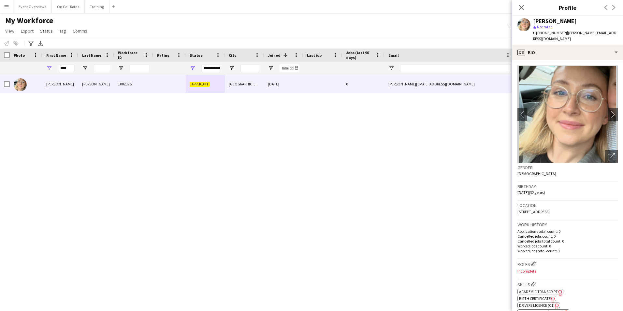
click at [518, 7] on app-icon "Close pop-in" at bounding box center [522, 8] width 8 height 8
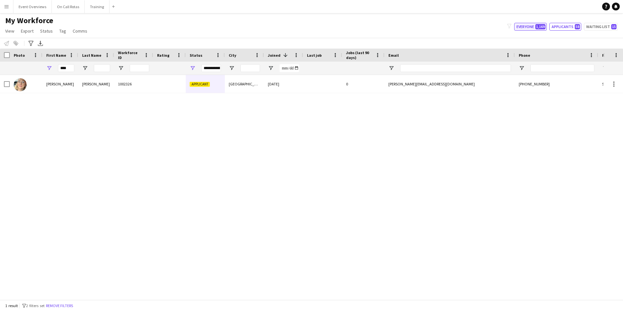
click at [542, 28] on span "1,169" at bounding box center [541, 26] width 10 height 5
type input "**********"
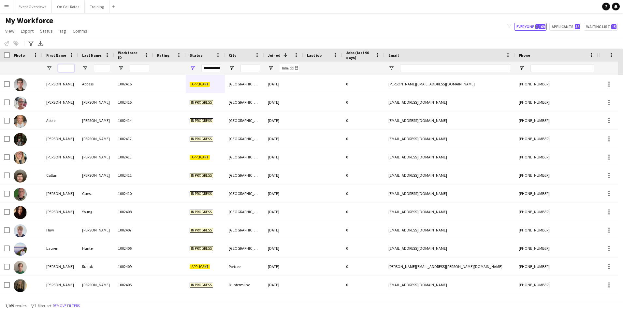
click at [65, 68] on input "First Name Filter Input" at bounding box center [66, 68] width 16 height 8
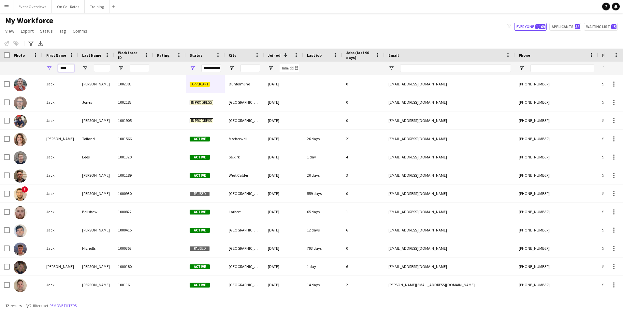
type input "****"
click at [246, 24] on div "My Workforce View Views Default view Active Staff Applications - First Aider Ap…" at bounding box center [311, 27] width 623 height 22
click at [98, 68] on input "Last Name Filter Input" at bounding box center [102, 68] width 16 height 8
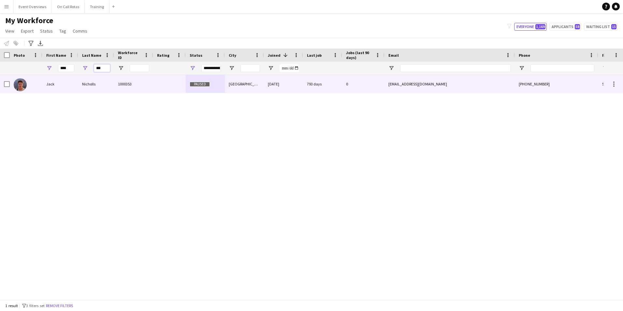
type input "***"
click at [122, 88] on div "1000353" at bounding box center [133, 84] width 39 height 18
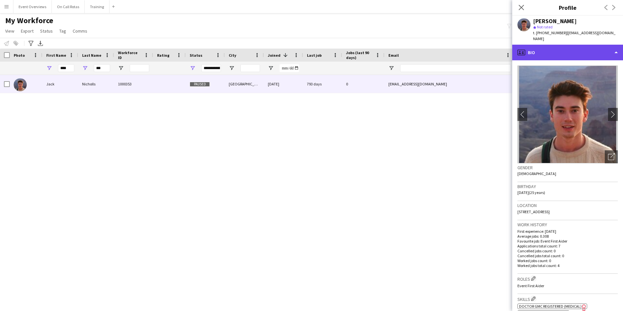
click at [569, 46] on div "profile Bio" at bounding box center [567, 53] width 111 height 16
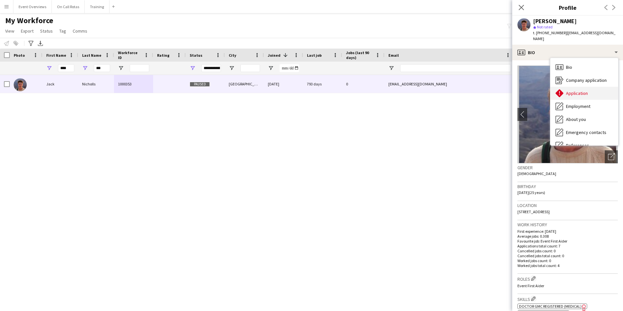
click at [574, 90] on span "Application" at bounding box center [577, 93] width 22 height 6
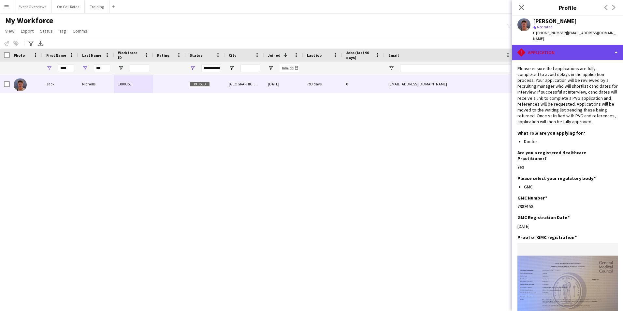
click at [557, 48] on div "rhombus-alert Application" at bounding box center [567, 53] width 111 height 16
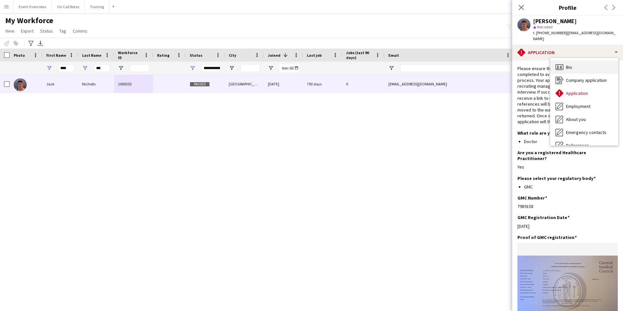
click at [561, 64] on icon at bounding box center [560, 67] width 8 height 6
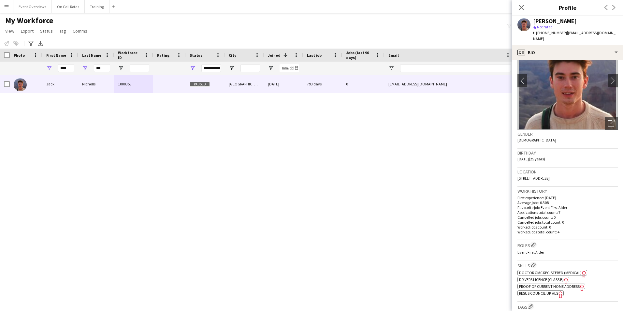
scroll to position [65, 0]
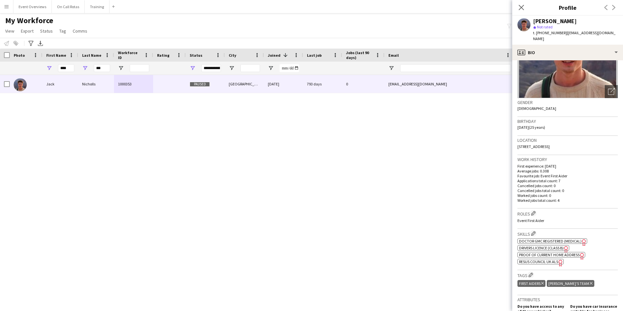
click at [546, 259] on span "Resus Council UK ALS" at bounding box center [538, 261] width 39 height 5
click at [522, 10] on icon "Close pop-in" at bounding box center [521, 7] width 6 height 6
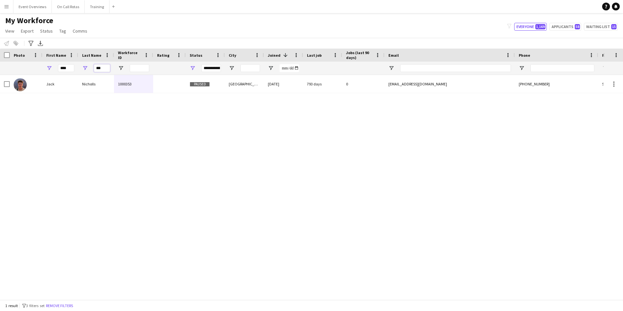
drag, startPoint x: 105, startPoint y: 67, endPoint x: 96, endPoint y: 69, distance: 8.7
click at [96, 69] on input "***" at bounding box center [102, 68] width 16 height 8
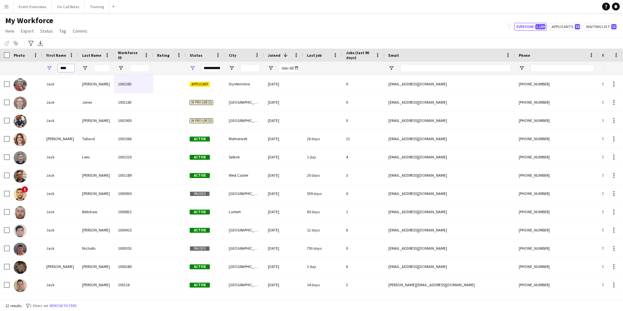
click at [69, 70] on input "****" at bounding box center [66, 68] width 16 height 8
type input "*"
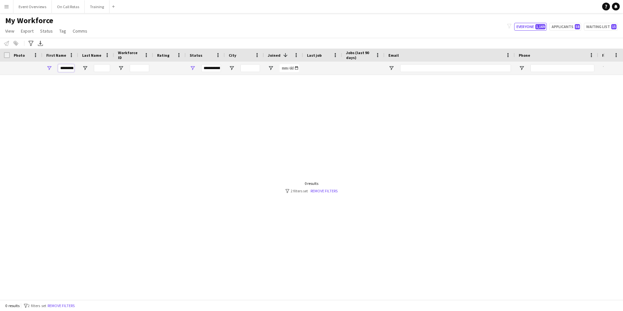
scroll to position [0, 2]
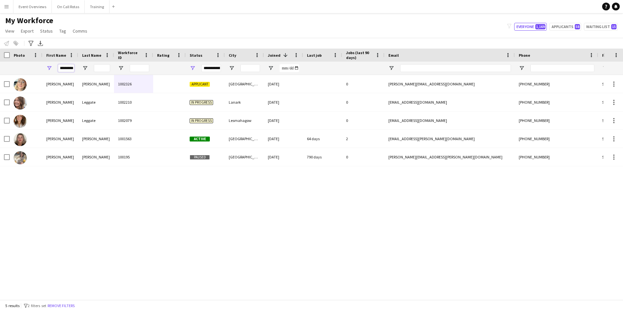
type input "*********"
click at [223, 19] on div "My Workforce View Views Default view Active Staff Applications - First Aider Ap…" at bounding box center [311, 27] width 623 height 22
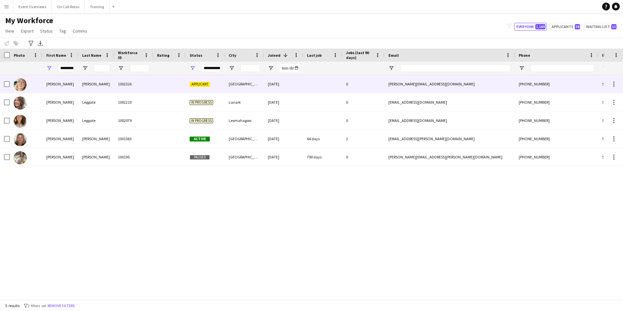
click at [289, 91] on div "08-07-2025" at bounding box center [283, 84] width 39 height 18
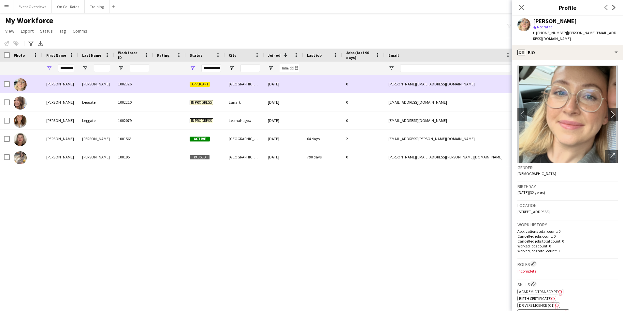
click at [361, 86] on div "0" at bounding box center [363, 84] width 42 height 18
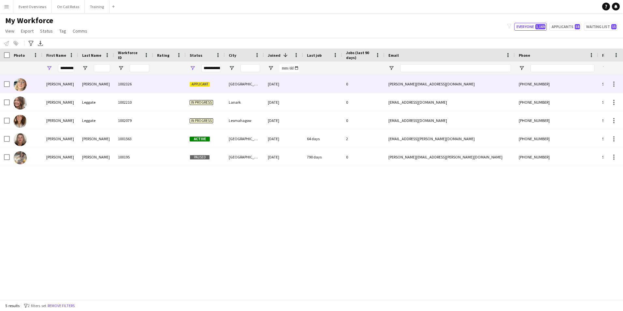
click at [470, 82] on div "elizabeth_mcleary@hotmail.co.uk" at bounding box center [450, 84] width 130 height 18
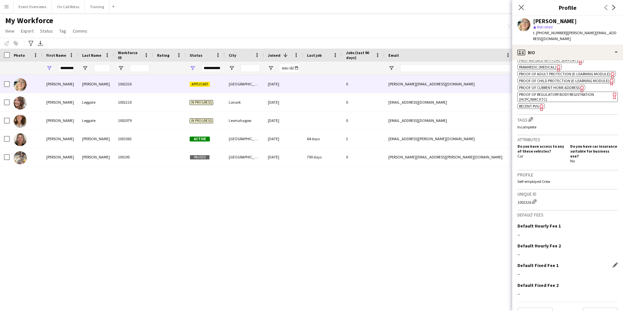
scroll to position [292, 0]
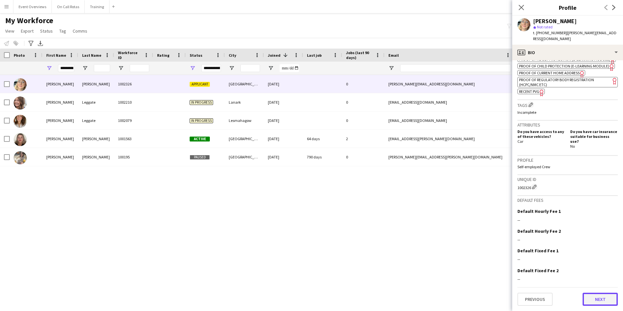
click at [603, 303] on button "Next" at bounding box center [600, 299] width 35 height 13
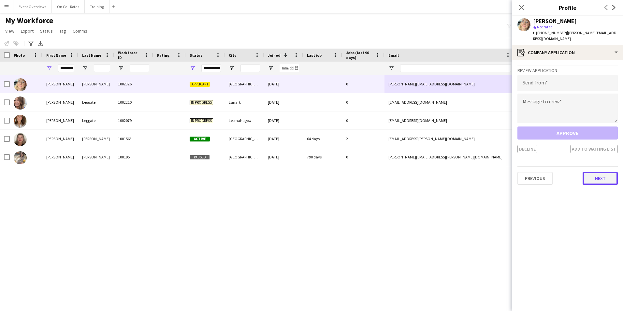
click at [595, 177] on button "Next" at bounding box center [600, 178] width 35 height 13
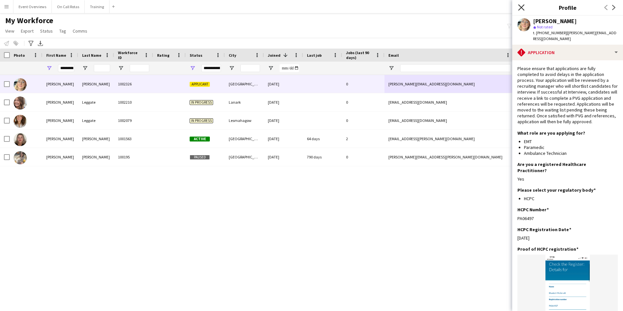
click at [521, 10] on icon "Close pop-in" at bounding box center [521, 7] width 6 height 6
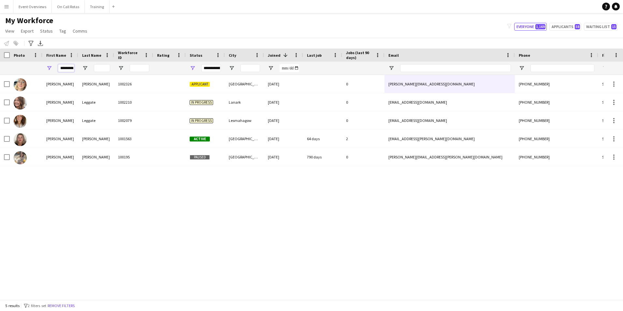
scroll to position [0, 2]
drag, startPoint x: 60, startPoint y: 69, endPoint x: 113, endPoint y: 62, distance: 53.7
click at [112, 63] on div "*********" at bounding box center [353, 68] width 707 height 13
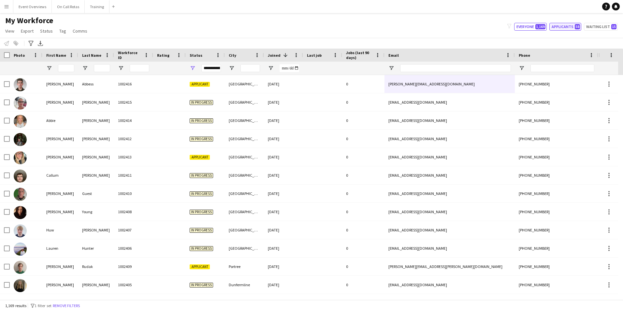
click at [566, 26] on button "Applicants 58" at bounding box center [566, 27] width 32 height 8
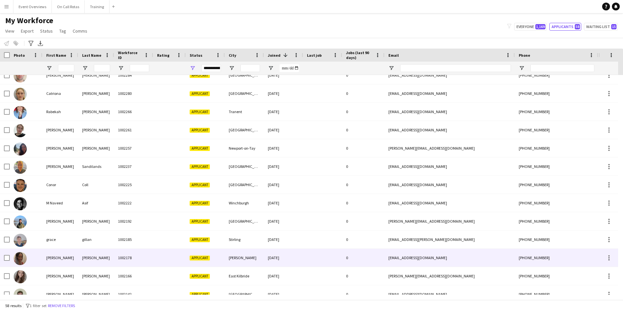
scroll to position [521, 0]
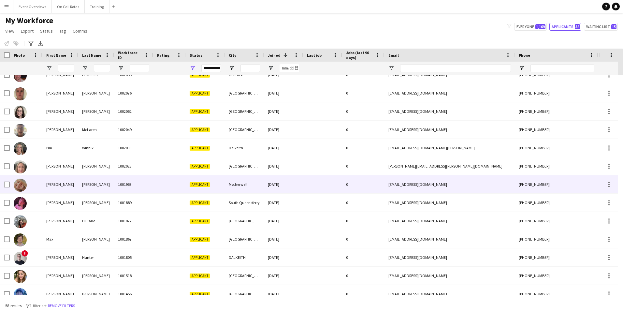
click at [137, 185] on div "1001963" at bounding box center [133, 184] width 39 height 18
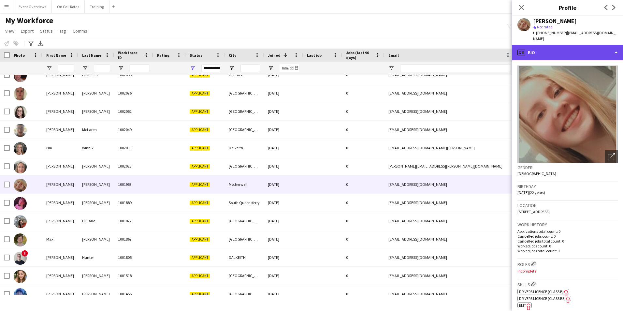
click at [536, 49] on div "profile Bio" at bounding box center [567, 53] width 111 height 16
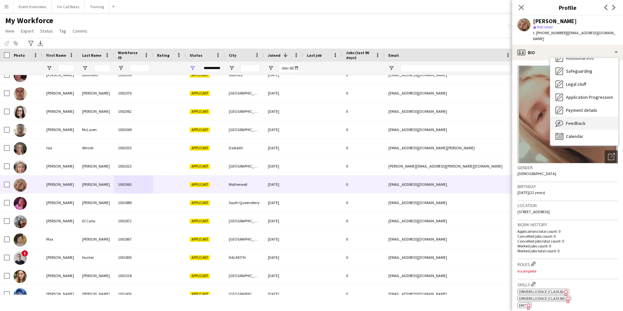
click at [576, 117] on div "Feedback Feedback" at bounding box center [585, 123] width 68 height 13
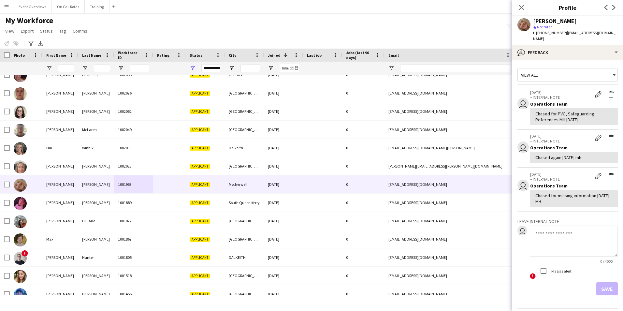
click at [553, 60] on app-crew-profile-feedback-tab "View all user 06-08-2025 – INTERNAL NOTE Edit internal note Delete internal not…" at bounding box center [567, 185] width 111 height 251
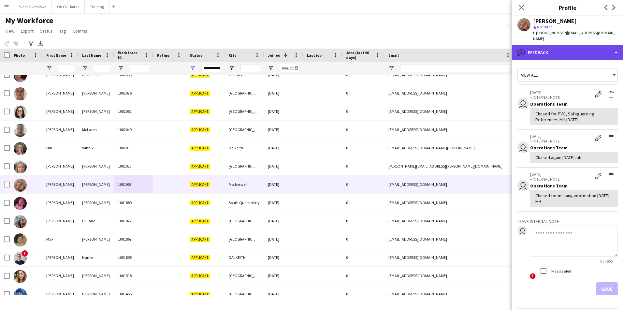
click at [551, 46] on div "bubble-pencil Feedback" at bounding box center [567, 53] width 111 height 16
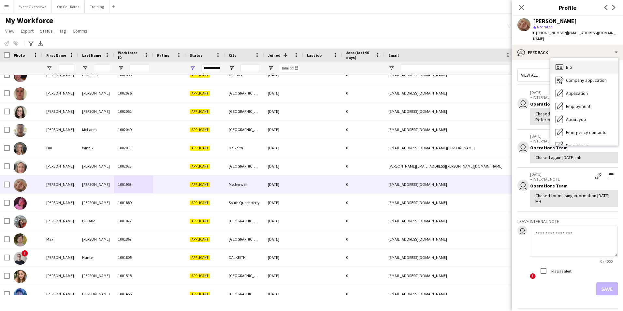
click at [567, 64] on span "Bio" at bounding box center [569, 67] width 6 height 6
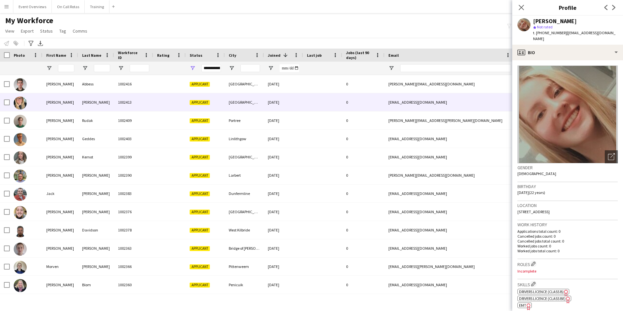
click at [168, 98] on div at bounding box center [169, 102] width 33 height 18
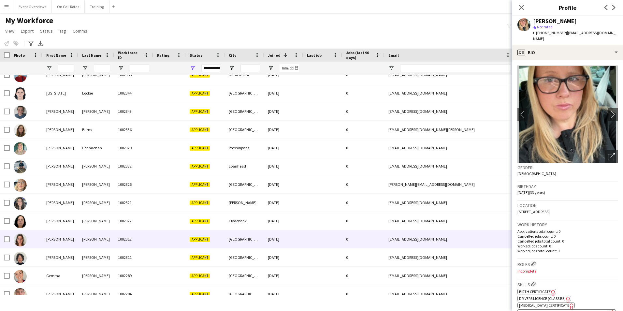
click at [147, 242] on div "1002312" at bounding box center [133, 239] width 39 height 18
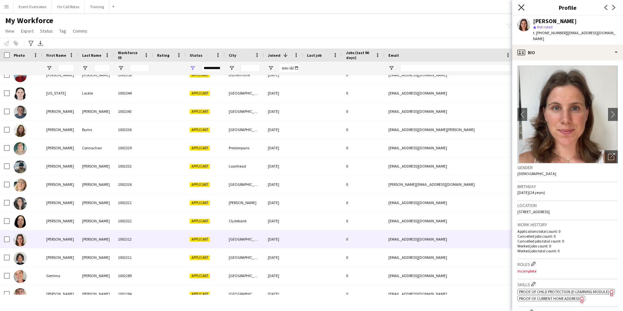
click at [521, 9] on icon "Close pop-in" at bounding box center [521, 7] width 6 height 6
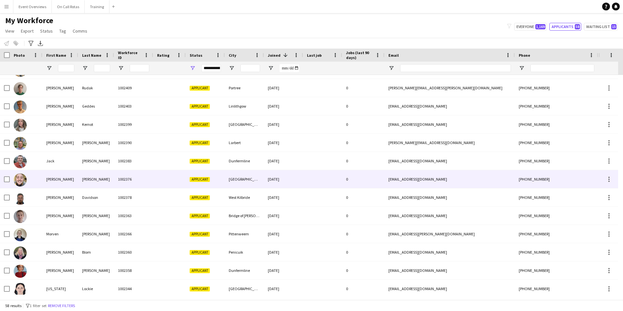
scroll to position [0, 0]
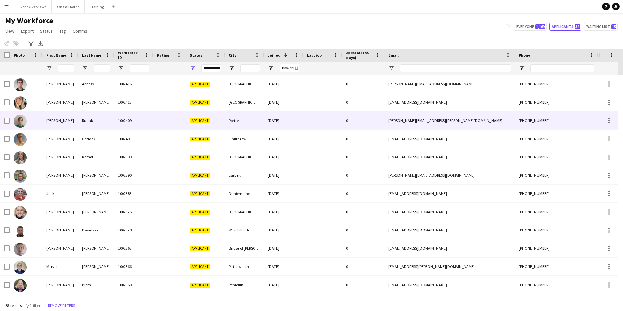
click at [160, 127] on div at bounding box center [169, 120] width 33 height 18
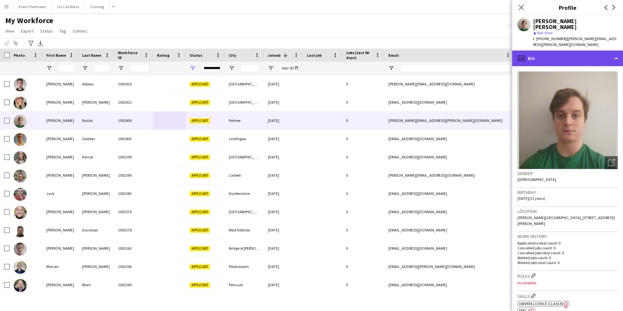
click at [543, 51] on div "profile Bio" at bounding box center [567, 59] width 111 height 16
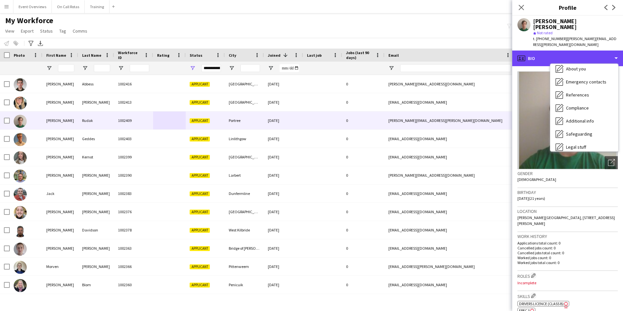
scroll to position [113, 0]
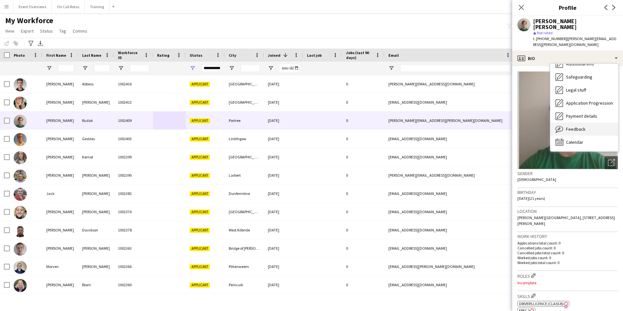
click at [578, 126] on span "Feedback" at bounding box center [576, 129] width 20 height 6
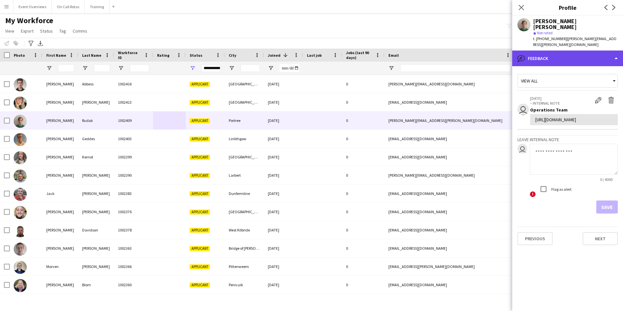
click at [547, 51] on div "bubble-pencil Feedback" at bounding box center [567, 59] width 111 height 16
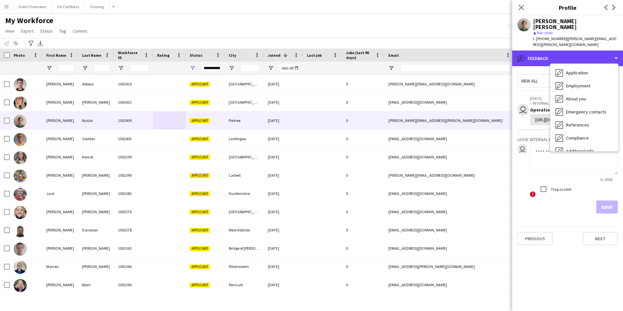
scroll to position [0, 0]
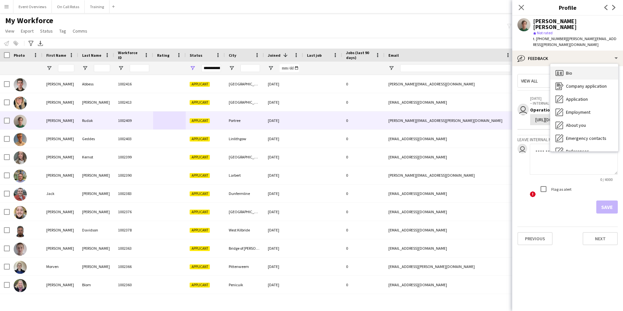
click at [569, 67] on div "Bio Bio" at bounding box center [585, 73] width 68 height 13
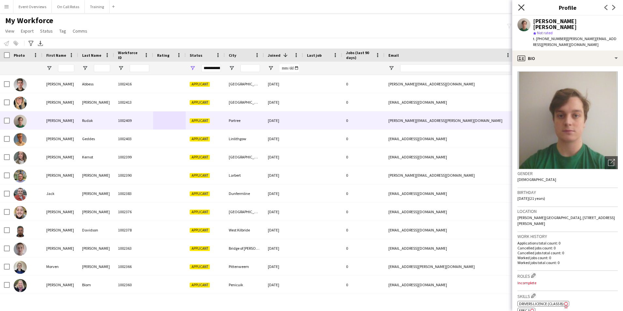
click at [521, 8] on icon at bounding box center [521, 7] width 6 height 6
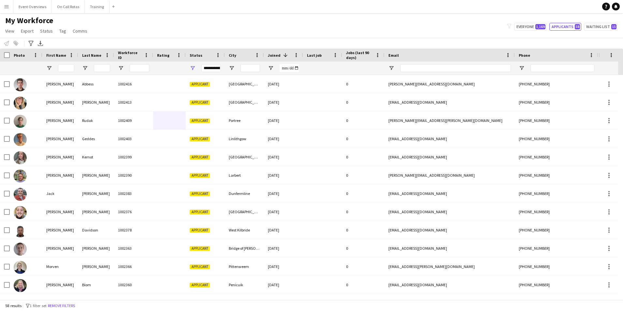
click at [213, 67] on div "**********" at bounding box center [211, 68] width 20 height 8
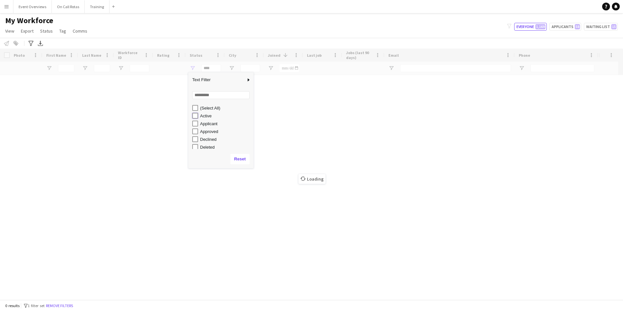
type input "**********"
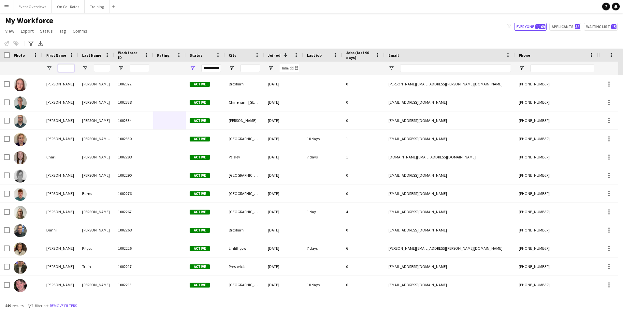
click at [60, 65] on input "First Name Filter Input" at bounding box center [66, 68] width 16 height 8
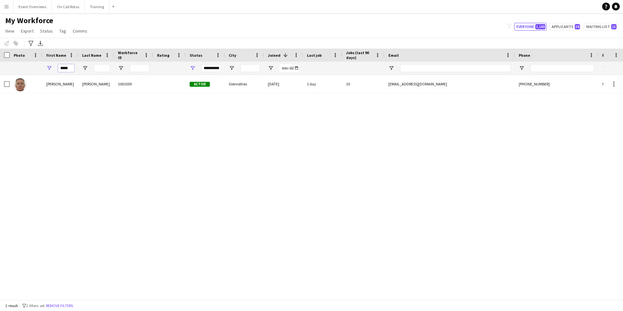
type input "*****"
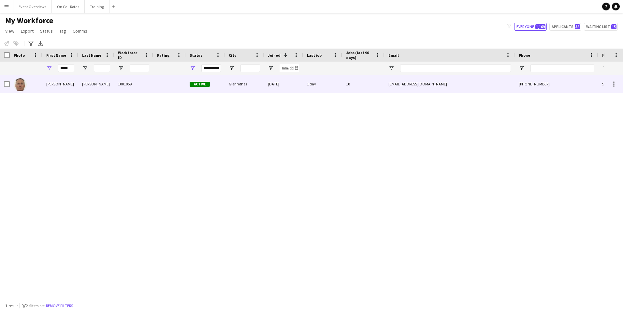
click at [82, 82] on div "Campbell" at bounding box center [96, 84] width 36 height 18
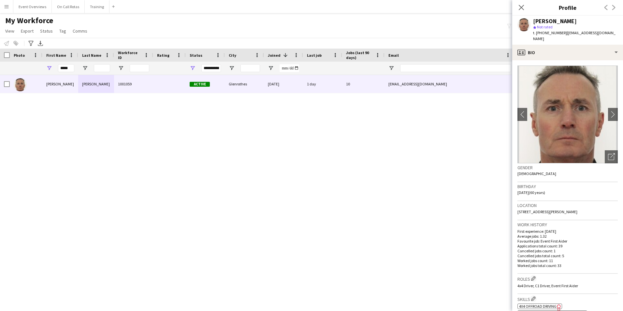
drag, startPoint x: 594, startPoint y: 204, endPoint x: 533, endPoint y: 207, distance: 61.7
click at [533, 207] on div "Location KY7 6QR, 4 Newton Road, Glenrothes, KY7 6QR" at bounding box center [568, 210] width 100 height 19
copy span "4 Newton Road, Glenrothes, KY7 6QR"
drag, startPoint x: 71, startPoint y: 71, endPoint x: 45, endPoint y: 71, distance: 25.4
click at [45, 71] on div "*****" at bounding box center [60, 68] width 36 height 13
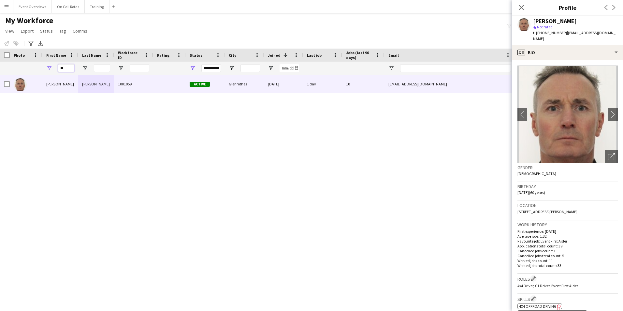
type input "*"
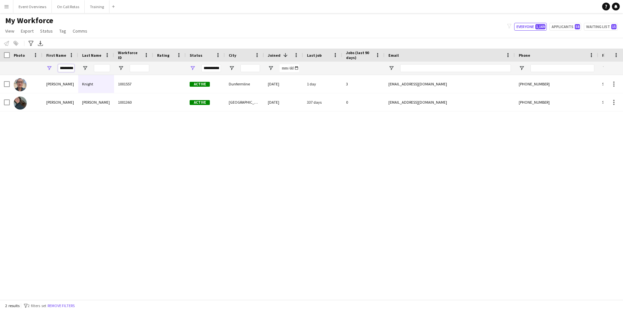
type input "*********"
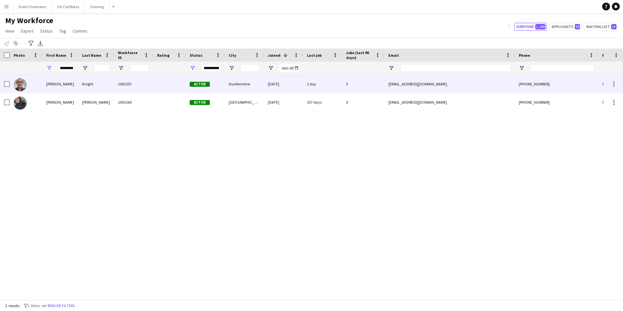
click at [65, 81] on div "Catherine" at bounding box center [60, 84] width 36 height 18
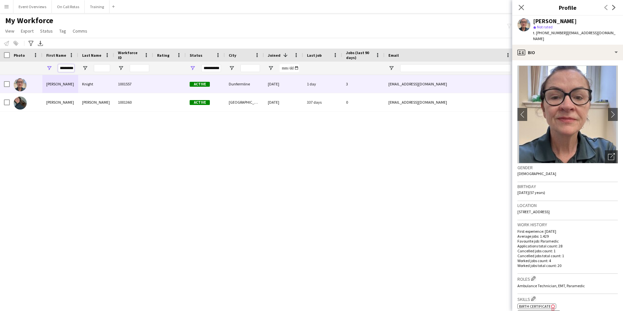
drag, startPoint x: 59, startPoint y: 68, endPoint x: 97, endPoint y: 69, distance: 37.5
click at [97, 69] on div "**********" at bounding box center [353, 68] width 707 height 13
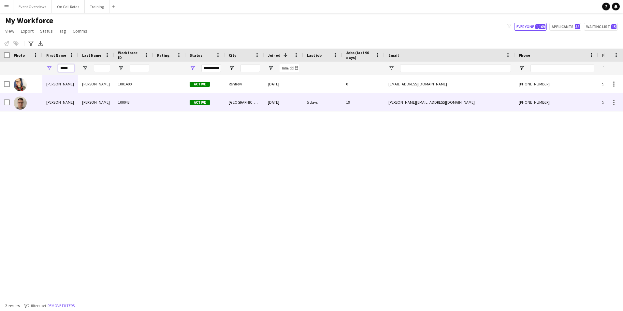
type input "*****"
click at [98, 101] on div "James" at bounding box center [96, 102] width 36 height 18
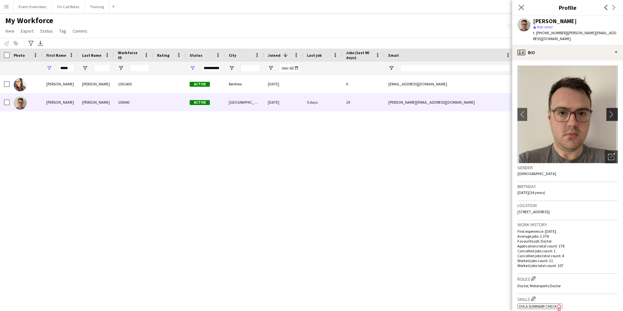
click at [608, 111] on app-icon "chevron-right" at bounding box center [613, 114] width 10 height 7
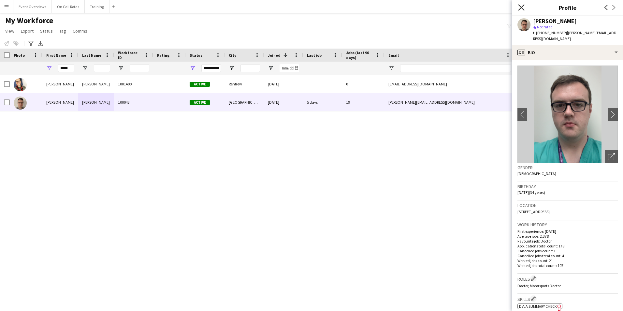
click at [521, 6] on icon "Close pop-in" at bounding box center [521, 7] width 6 height 6
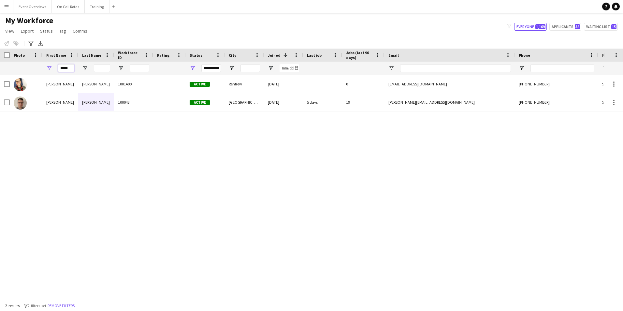
drag, startPoint x: 71, startPoint y: 69, endPoint x: 51, endPoint y: 73, distance: 21.0
click at [51, 73] on div "*****" at bounding box center [60, 68] width 36 height 13
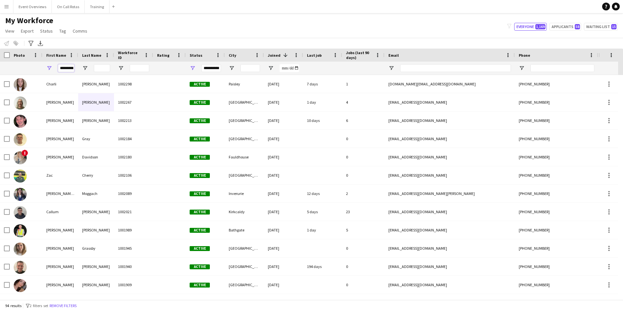
scroll to position [0, 2]
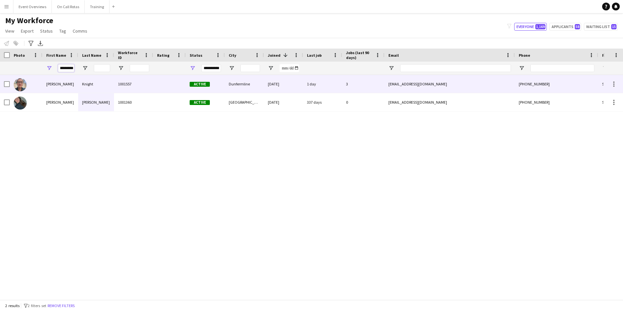
type input "*********"
click at [116, 82] on div "1001557" at bounding box center [133, 84] width 39 height 18
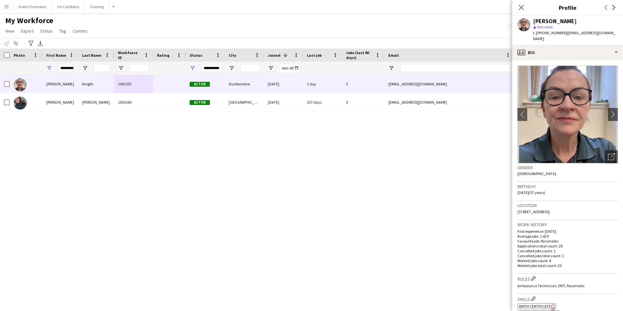
drag, startPoint x: 607, startPoint y: 204, endPoint x: 517, endPoint y: 210, distance: 90.5
click at [517, 210] on app-crew-profile-bio "chevron-left chevron-right Open photos pop-in Gender Female Birthday 28-12-1967…" at bounding box center [567, 185] width 111 height 251
copy span "33 Main Street, Low Valleyfield, Dunfermline, KY12 8TF"
drag, startPoint x: 58, startPoint y: 68, endPoint x: 96, endPoint y: 68, distance: 37.5
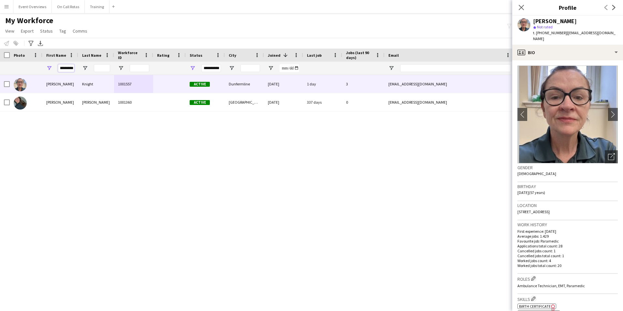
click at [93, 69] on div "**********" at bounding box center [353, 68] width 707 height 13
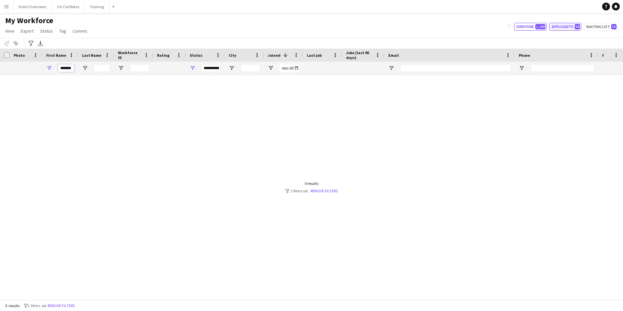
type input "*******"
click at [572, 23] on button "Applicants 58" at bounding box center [566, 27] width 32 height 8
type input "**********"
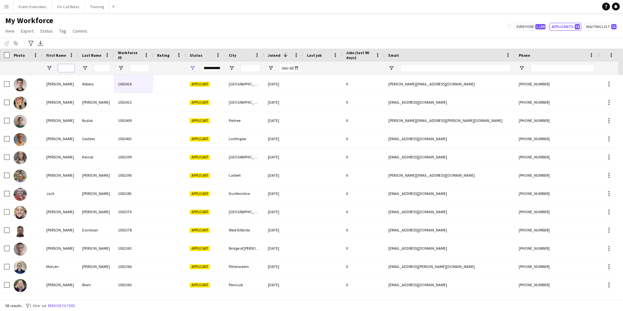
drag, startPoint x: 67, startPoint y: 69, endPoint x: 74, endPoint y: 68, distance: 7.2
click at [67, 69] on input "First Name Filter Input" at bounding box center [66, 68] width 16 height 8
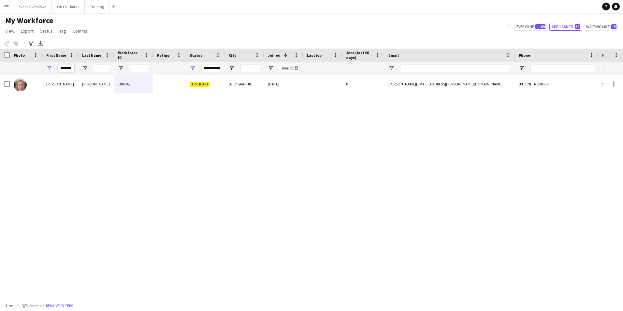
type input "*******"
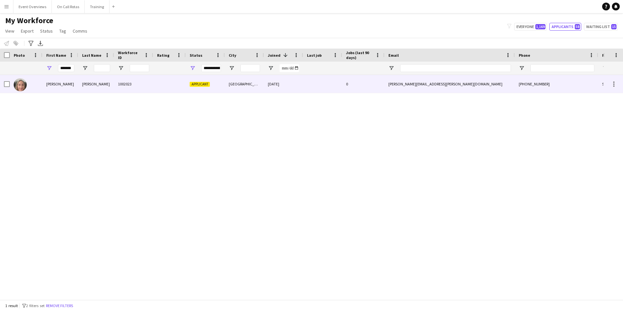
click at [75, 79] on div "Loraine" at bounding box center [60, 84] width 36 height 18
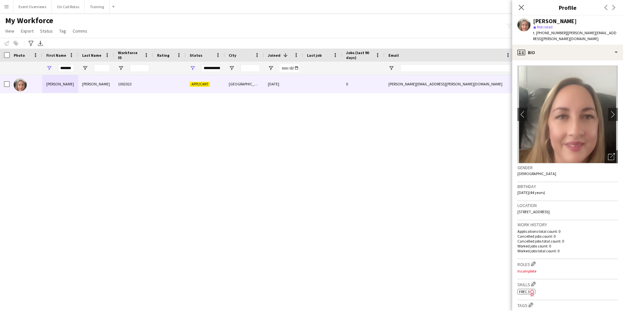
drag, startPoint x: 476, startPoint y: 256, endPoint x: 480, endPoint y: 257, distance: 3.7
click at [479, 256] on div "Loraine Walsh 1002023 Applicant Glasgow 10-01-2025 0 loraine.walsh@hotmail.co.u…" at bounding box center [302, 185] width 604 height 220
click at [523, 289] on span "FREC 3" at bounding box center [524, 291] width 11 height 5
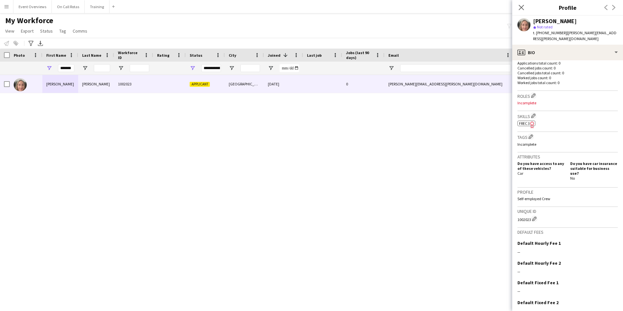
scroll to position [189, 0]
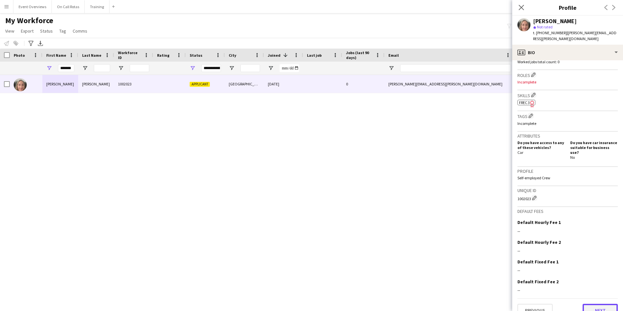
click at [594, 304] on button "Next" at bounding box center [600, 310] width 35 height 13
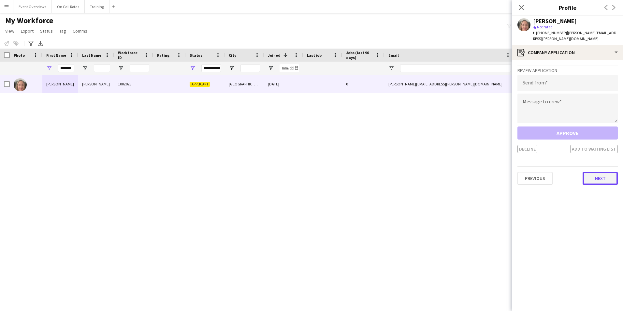
click at [601, 172] on button "Next" at bounding box center [600, 178] width 35 height 13
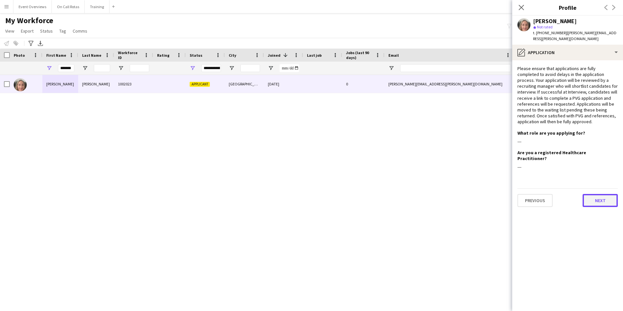
click at [598, 194] on button "Next" at bounding box center [600, 200] width 35 height 13
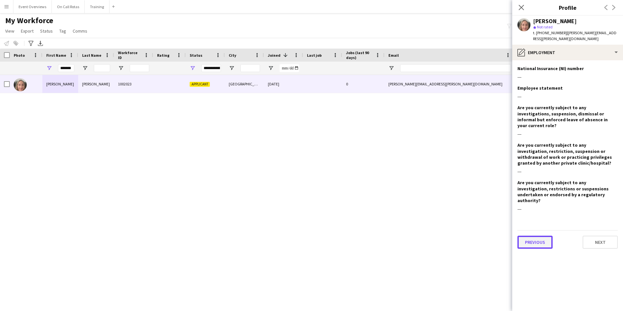
click at [542, 236] on button "Previous" at bounding box center [535, 242] width 35 height 13
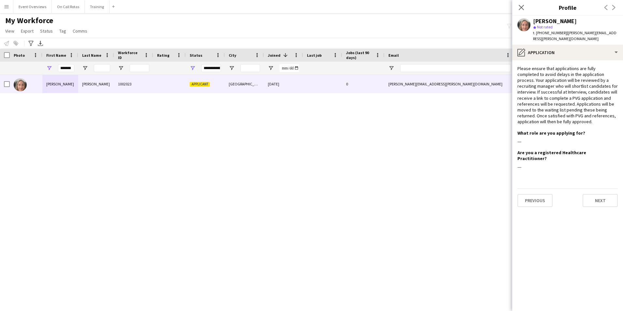
click at [601, 196] on app-section-data-types "Please ensure that applications are fully completed to avoid delays in the appl…" at bounding box center [567, 185] width 111 height 251
click at [601, 194] on button "Next" at bounding box center [600, 200] width 35 height 13
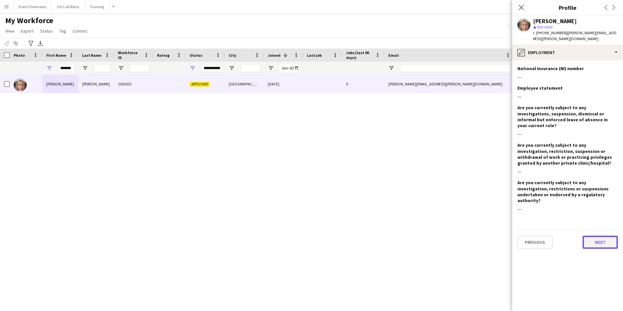
click at [587, 236] on button "Next" at bounding box center [600, 242] width 35 height 13
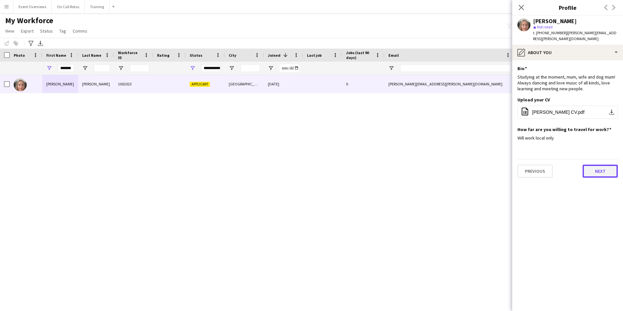
click at [601, 165] on button "Next" at bounding box center [600, 171] width 35 height 13
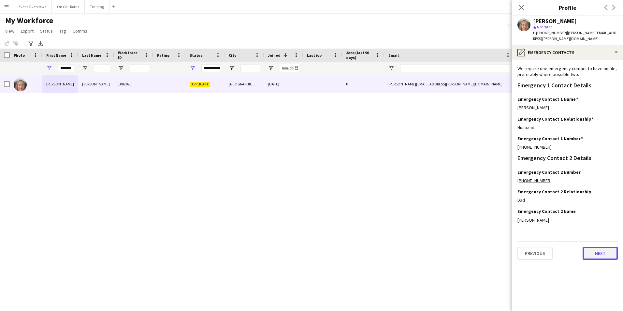
click at [595, 249] on button "Next" at bounding box center [600, 253] width 35 height 13
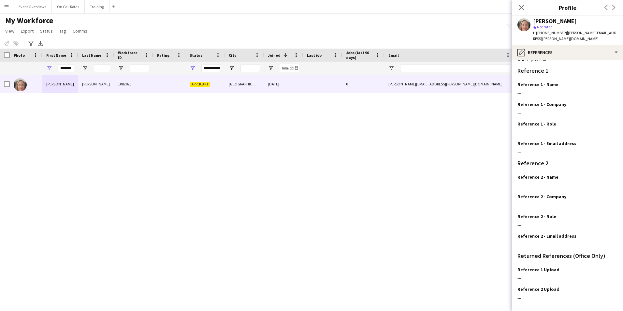
scroll to position [78, 0]
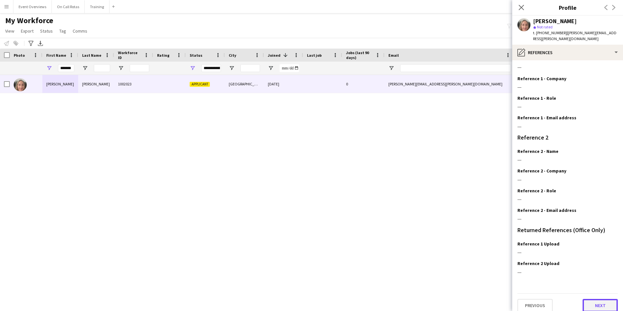
click at [586, 299] on button "Next" at bounding box center [600, 305] width 35 height 13
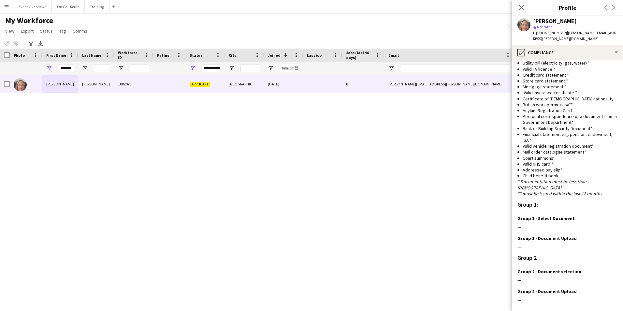
scroll to position [468, 0]
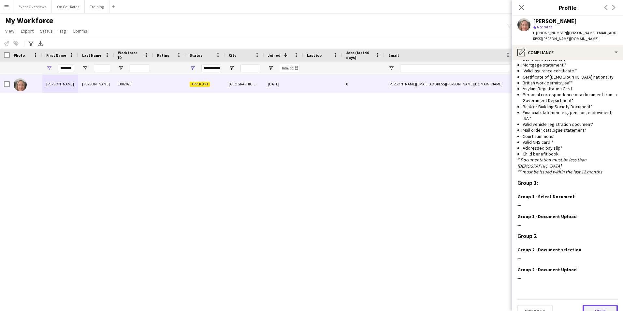
click at [587, 305] on button "Next" at bounding box center [600, 311] width 35 height 13
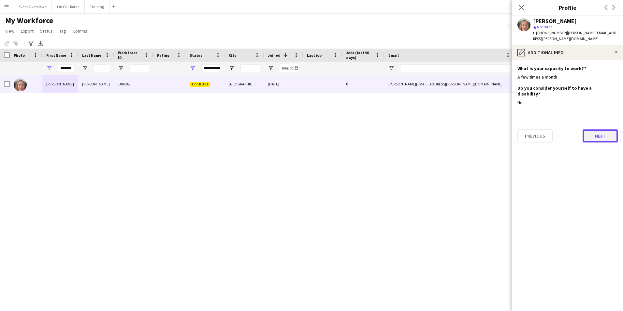
click at [604, 129] on button "Next" at bounding box center [600, 135] width 35 height 13
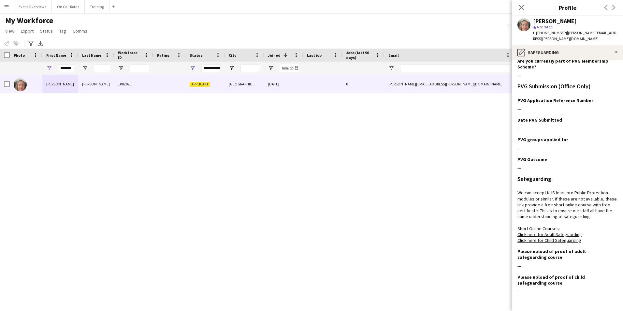
scroll to position [41, 0]
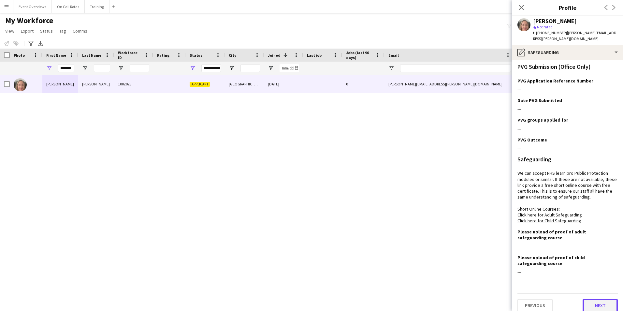
click at [591, 299] on button "Next" at bounding box center [600, 305] width 35 height 13
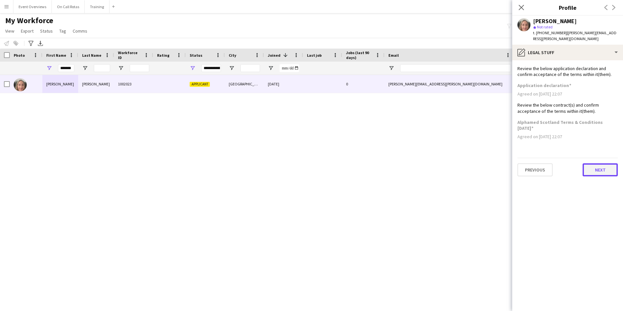
click at [592, 169] on button "Next" at bounding box center [600, 169] width 35 height 13
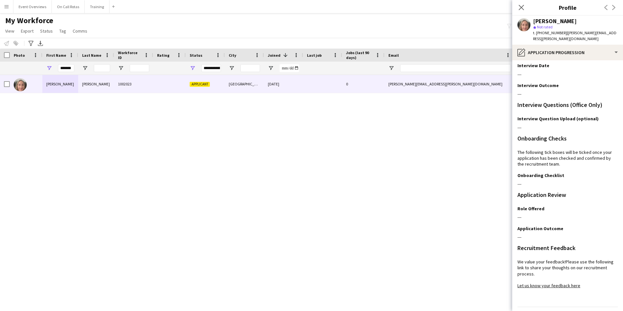
scroll to position [53, 0]
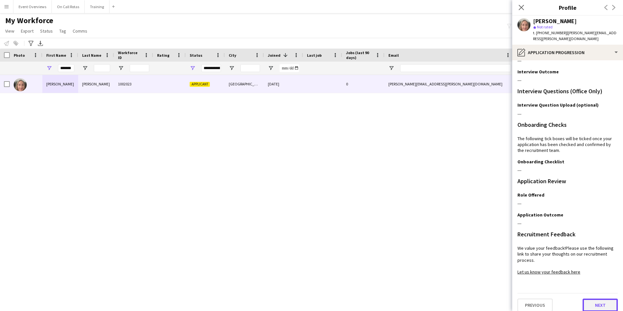
click at [592, 303] on button "Next" at bounding box center [600, 305] width 35 height 13
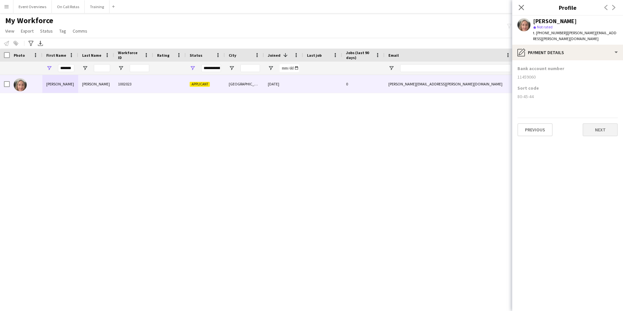
scroll to position [0, 0]
click at [541, 124] on button "Previous" at bounding box center [535, 129] width 35 height 13
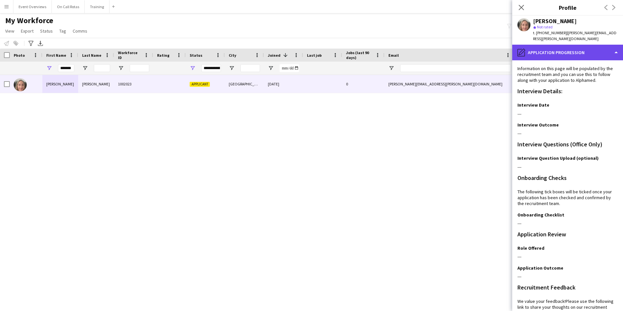
click at [535, 46] on div "pencil4 Application Progression" at bounding box center [567, 53] width 111 height 16
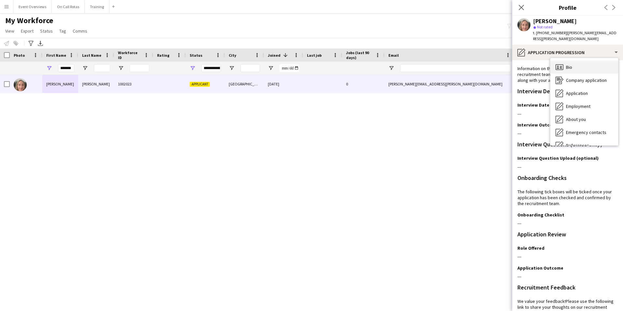
click at [566, 61] on div "Bio Bio" at bounding box center [585, 67] width 68 height 13
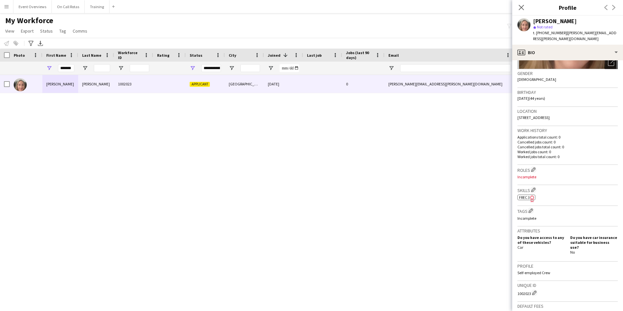
scroll to position [189, 0]
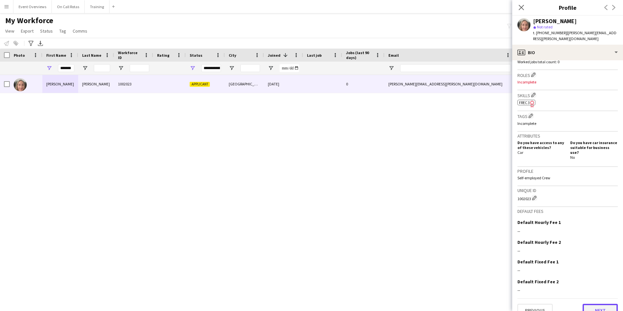
click at [592, 304] on button "Next" at bounding box center [600, 310] width 35 height 13
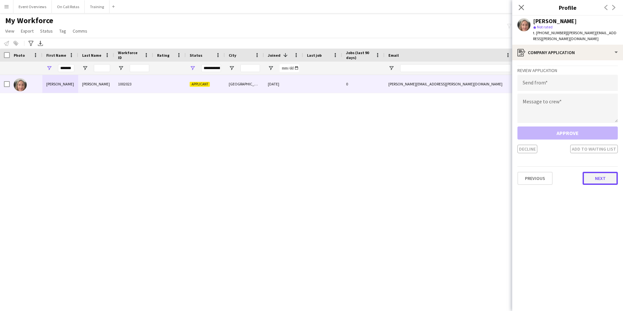
click at [597, 172] on button "Next" at bounding box center [600, 178] width 35 height 13
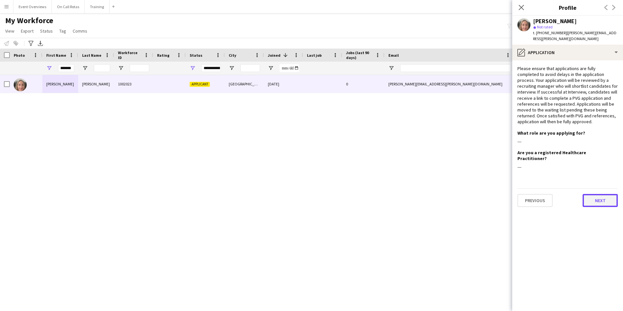
click at [598, 194] on button "Next" at bounding box center [600, 200] width 35 height 13
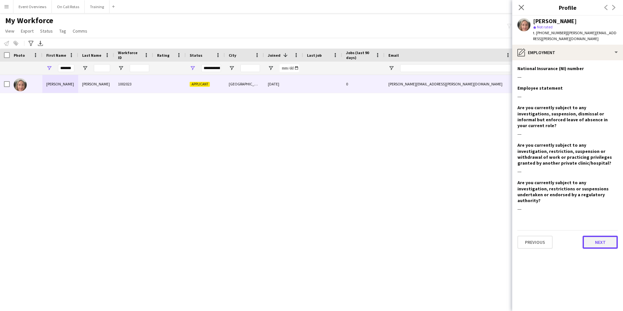
click at [593, 236] on button "Next" at bounding box center [600, 242] width 35 height 13
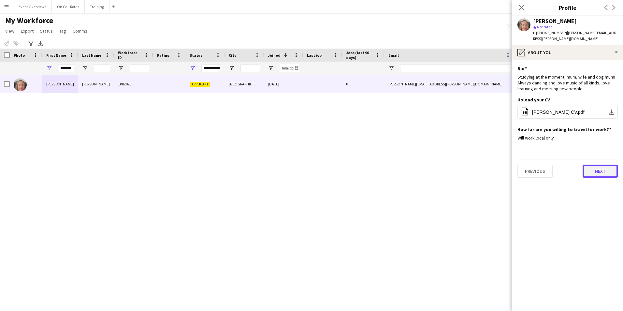
click at [605, 168] on button "Next" at bounding box center [600, 171] width 35 height 13
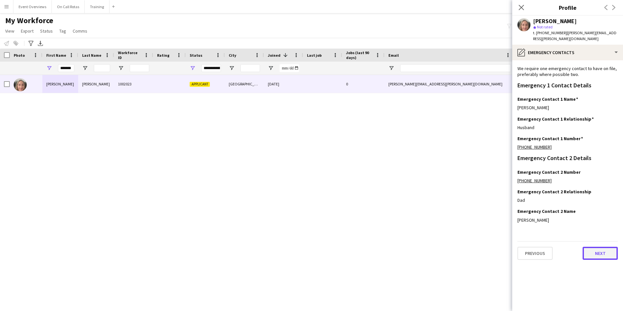
click at [588, 247] on button "Next" at bounding box center [600, 253] width 35 height 13
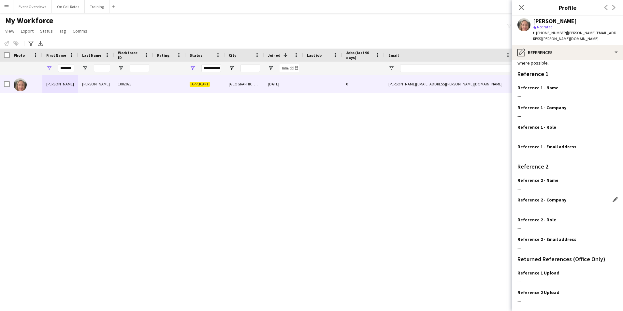
scroll to position [78, 0]
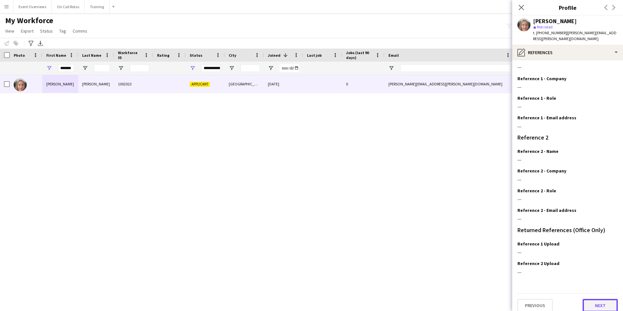
click at [597, 299] on button "Next" at bounding box center [600, 305] width 35 height 13
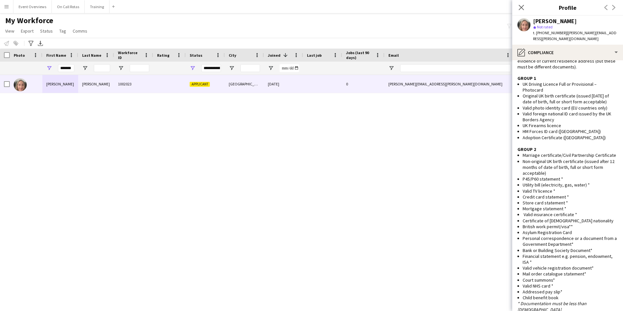
scroll to position [468, 0]
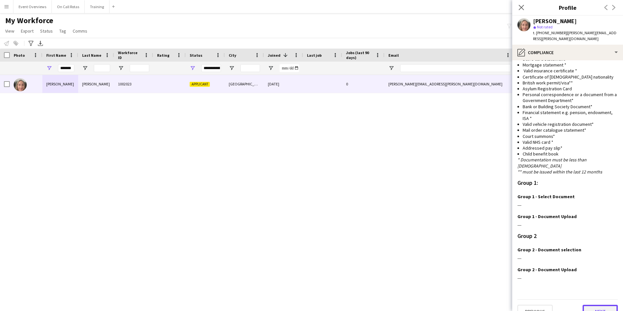
click at [606, 305] on button "Next" at bounding box center [600, 311] width 35 height 13
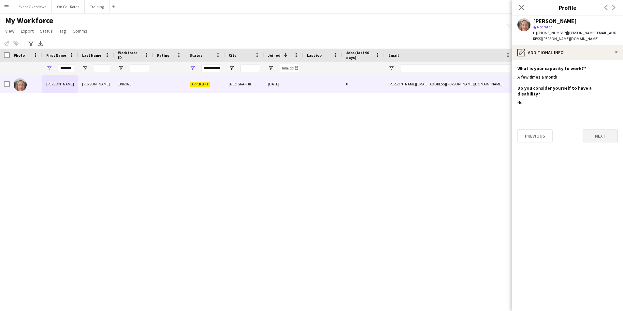
scroll to position [0, 0]
click at [593, 129] on button "Next" at bounding box center [600, 135] width 35 height 13
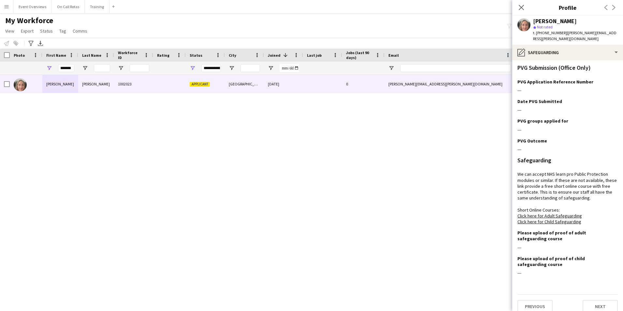
scroll to position [41, 0]
click at [529, 299] on button "Previous" at bounding box center [535, 305] width 35 height 13
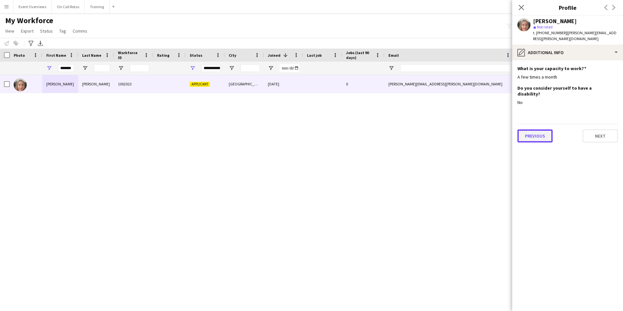
click at [528, 129] on button "Previous" at bounding box center [535, 135] width 35 height 13
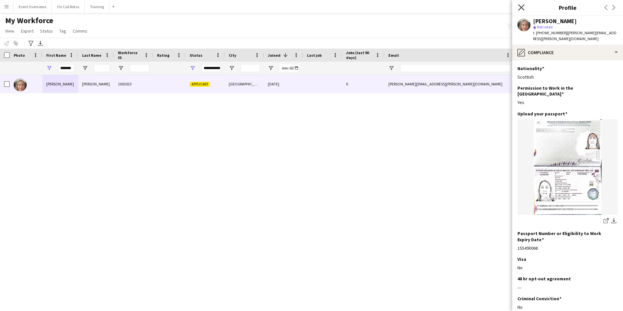
click at [520, 7] on icon "Close pop-in" at bounding box center [521, 7] width 6 height 6
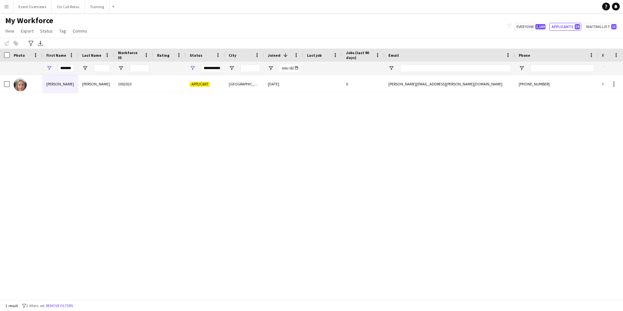
drag, startPoint x: 75, startPoint y: 68, endPoint x: 69, endPoint y: 68, distance: 5.9
click at [69, 68] on div "*******" at bounding box center [60, 68] width 36 height 13
drag, startPoint x: 73, startPoint y: 68, endPoint x: 49, endPoint y: 73, distance: 24.9
click at [49, 73] on div "*******" at bounding box center [60, 68] width 36 height 13
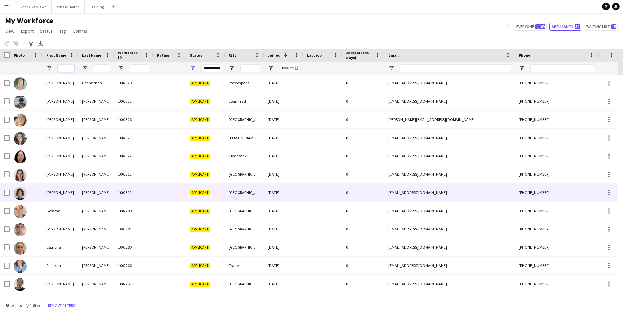
scroll to position [323, 0]
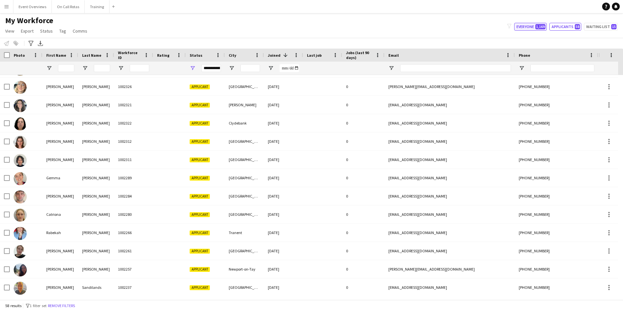
click at [523, 27] on button "Everyone 1,169" at bounding box center [530, 27] width 33 height 8
type input "**********"
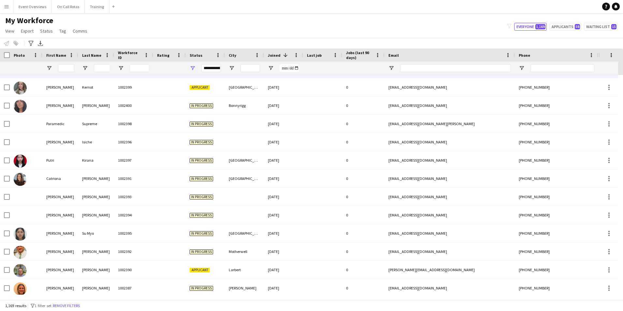
scroll to position [261, 0]
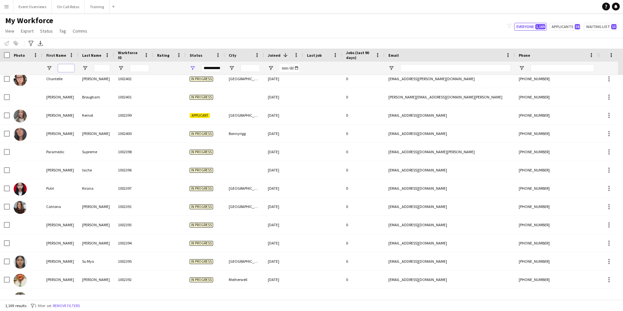
click at [69, 71] on input "First Name Filter Input" at bounding box center [66, 68] width 16 height 8
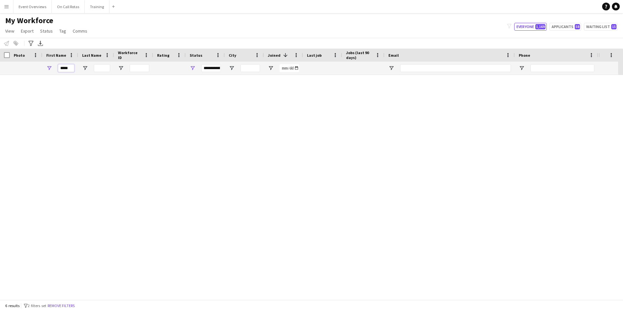
scroll to position [0, 0]
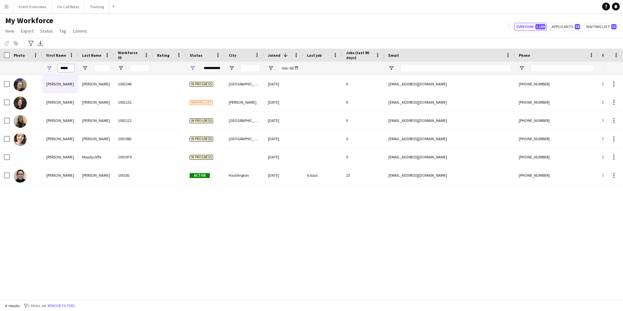
type input "*****"
click at [150, 204] on div "Emily Moodycliffe 1001979 In progress 18-11-2024 0 emilymoodycliffe@gmail.com +…" at bounding box center [302, 185] width 604 height 220
click at [215, 66] on div "**********" at bounding box center [211, 68] width 20 height 8
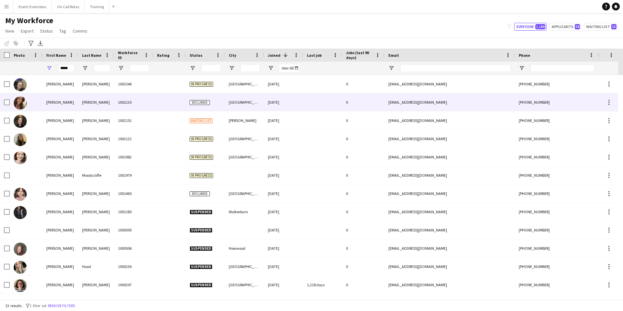
click at [133, 105] on div "1002235" at bounding box center [133, 102] width 39 height 18
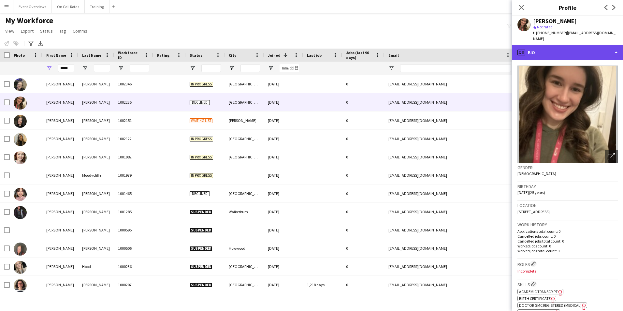
click at [539, 45] on div "profile Bio" at bounding box center [567, 53] width 111 height 16
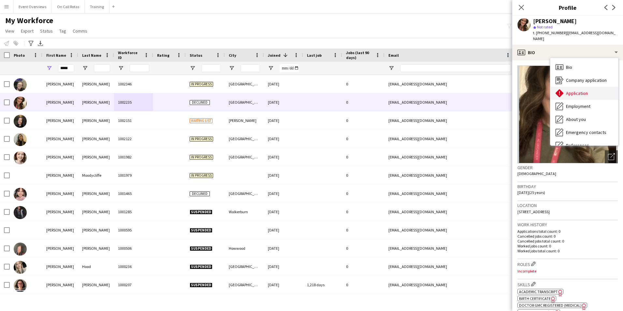
click at [570, 90] on span "Application" at bounding box center [577, 93] width 22 height 6
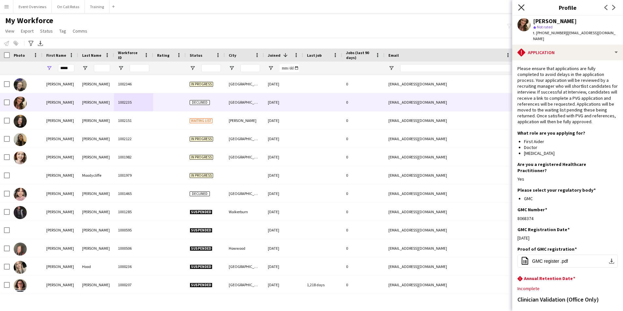
click at [521, 6] on icon "Close pop-in" at bounding box center [521, 7] width 6 height 6
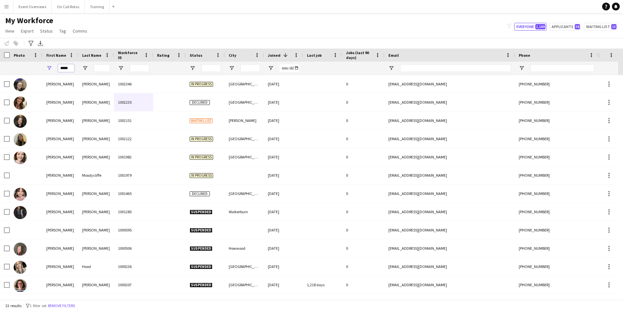
drag, startPoint x: 70, startPoint y: 67, endPoint x: 25, endPoint y: 73, distance: 45.4
click at [25, 73] on div "*****" at bounding box center [353, 68] width 707 height 13
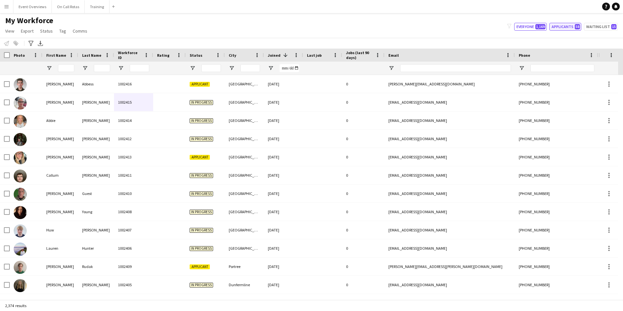
click at [568, 29] on button "Applicants 58" at bounding box center [566, 27] width 32 height 8
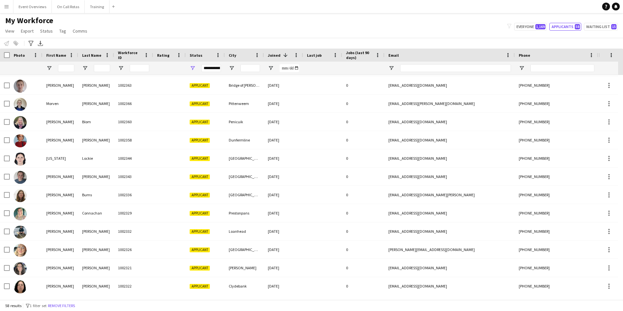
scroll to position [163, 0]
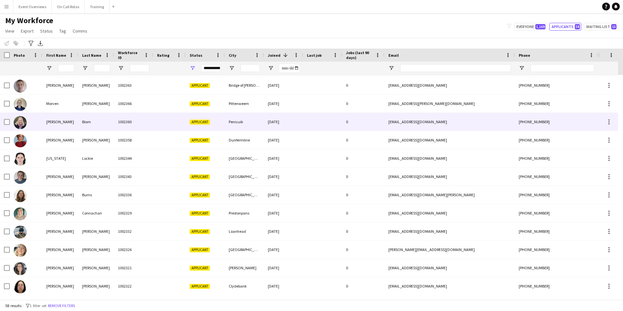
click at [79, 124] on div "Blom" at bounding box center [96, 122] width 36 height 18
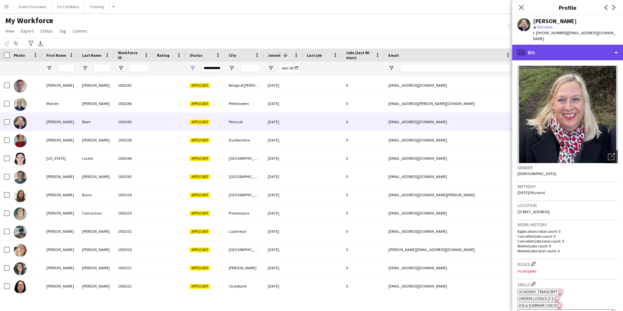
click at [532, 45] on div "profile Bio" at bounding box center [567, 53] width 111 height 16
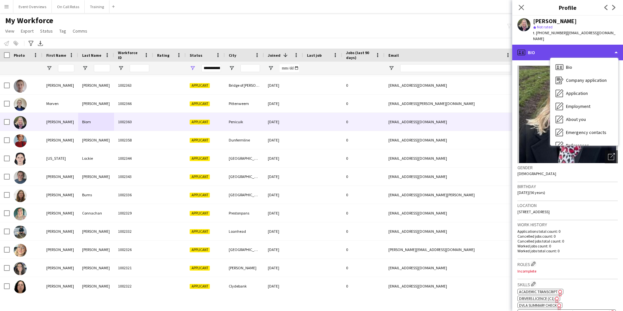
click at [566, 45] on div "profile Bio" at bounding box center [567, 53] width 111 height 16
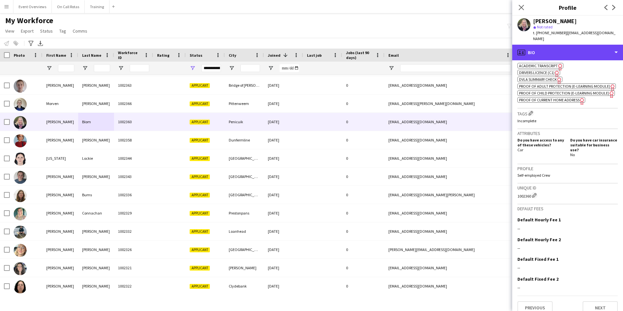
scroll to position [233, 0]
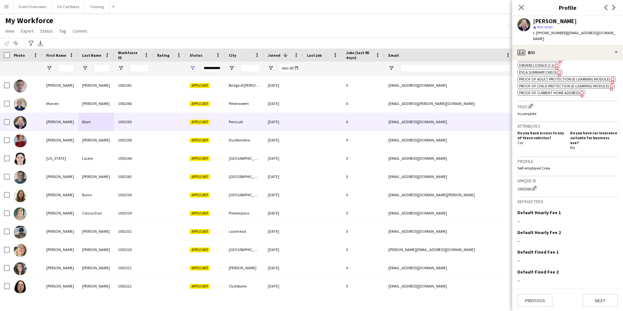
click at [601, 306] on app-crew-profile-bio "Open photos pop-in Gender Female Birthday 24-03-1969 (56 years) Location 28 Gle…" at bounding box center [567, 185] width 111 height 251
click at [600, 303] on button "Next" at bounding box center [600, 300] width 35 height 13
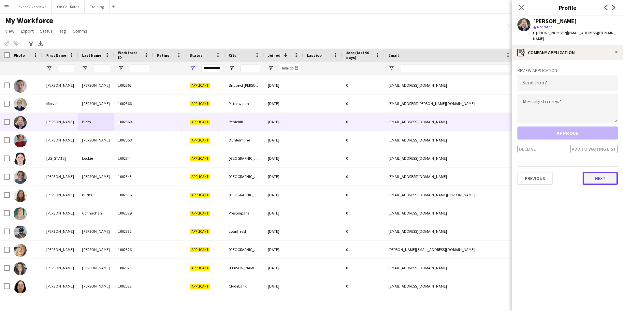
click at [595, 172] on button "Next" at bounding box center [600, 178] width 35 height 13
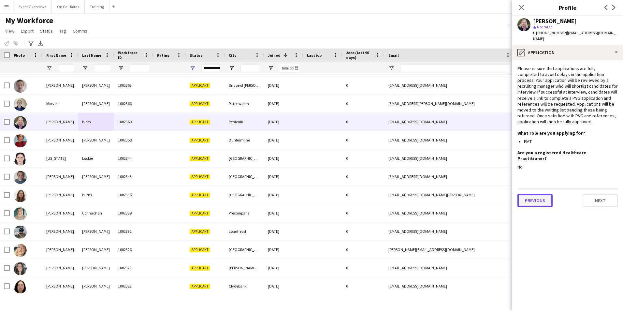
click at [533, 194] on button "Previous" at bounding box center [535, 200] width 35 height 13
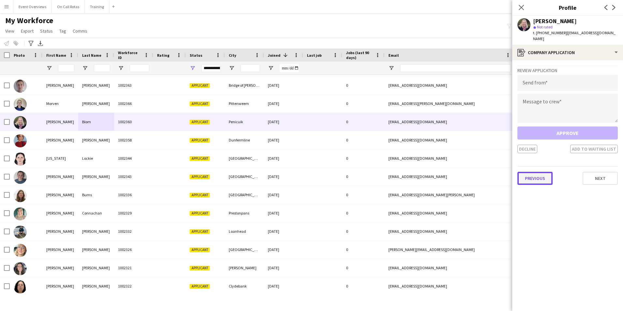
click at [532, 173] on button "Previous" at bounding box center [535, 178] width 35 height 13
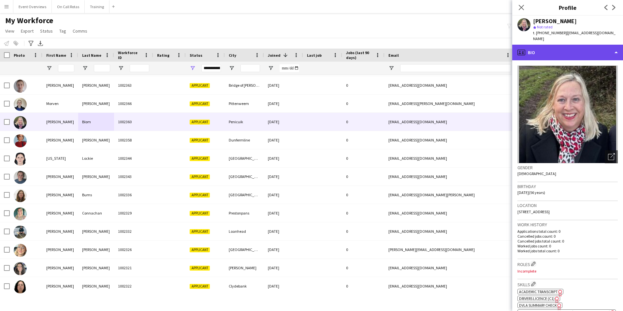
click at [534, 45] on div "profile Bio" at bounding box center [567, 53] width 111 height 16
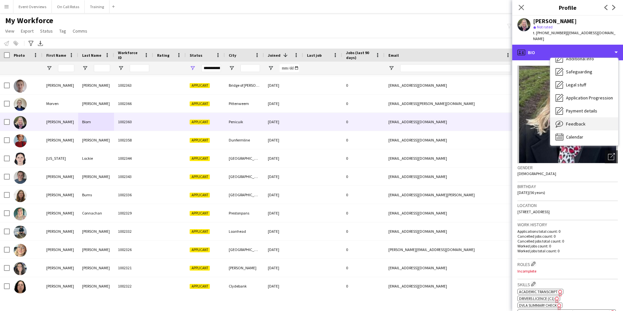
scroll to position [113, 0]
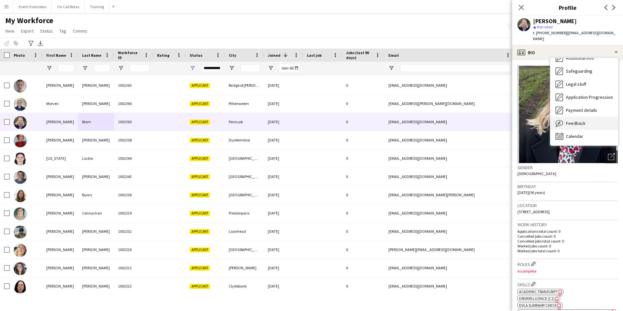
click at [586, 118] on div "Feedback Feedback" at bounding box center [585, 123] width 68 height 13
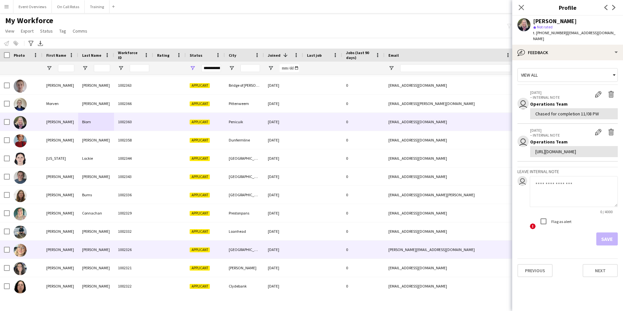
click at [306, 251] on div at bounding box center [322, 250] width 39 height 18
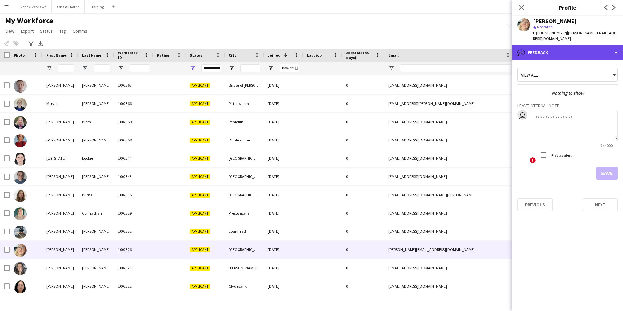
click at [541, 54] on div "bubble-pencil Feedback" at bounding box center [567, 53] width 111 height 16
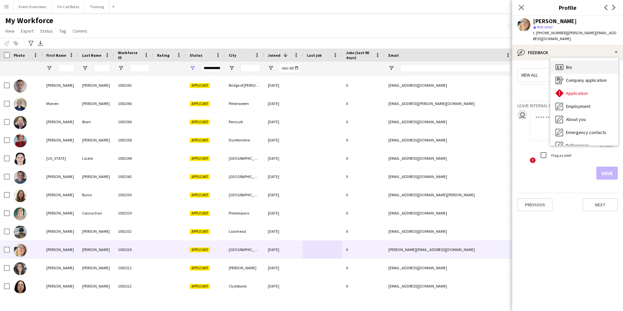
click at [566, 67] on span "Bio" at bounding box center [569, 67] width 6 height 6
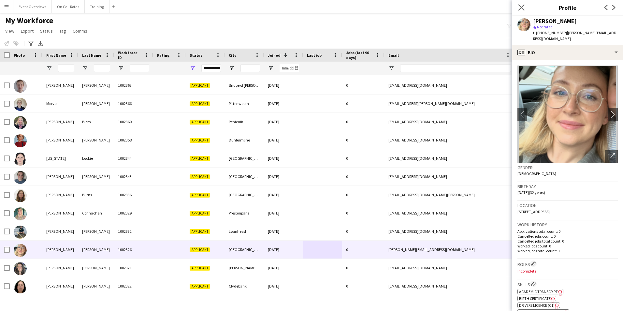
click at [525, 8] on app-icon "Close pop-in" at bounding box center [521, 7] width 9 height 9
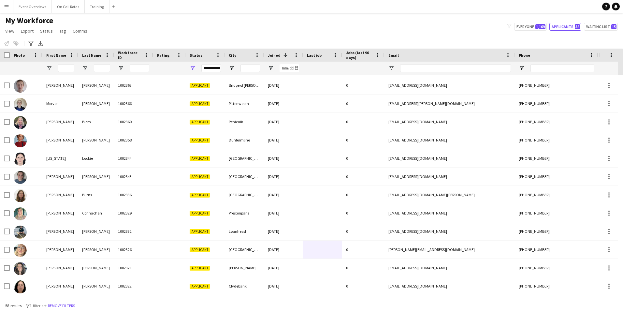
click at [206, 68] on div "**********" at bounding box center [211, 68] width 20 height 8
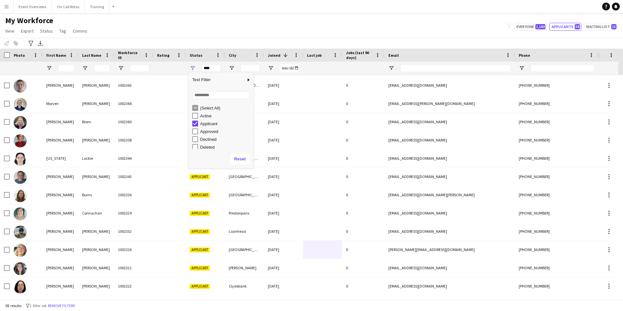
scroll to position [0, 0]
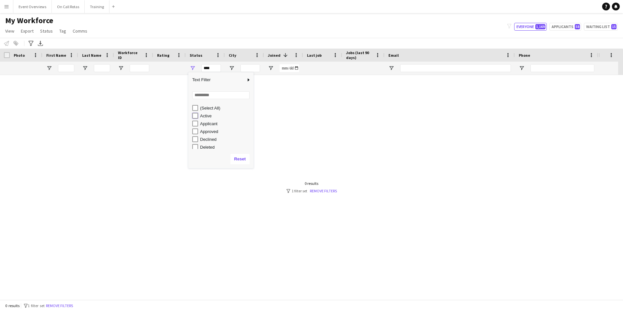
type input "**********"
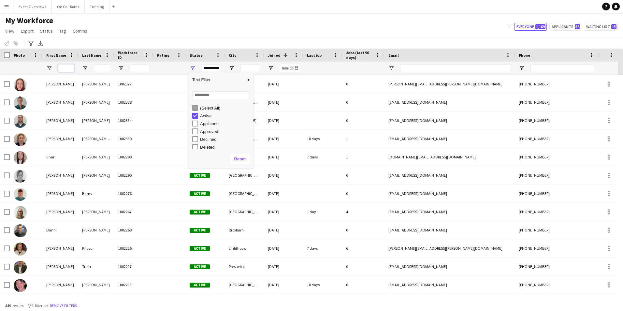
click at [65, 70] on input "First Name Filter Input" at bounding box center [66, 68] width 16 height 8
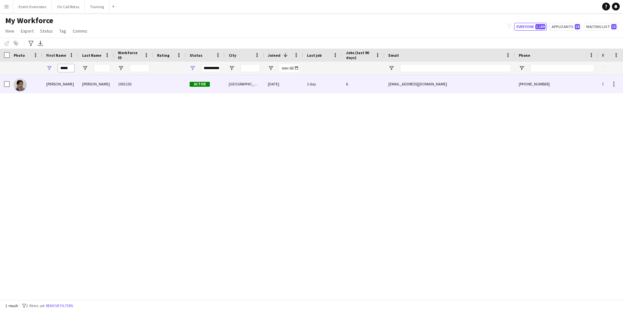
type input "*****"
click at [63, 85] on div "Rowan" at bounding box center [60, 84] width 36 height 18
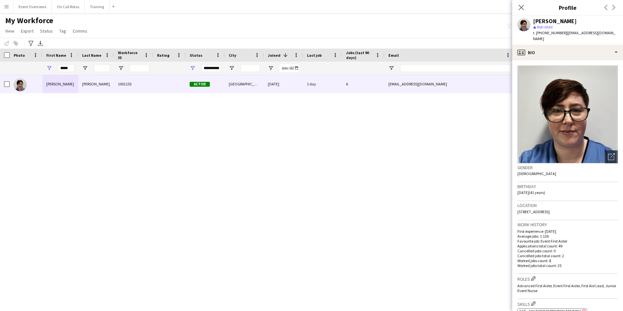
drag, startPoint x: 588, startPoint y: 207, endPoint x: 518, endPoint y: 209, distance: 70.8
click at [518, 209] on div "Location 381 Knightswood Road, Glasgow, G13 2BU" at bounding box center [568, 210] width 100 height 19
copy span "381 Knightswood Road, Glasgow, G13 2BU"
drag, startPoint x: 68, startPoint y: 68, endPoint x: 55, endPoint y: 68, distance: 13.0
click at [55, 68] on div "*****" at bounding box center [60, 68] width 36 height 13
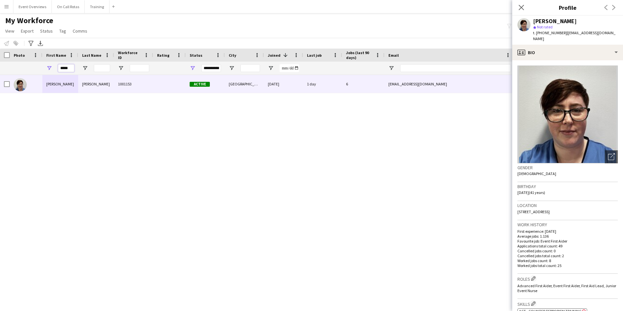
drag, startPoint x: 72, startPoint y: 68, endPoint x: 57, endPoint y: 69, distance: 15.0
click at [57, 69] on div "*****" at bounding box center [60, 68] width 36 height 13
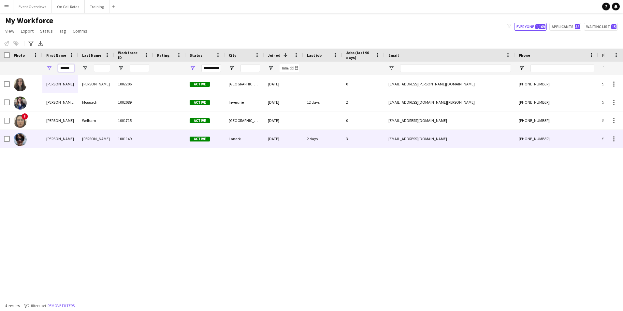
type input "******"
click at [82, 142] on div "Macleod" at bounding box center [96, 139] width 36 height 18
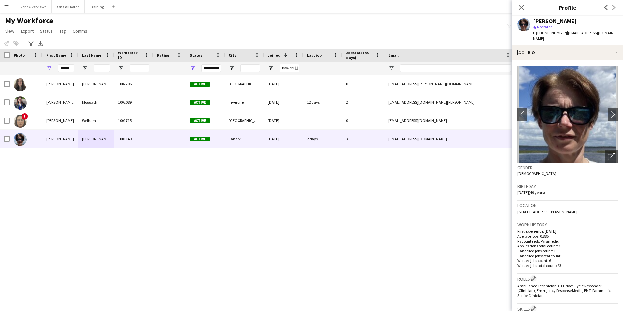
drag, startPoint x: 595, startPoint y: 204, endPoint x: 517, endPoint y: 208, distance: 77.7
click at [517, 208] on app-crew-profile-bio "chevron-left chevron-right Open photos pop-in Gender Female Birthday 05-02-1976…" at bounding box center [567, 185] width 111 height 251
copy span "21 The Beeches, Blackwood, Lanark, ML11 9YR"
drag, startPoint x: 60, startPoint y: 69, endPoint x: 52, endPoint y: 69, distance: 7.8
click at [52, 69] on div "******" at bounding box center [60, 68] width 36 height 13
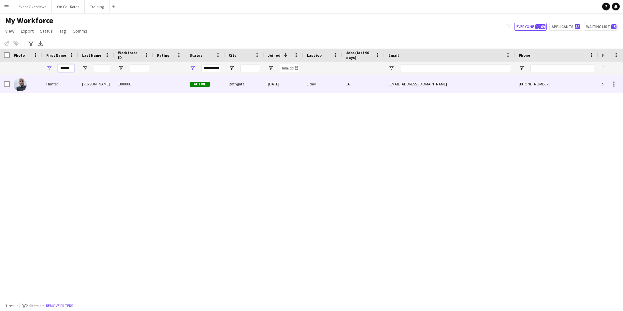
type input "******"
click at [68, 85] on div "Hunter" at bounding box center [60, 84] width 36 height 18
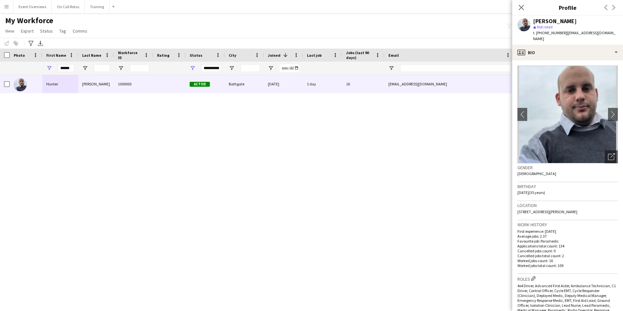
drag, startPoint x: 592, startPoint y: 204, endPoint x: 567, endPoint y: 206, distance: 25.8
click at [567, 209] on span "1 McAffee Gardens, Rosyth, Bathgate, EH48 2JP" at bounding box center [548, 211] width 60 height 5
drag, startPoint x: 567, startPoint y: 206, endPoint x: 595, endPoint y: 207, distance: 28.0
click at [595, 207] on div "Location 1 McAffee Gardens, Rosyth, Bathgate, EH48 2JP" at bounding box center [568, 210] width 100 height 19
drag, startPoint x: 595, startPoint y: 205, endPoint x: 517, endPoint y: 204, distance: 77.6
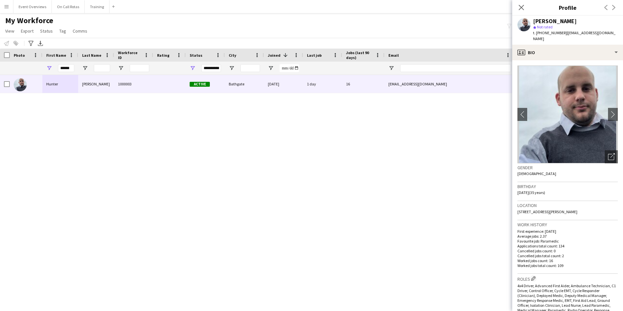
click at [517, 204] on app-crew-profile-bio "chevron-left chevron-right Open photos pop-in Gender Male Birthday 18-12-1989 (…" at bounding box center [567, 185] width 111 height 251
copy span "1 McAffee Gardens, Rosyth, Bathgate, EH48 2JP"
drag, startPoint x: 73, startPoint y: 68, endPoint x: 47, endPoint y: 71, distance: 26.5
click at [47, 71] on div "******" at bounding box center [60, 68] width 36 height 13
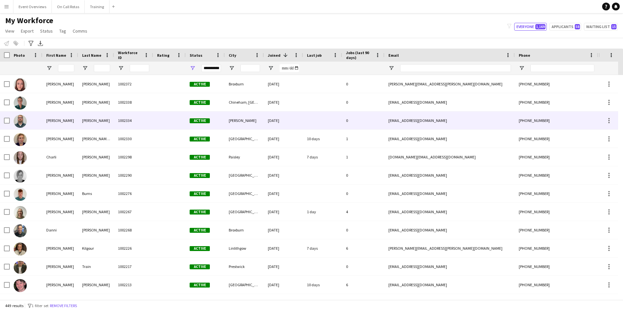
click at [116, 121] on div "1002334" at bounding box center [133, 120] width 39 height 18
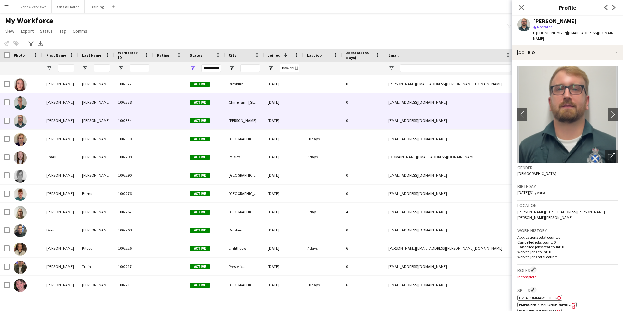
click at [109, 103] on div "Harris" at bounding box center [96, 102] width 36 height 18
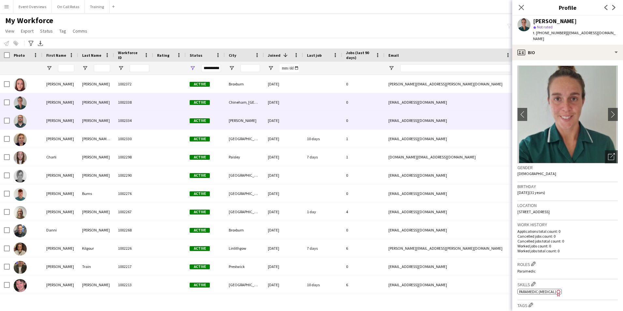
click at [106, 113] on div "Barber" at bounding box center [96, 120] width 36 height 18
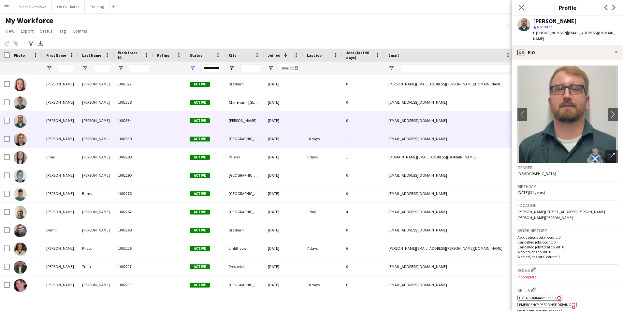
click at [103, 142] on div "Paterson (Whitehead)" at bounding box center [96, 139] width 36 height 18
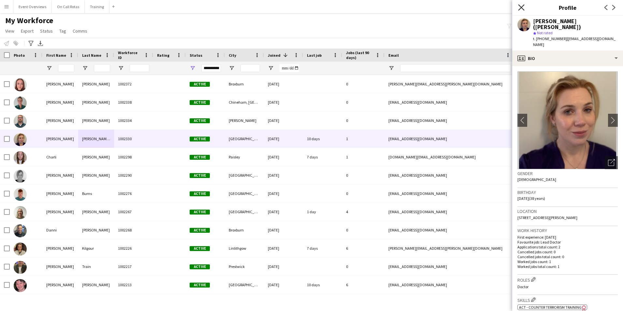
click at [521, 7] on icon at bounding box center [521, 7] width 6 height 6
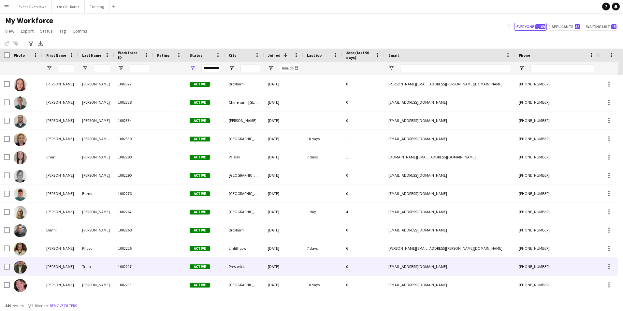
click at [150, 268] on div "1002217" at bounding box center [133, 267] width 39 height 18
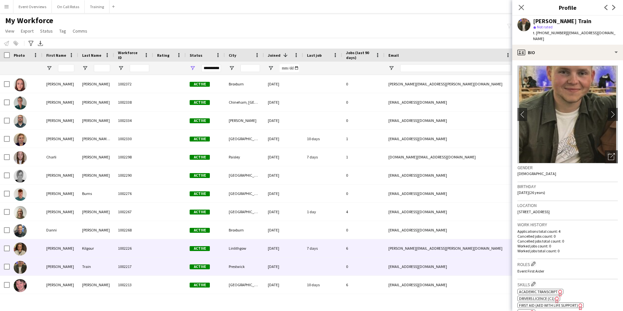
click at [141, 257] on div "1002226" at bounding box center [133, 248] width 39 height 18
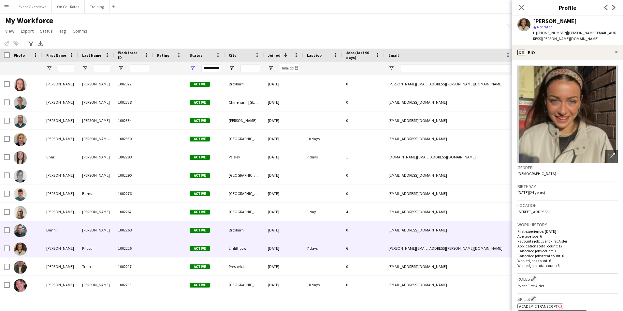
click at [131, 233] on div "1002268" at bounding box center [133, 230] width 39 height 18
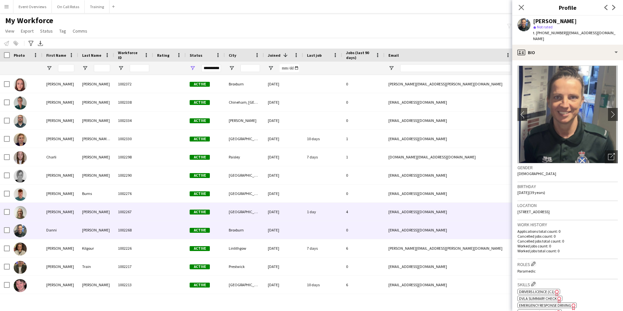
click at [138, 211] on div "1002267" at bounding box center [133, 212] width 39 height 18
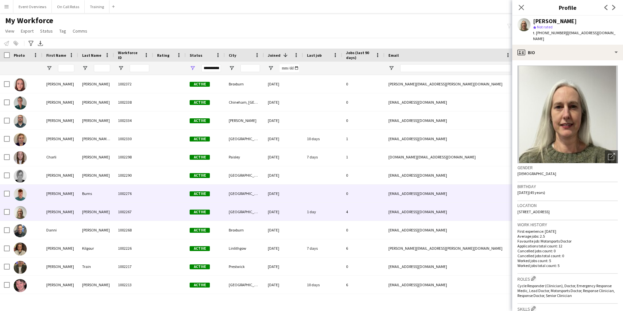
click at [279, 190] on div "09-06-2025" at bounding box center [283, 194] width 39 height 18
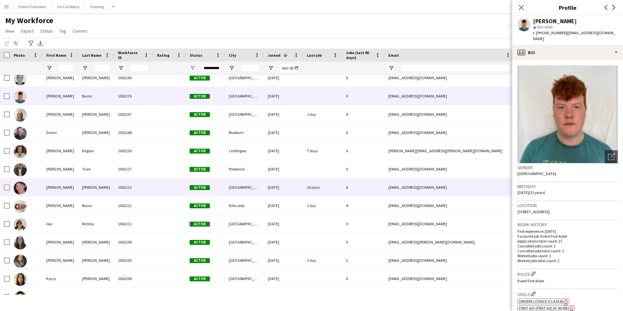
scroll to position [98, 0]
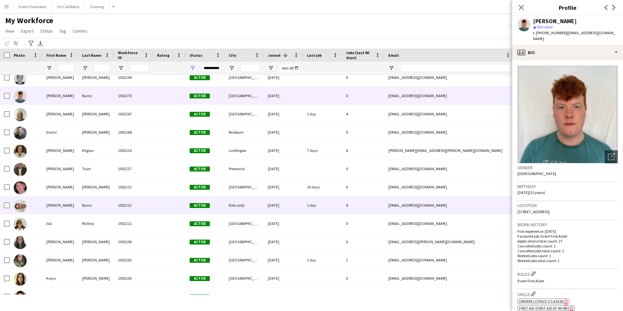
drag, startPoint x: 228, startPoint y: 212, endPoint x: 226, endPoint y: 205, distance: 7.2
click at [228, 210] on div "Kirkcaldy" at bounding box center [244, 205] width 39 height 18
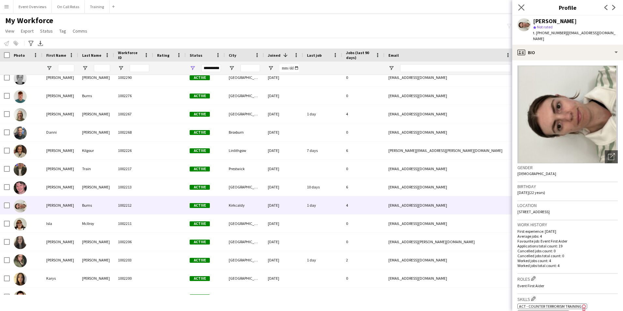
click at [524, 4] on app-icon "Close pop-in" at bounding box center [521, 7] width 9 height 9
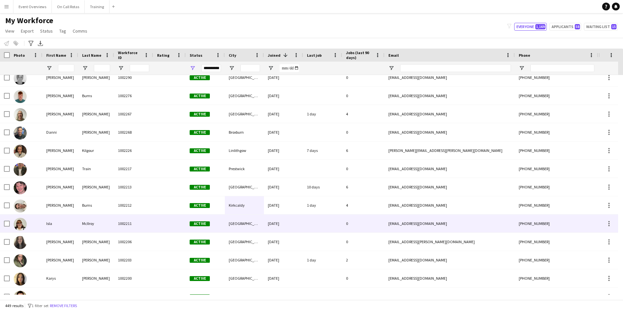
scroll to position [163, 0]
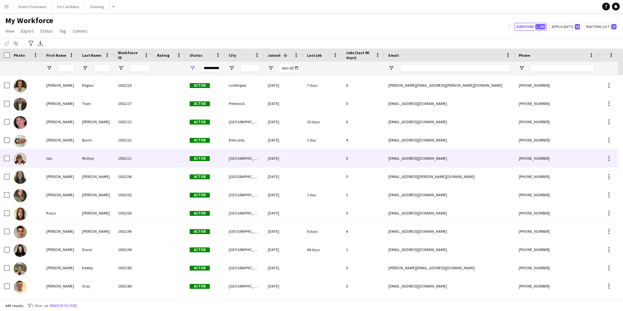
click at [152, 152] on div "1002211" at bounding box center [133, 158] width 39 height 18
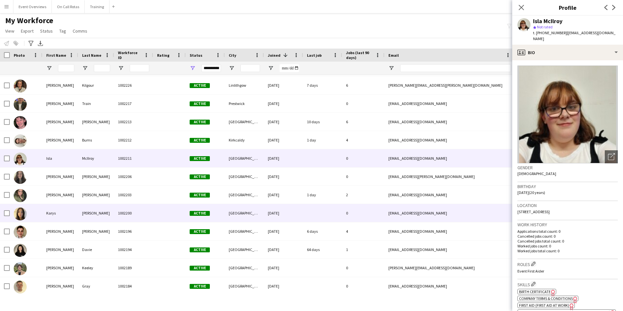
click at [252, 215] on div "Edinburgh" at bounding box center [244, 213] width 39 height 18
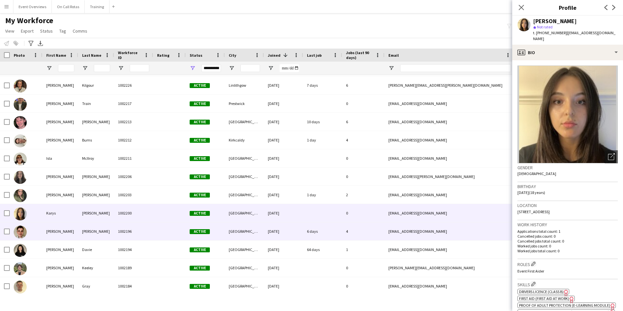
drag, startPoint x: 249, startPoint y: 230, endPoint x: 252, endPoint y: 237, distance: 7.3
click at [251, 237] on div "Edinburgh" at bounding box center [244, 231] width 39 height 18
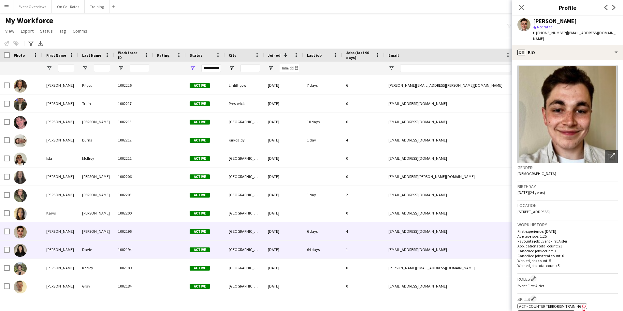
click at [257, 251] on div "Edinburgh" at bounding box center [244, 250] width 39 height 18
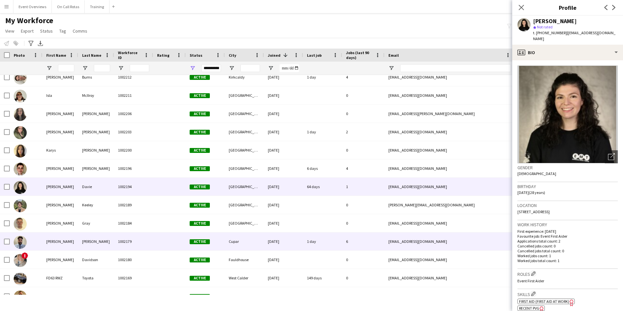
scroll to position [228, 0]
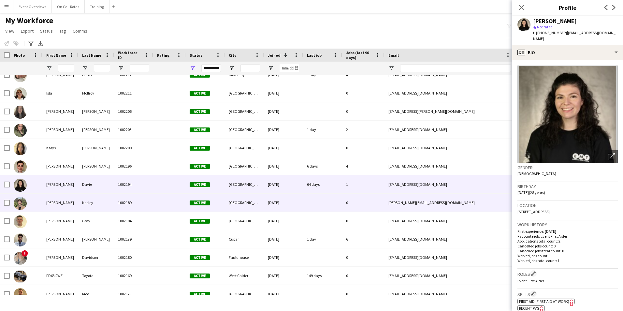
click at [232, 199] on div "Edinburgh" at bounding box center [244, 203] width 39 height 18
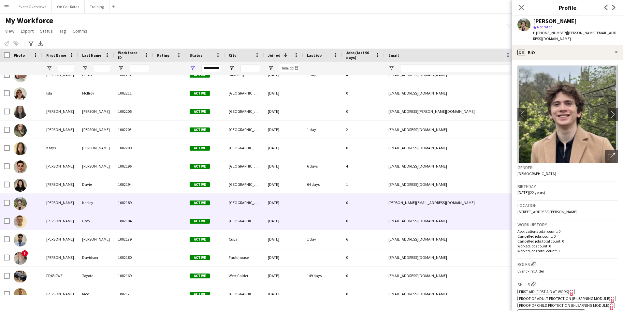
click at [235, 226] on div "Glasgow" at bounding box center [244, 221] width 39 height 18
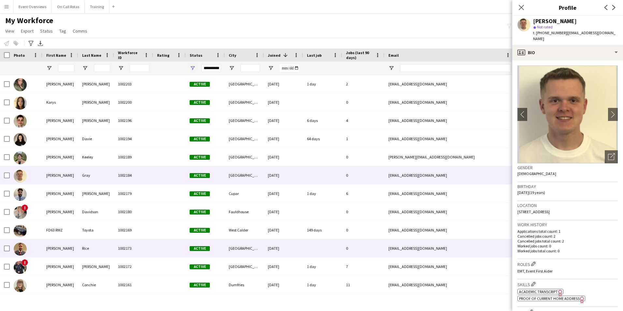
scroll to position [293, 0]
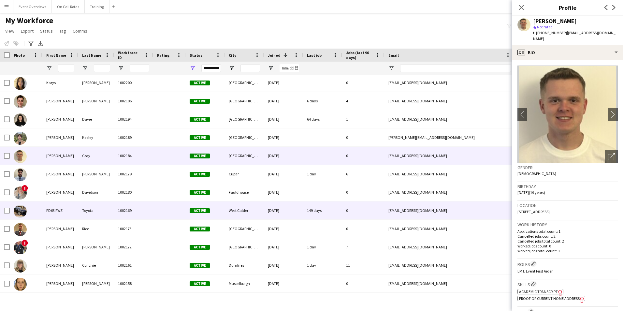
click at [241, 206] on div "West Calder" at bounding box center [244, 210] width 39 height 18
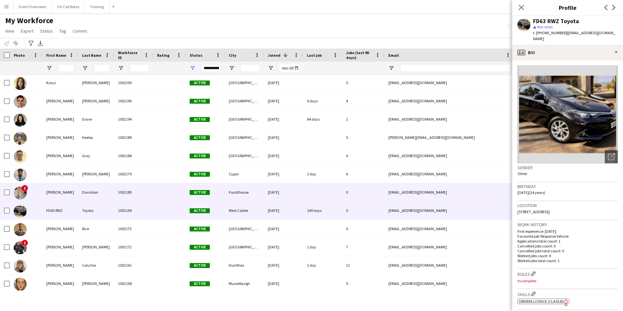
click at [242, 193] on div "Fauldhouse" at bounding box center [244, 192] width 39 height 18
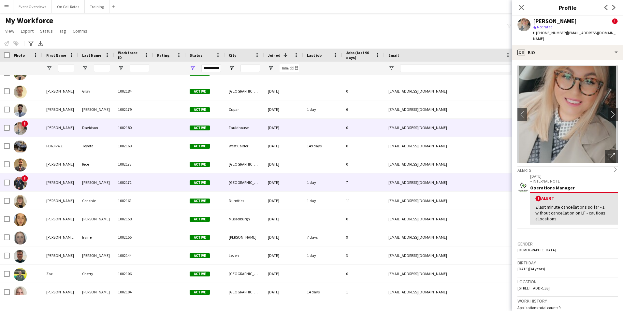
scroll to position [359, 0]
click at [241, 186] on div "Aberdeen" at bounding box center [244, 182] width 39 height 18
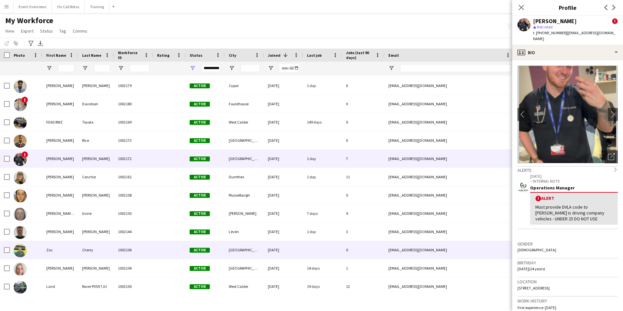
scroll to position [391, 0]
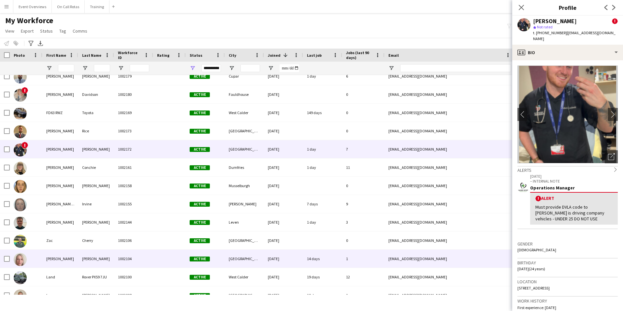
click at [229, 253] on div "Aberdeen" at bounding box center [244, 259] width 39 height 18
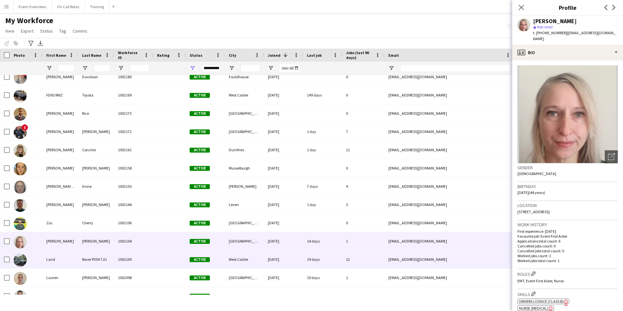
scroll to position [424, 0]
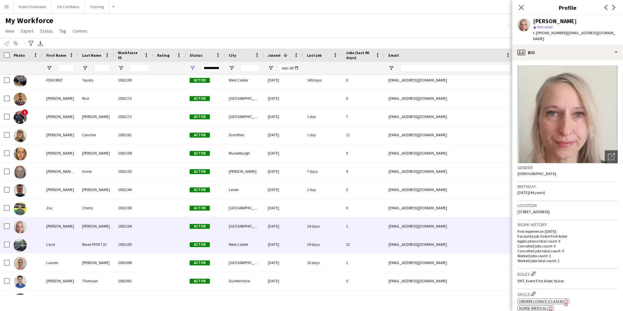
click at [230, 248] on div "West Calder" at bounding box center [244, 244] width 39 height 18
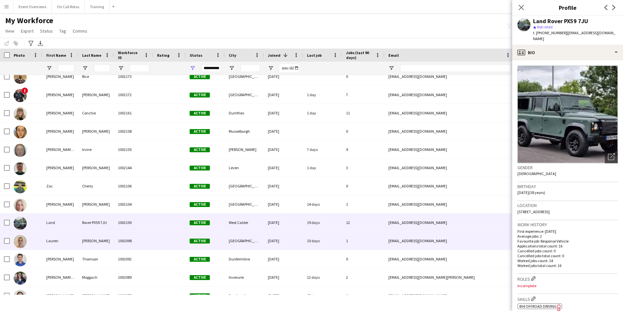
scroll to position [456, 0]
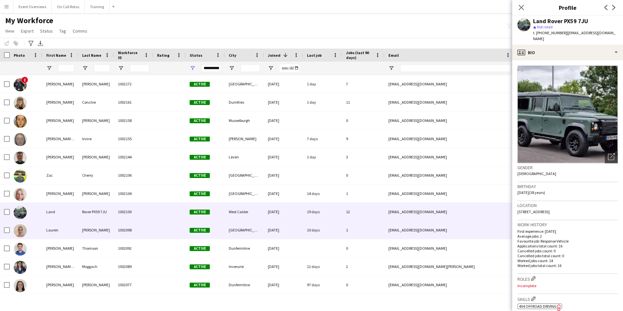
click at [227, 233] on div "Edinburgh" at bounding box center [244, 230] width 39 height 18
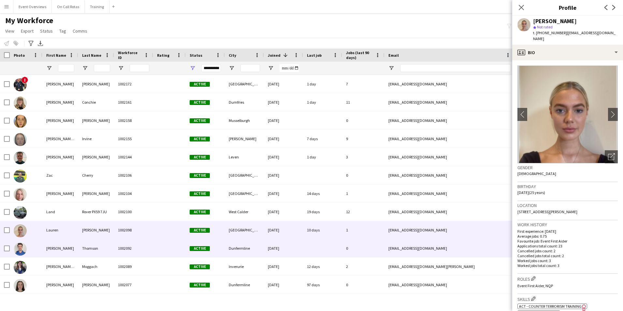
click at [225, 247] on div "Dunfermline" at bounding box center [244, 248] width 39 height 18
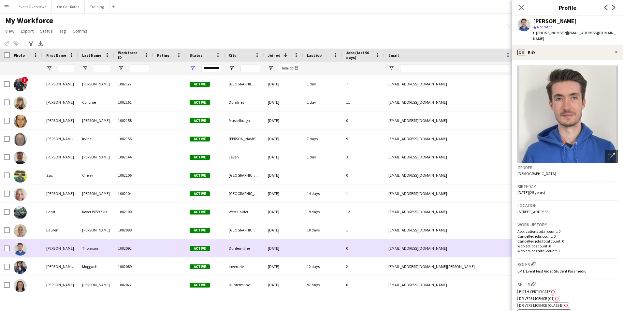
scroll to position [479, 0]
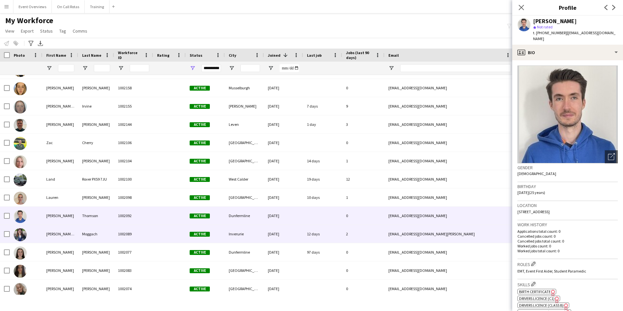
click at [232, 232] on div "Inverurie" at bounding box center [244, 234] width 39 height 18
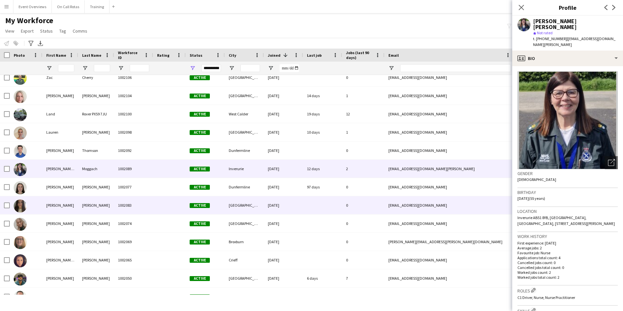
click at [240, 202] on div "GLASGOW" at bounding box center [244, 205] width 39 height 18
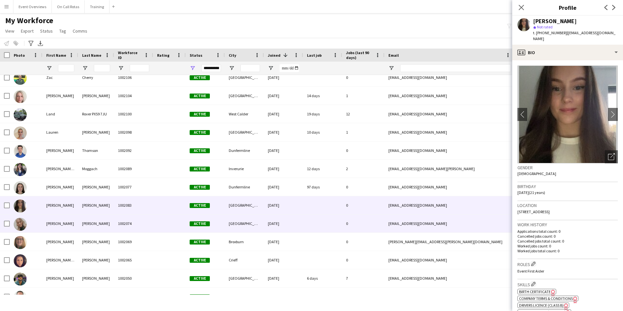
click at [231, 223] on div "Dundee" at bounding box center [244, 224] width 39 height 18
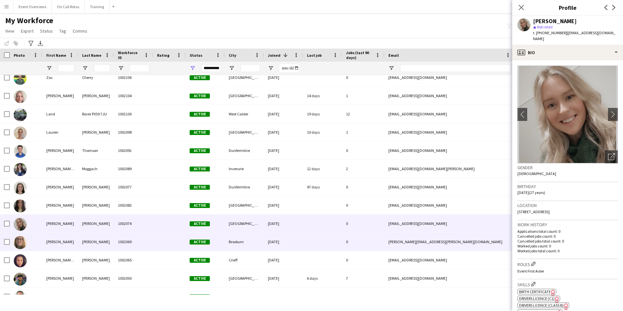
click at [228, 239] on div "Broxburn" at bounding box center [244, 242] width 39 height 18
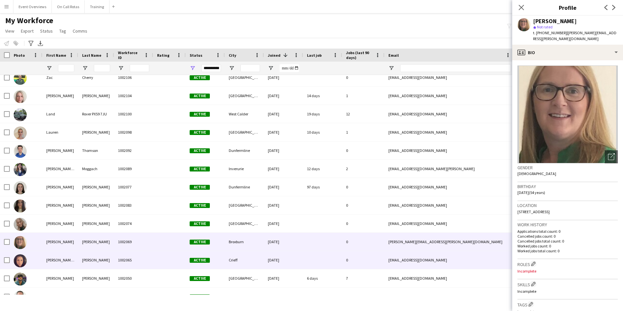
click at [217, 260] on div "Active" at bounding box center [205, 260] width 39 height 18
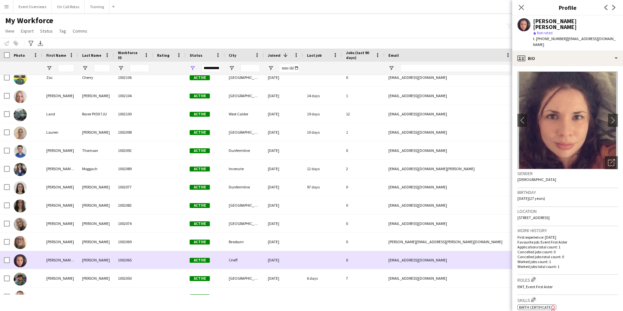
scroll to position [587, 0]
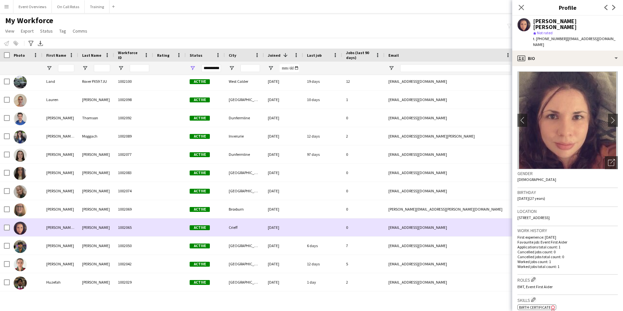
click at [227, 233] on div "Crieff" at bounding box center [244, 227] width 39 height 18
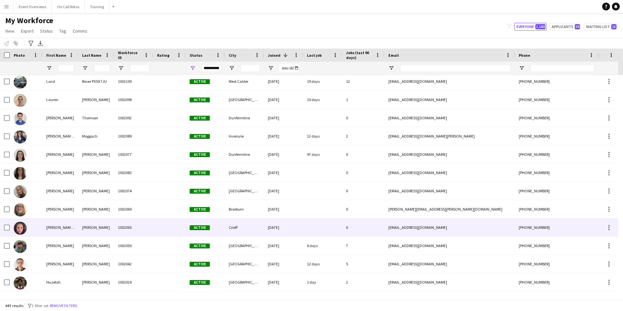
click at [234, 228] on div "Crieff" at bounding box center [244, 227] width 39 height 18
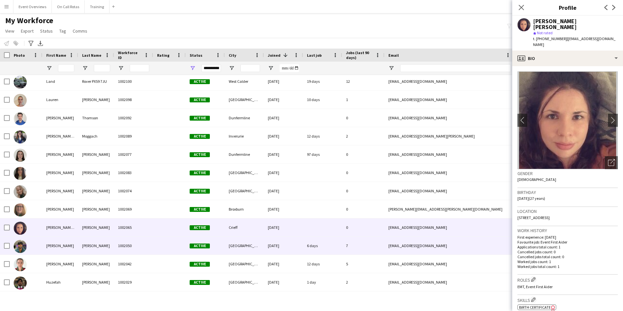
click at [235, 243] on div "Glasgow" at bounding box center [244, 246] width 39 height 18
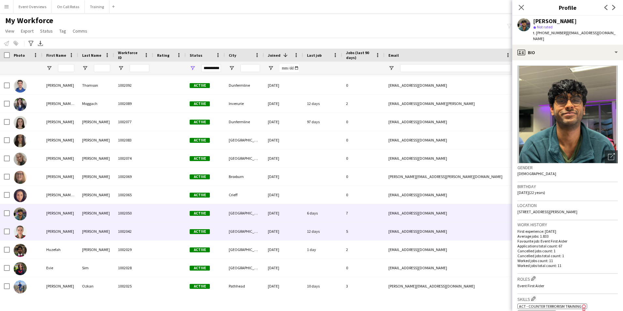
click at [236, 230] on div "Aberdeen" at bounding box center [244, 231] width 39 height 18
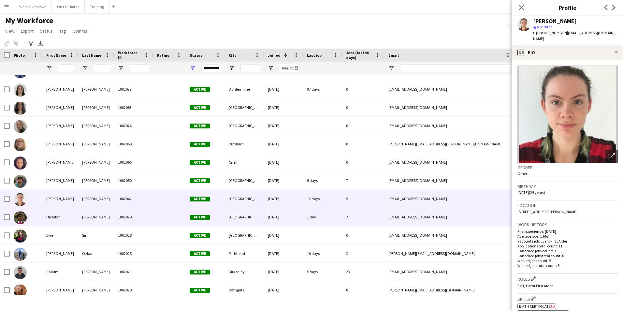
click at [231, 217] on div "Edinburgh" at bounding box center [244, 217] width 39 height 18
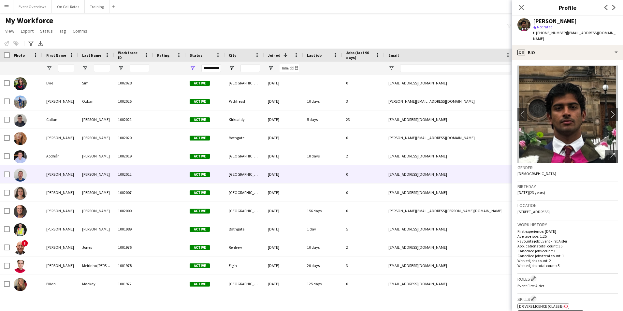
scroll to position [815, 0]
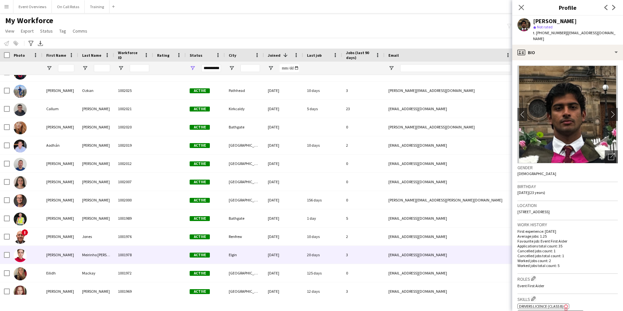
click at [141, 252] on div "1001978" at bounding box center [133, 255] width 39 height 18
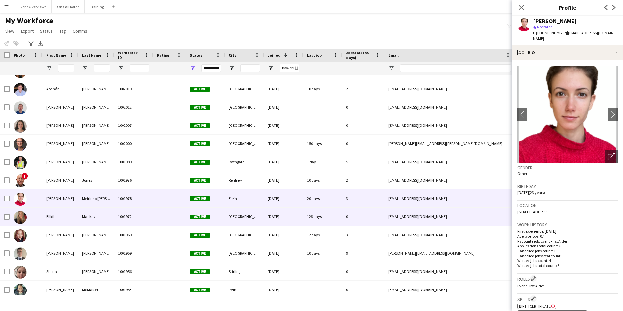
scroll to position [871, 0]
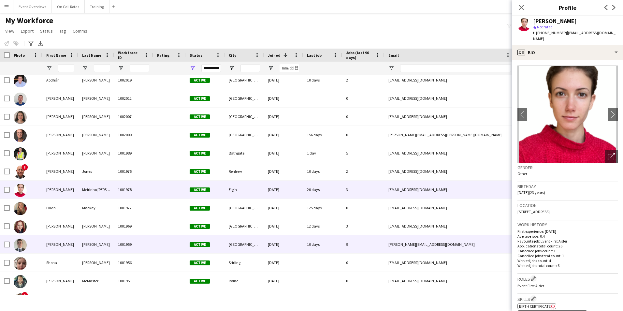
click at [169, 245] on div at bounding box center [169, 244] width 33 height 18
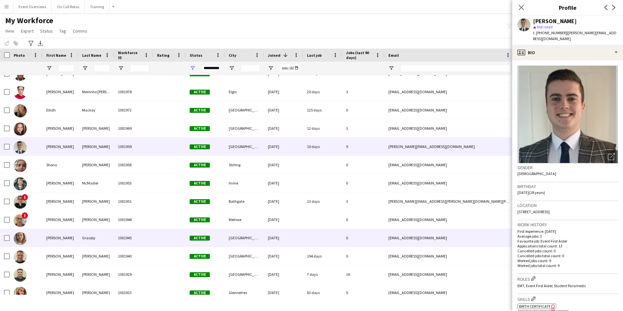
scroll to position [1011, 0]
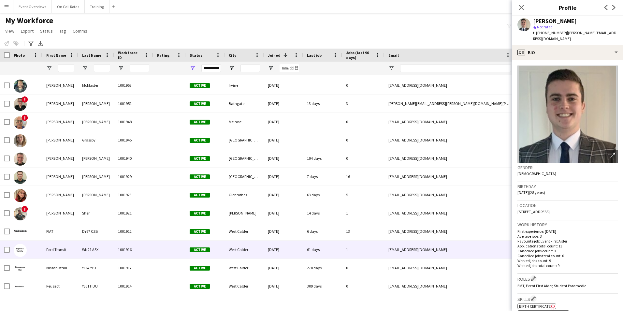
click at [151, 246] on div "1001916" at bounding box center [133, 250] width 39 height 18
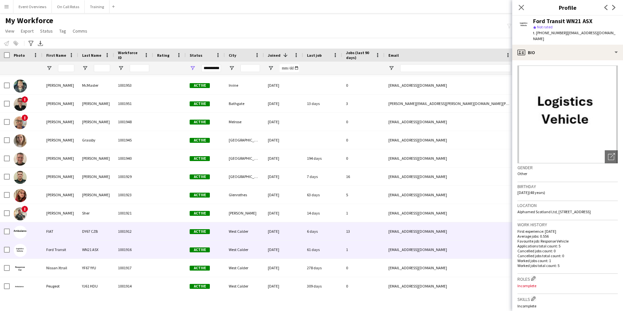
click at [129, 232] on div "1001912" at bounding box center [133, 231] width 39 height 18
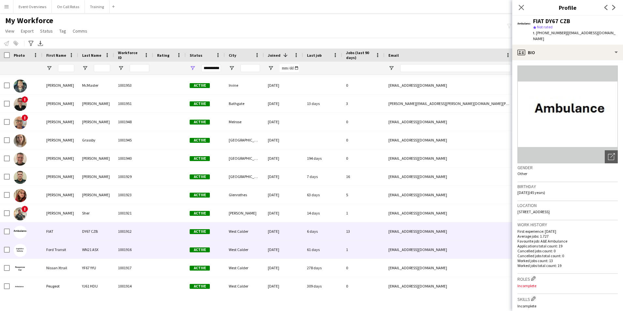
click at [128, 252] on div "1001916" at bounding box center [133, 250] width 39 height 18
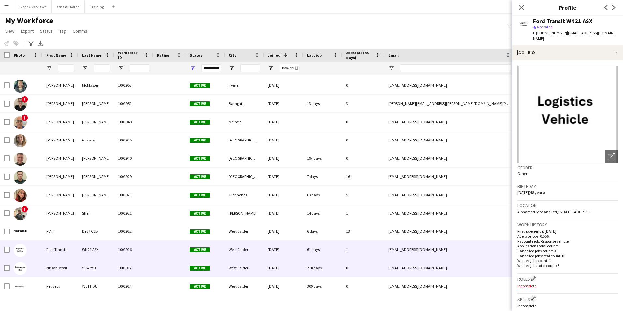
click at [154, 265] on div at bounding box center [169, 268] width 33 height 18
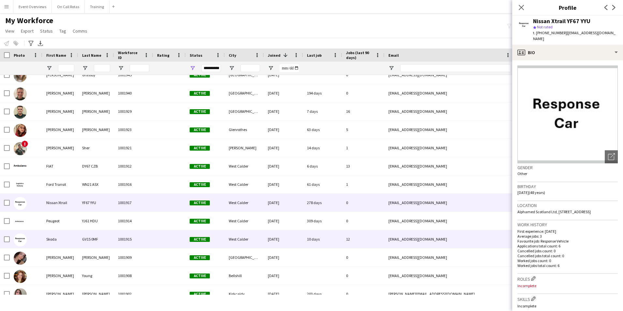
click at [139, 236] on div "1001915" at bounding box center [133, 239] width 39 height 18
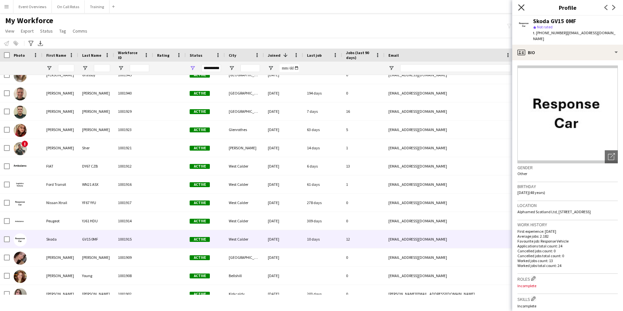
click at [523, 5] on icon "Close pop-in" at bounding box center [521, 7] width 6 height 6
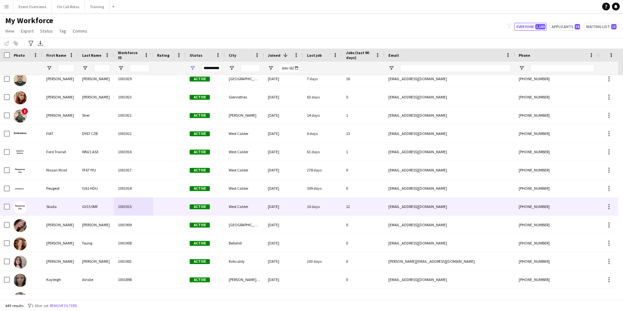
scroll to position [1206, 0]
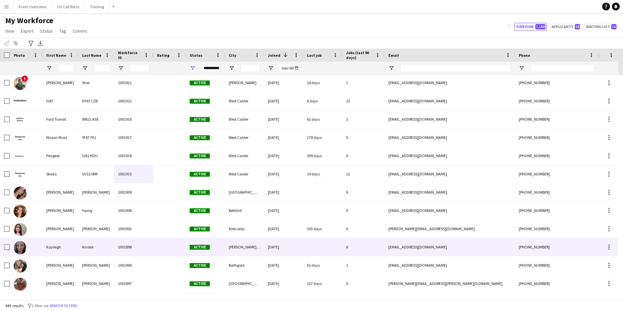
click at [178, 243] on div at bounding box center [169, 247] width 33 height 18
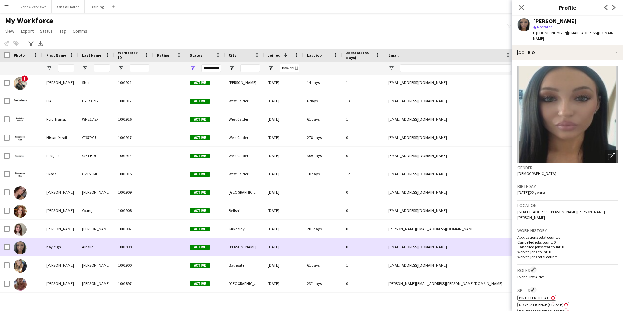
click at [252, 256] on div "Livingston North Ward, West Lothian" at bounding box center [244, 247] width 39 height 18
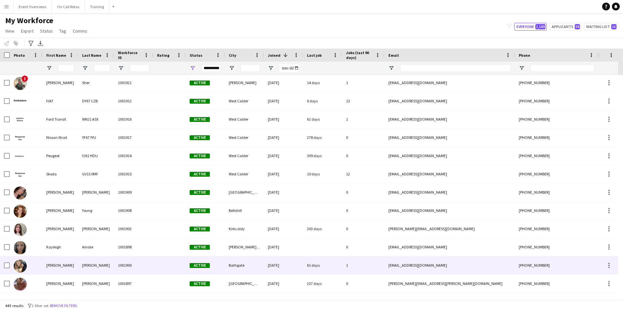
click at [254, 262] on div "Bathgate" at bounding box center [244, 265] width 39 height 18
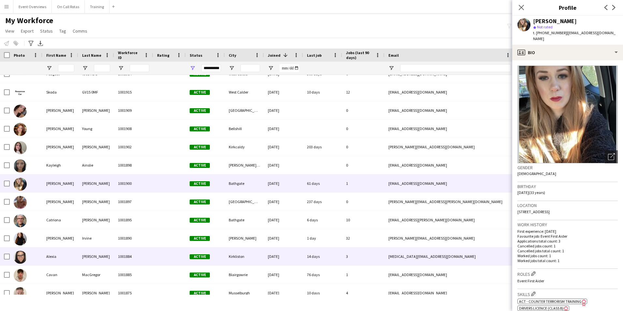
scroll to position [1304, 0]
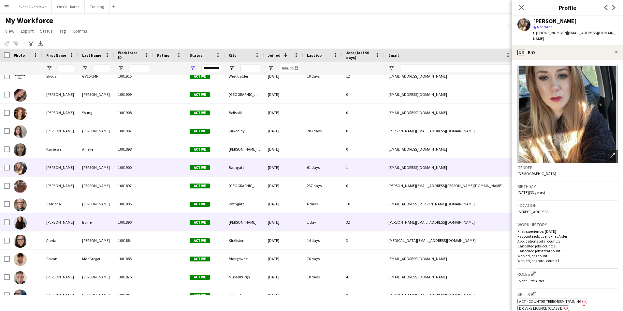
click at [257, 221] on div "Shotts" at bounding box center [244, 222] width 39 height 18
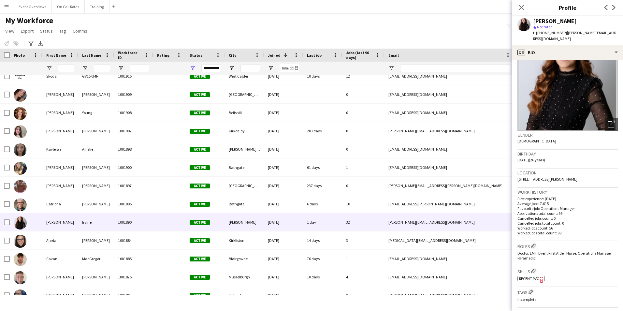
scroll to position [65, 0]
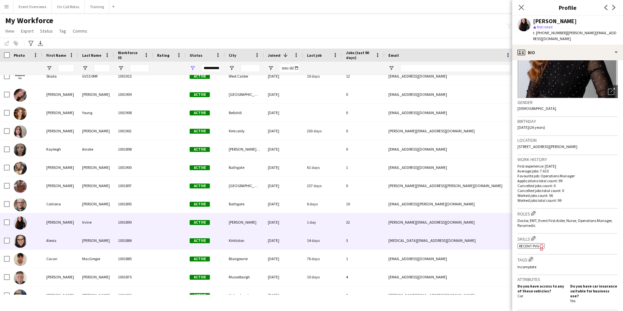
click at [262, 238] on div "Kirkliston" at bounding box center [244, 240] width 39 height 18
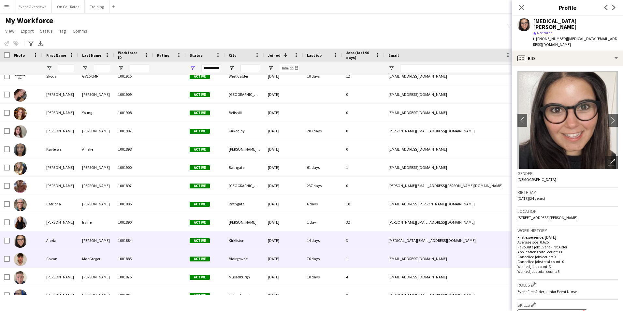
click at [256, 252] on div "Blairgowrie" at bounding box center [244, 259] width 39 height 18
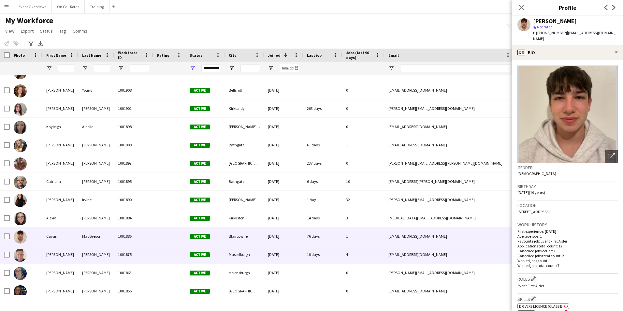
scroll to position [1337, 0]
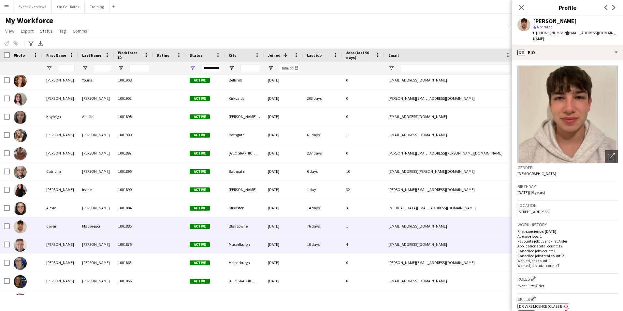
click at [258, 245] on div "Musselburgh" at bounding box center [244, 244] width 39 height 18
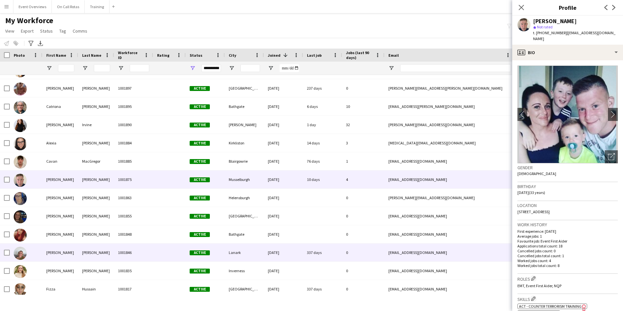
scroll to position [1402, 0]
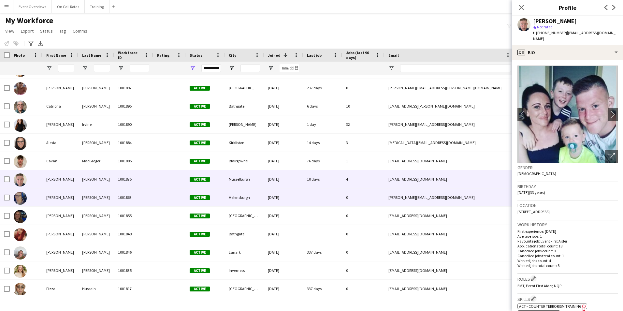
click at [260, 193] on div "Helensburgh" at bounding box center [244, 197] width 39 height 18
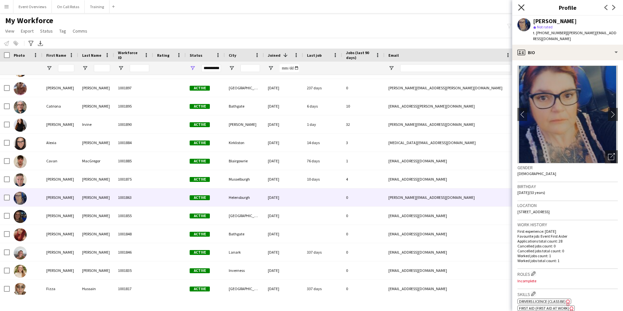
click at [523, 9] on icon "Close pop-in" at bounding box center [521, 7] width 6 height 6
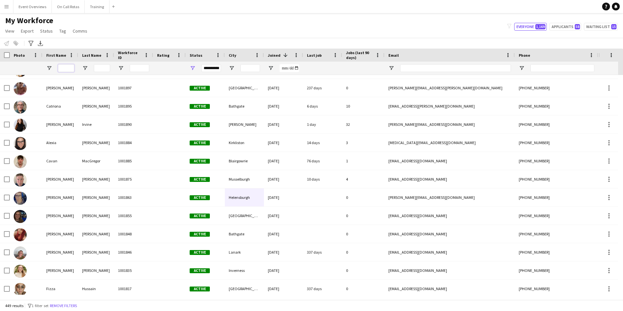
click at [67, 68] on input "First Name Filter Input" at bounding box center [66, 68] width 16 height 8
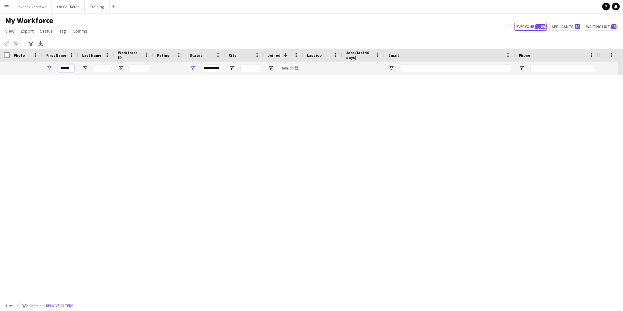
scroll to position [0, 0]
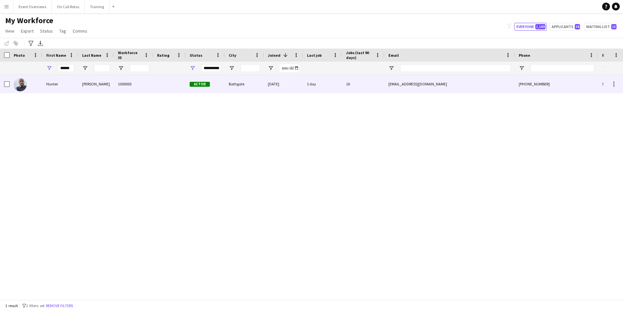
click at [75, 83] on div "Hunter" at bounding box center [60, 84] width 36 height 18
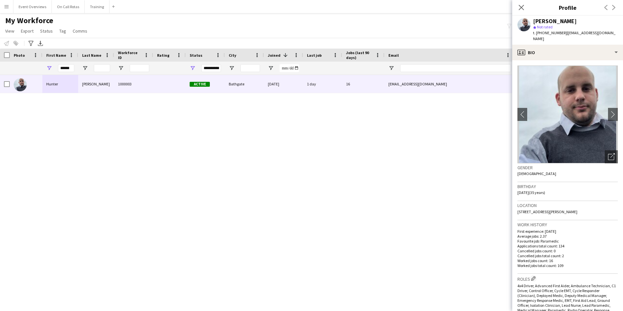
drag, startPoint x: 596, startPoint y: 207, endPoint x: 517, endPoint y: 208, distance: 78.6
click at [517, 208] on app-crew-profile-bio "chevron-left chevron-right Open photos pop-in Gender Male Birthday 18-12-1989 (…" at bounding box center [567, 185] width 111 height 251
copy span "1 McAffee Gardens, Rosyth, Bathgate, EH48 2JP"
drag, startPoint x: 74, startPoint y: 67, endPoint x: 62, endPoint y: 68, distance: 11.5
click at [62, 68] on input "******" at bounding box center [66, 68] width 16 height 8
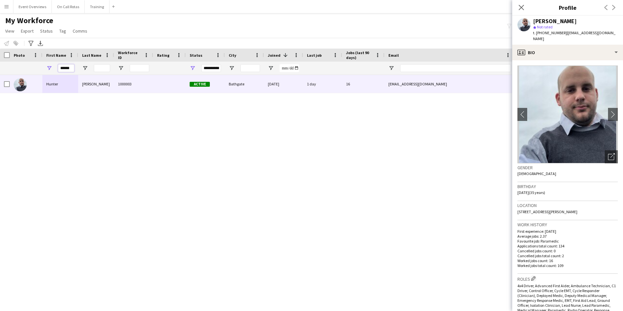
type input "*"
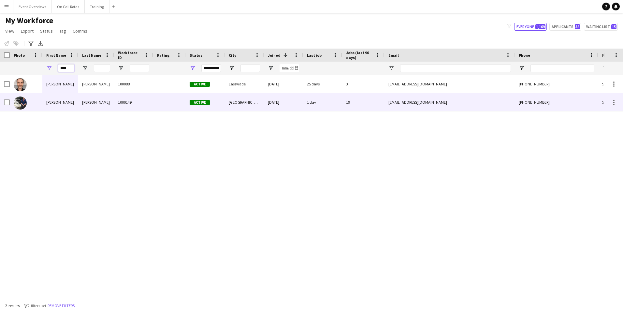
type input "****"
click at [138, 100] on div "1000149" at bounding box center [133, 102] width 39 height 18
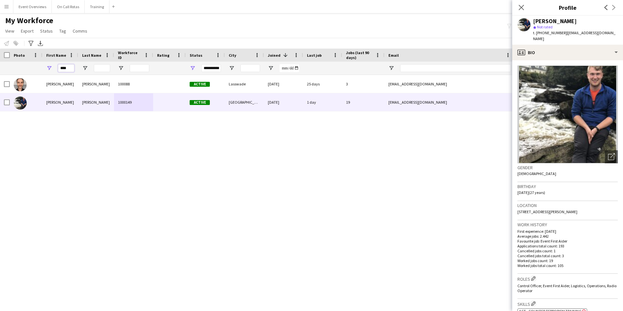
drag, startPoint x: 69, startPoint y: 67, endPoint x: 60, endPoint y: 69, distance: 8.6
click at [60, 69] on input "****" at bounding box center [66, 68] width 16 height 8
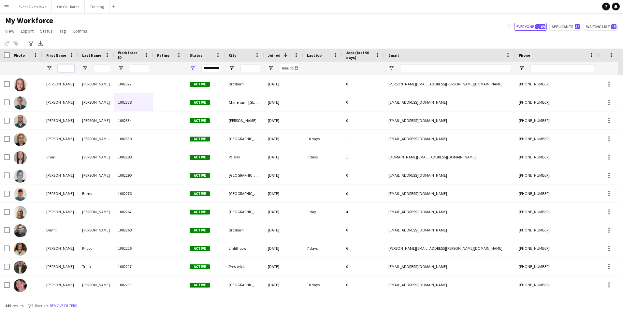
click at [66, 67] on input "First Name Filter Input" at bounding box center [66, 68] width 16 height 8
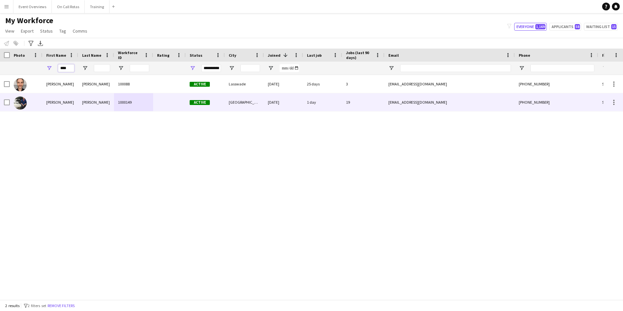
type input "****"
click at [62, 102] on div "Ross" at bounding box center [60, 102] width 36 height 18
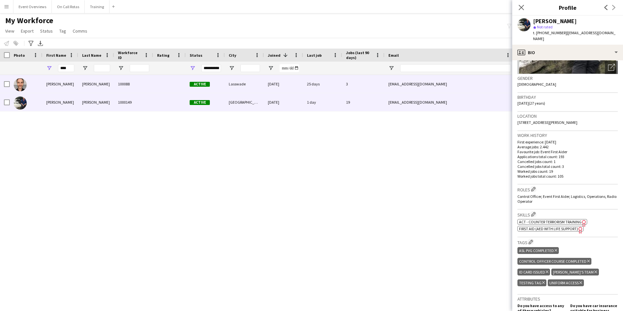
scroll to position [65, 0]
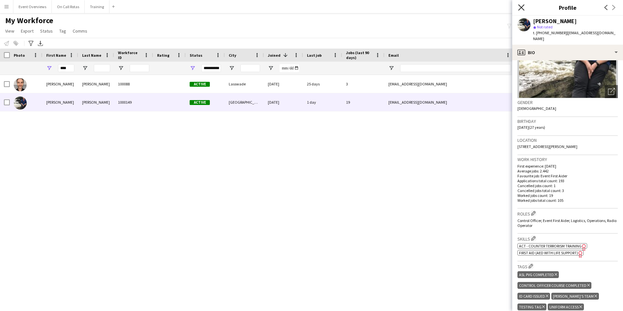
click at [523, 8] on icon "Close pop-in" at bounding box center [521, 7] width 6 height 6
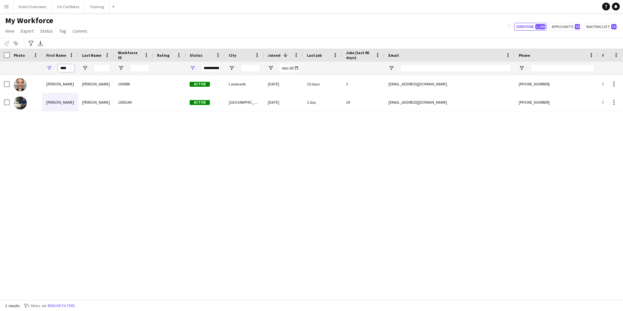
drag, startPoint x: 67, startPoint y: 67, endPoint x: 47, endPoint y: 69, distance: 19.3
click at [47, 69] on div "****" at bounding box center [60, 68] width 36 height 13
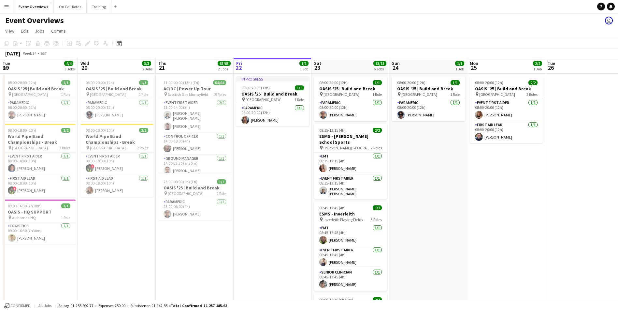
scroll to position [0, 156]
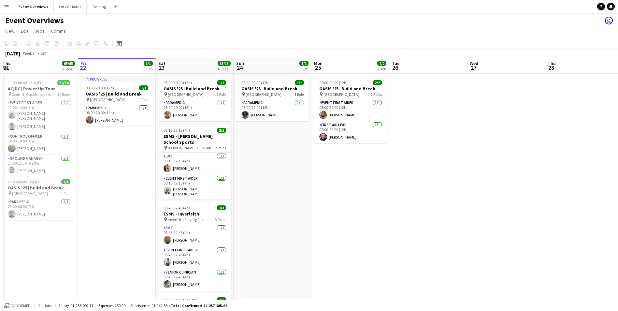
click at [121, 44] on icon "Date picker" at bounding box center [119, 43] width 5 height 5
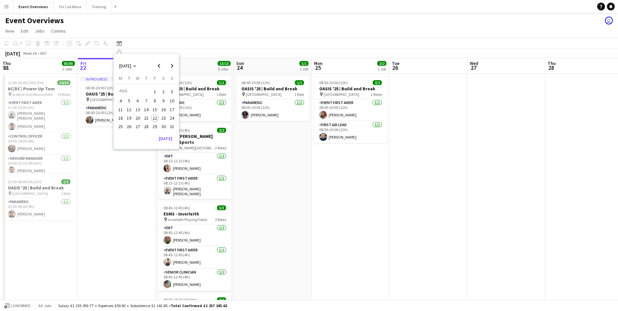
click at [165, 100] on span "9" at bounding box center [164, 101] width 8 height 8
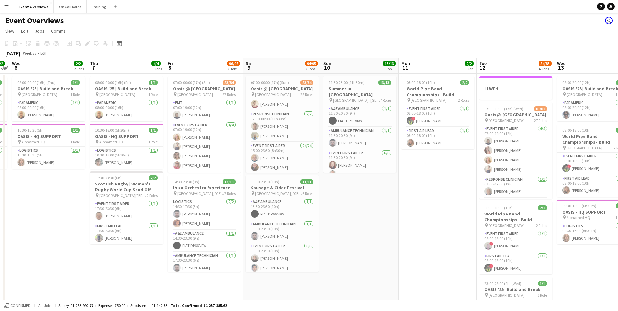
scroll to position [587, 0]
click at [119, 43] on icon at bounding box center [119, 44] width 2 height 2
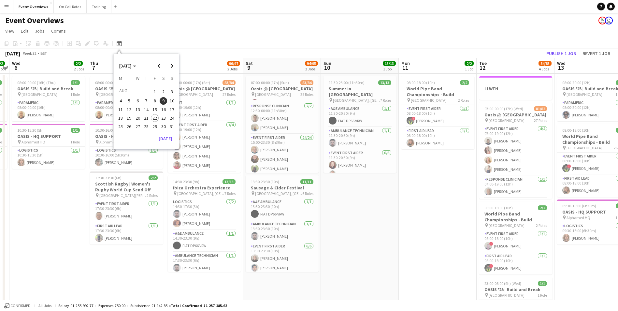
click at [154, 120] on span "22" at bounding box center [155, 118] width 8 height 8
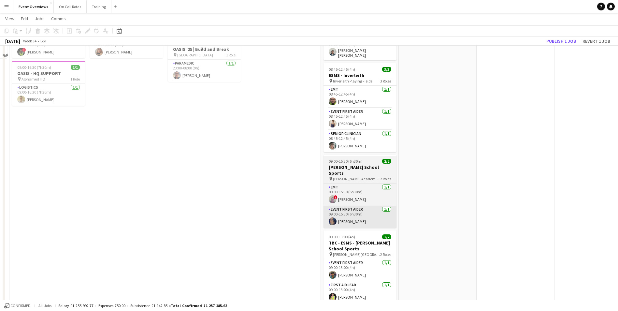
scroll to position [163, 0]
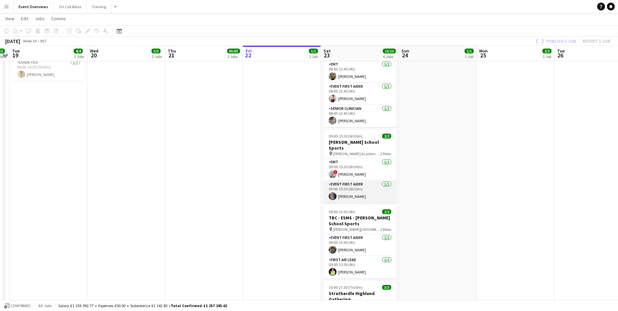
click at [330, 192] on app-user-avatar at bounding box center [333, 196] width 8 height 8
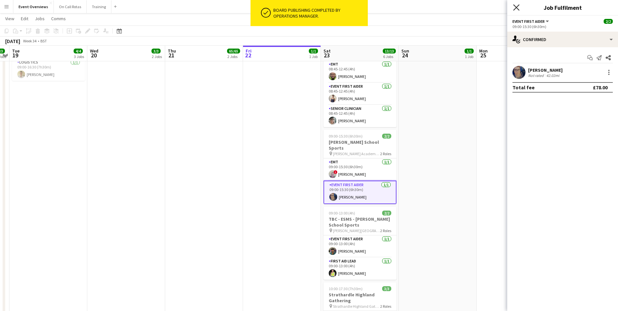
click at [519, 8] on icon "Close pop-in" at bounding box center [516, 7] width 6 height 6
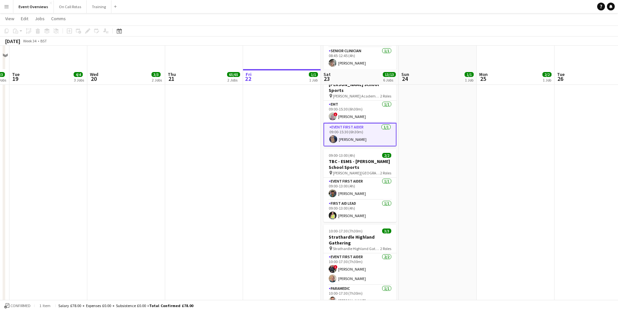
scroll to position [246, 0]
